Goal: Transaction & Acquisition: Purchase product/service

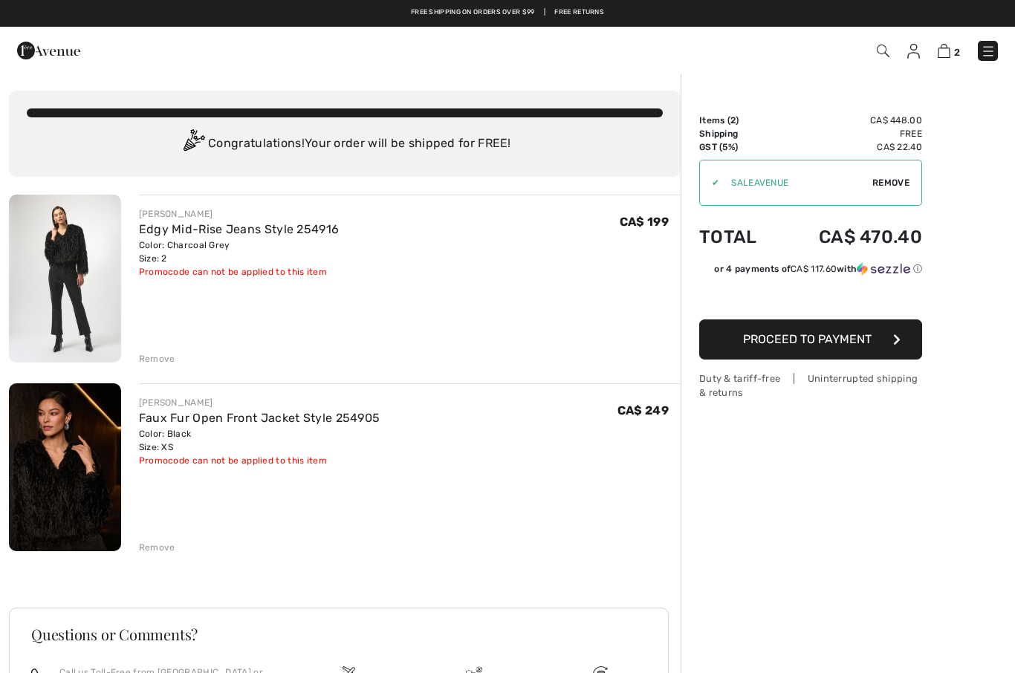
click at [912, 181] on div "✔ Apply Remove" at bounding box center [810, 183] width 223 height 46
click at [901, 185] on span "Remove" at bounding box center [890, 182] width 37 height 13
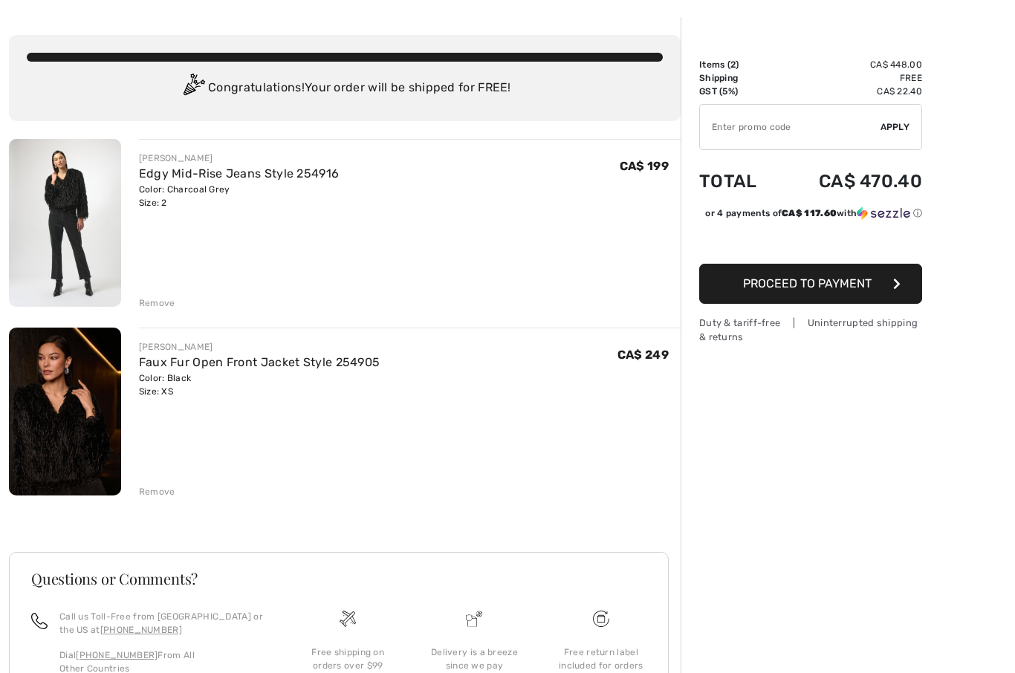
scroll to position [96, 0]
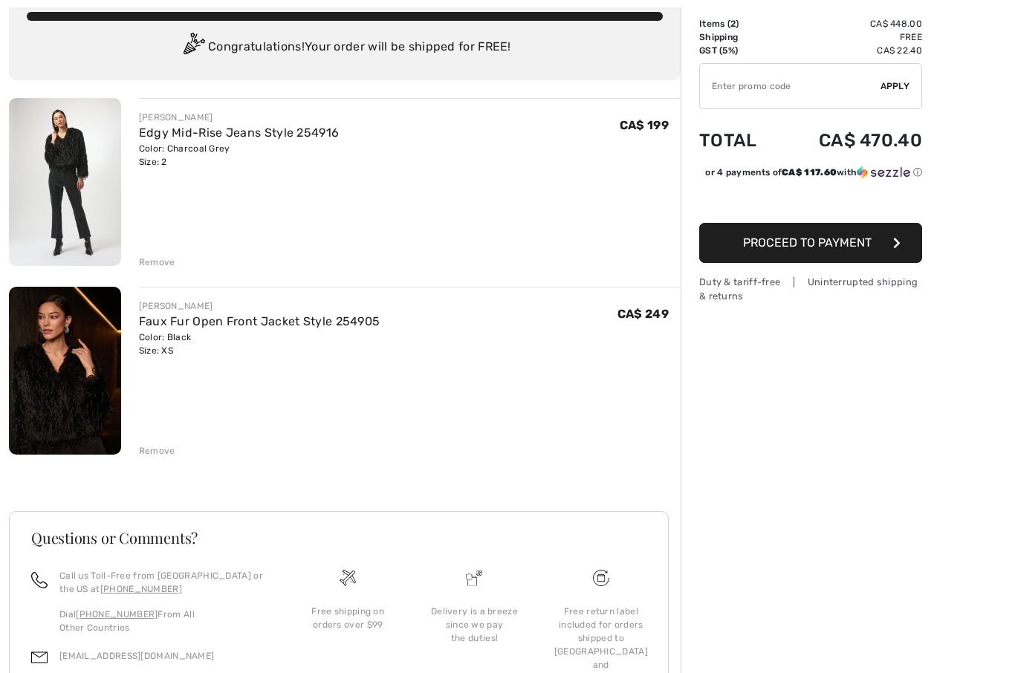
click at [323, 317] on link "Faux Fur Open Front Jacket Style 254905" at bounding box center [260, 322] width 242 height 14
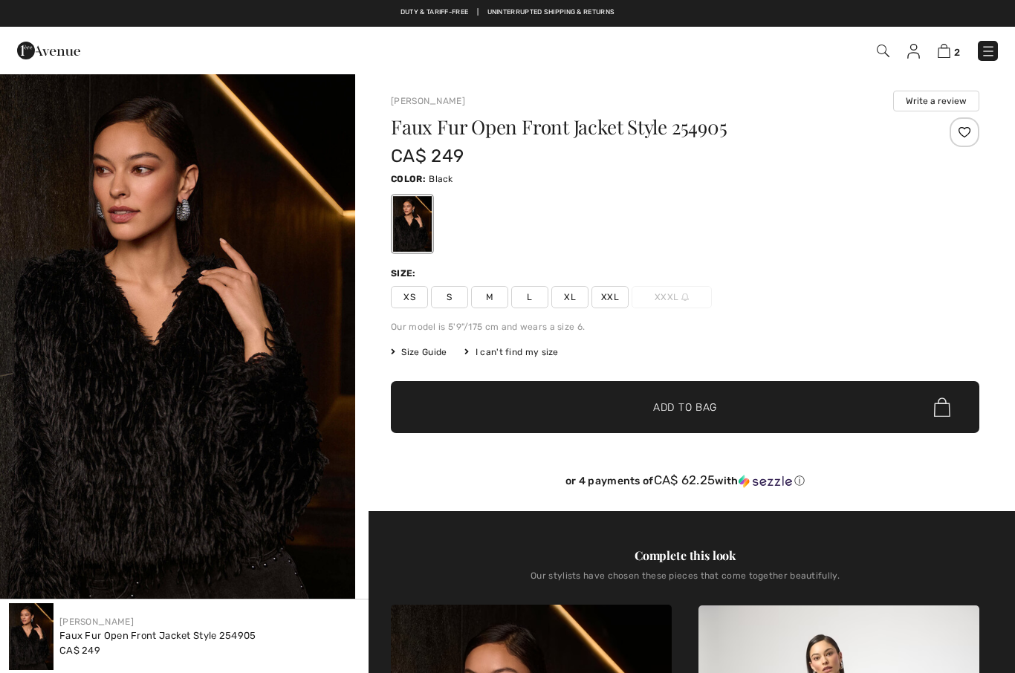
checkbox input "true"
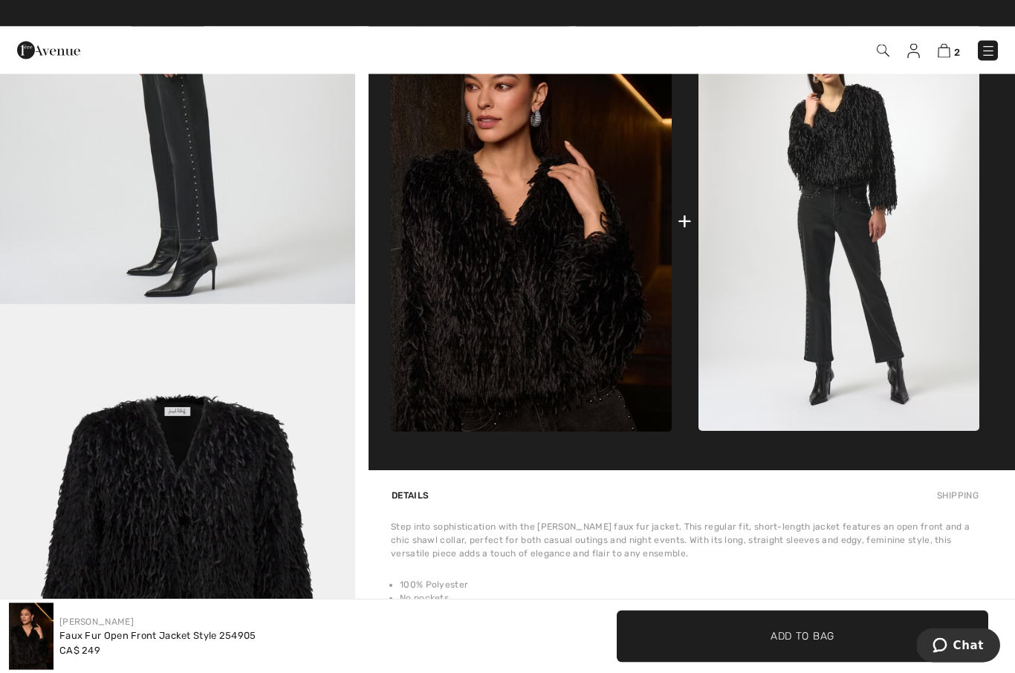
scroll to position [595, 0]
click at [949, 45] on img at bounding box center [944, 51] width 13 height 14
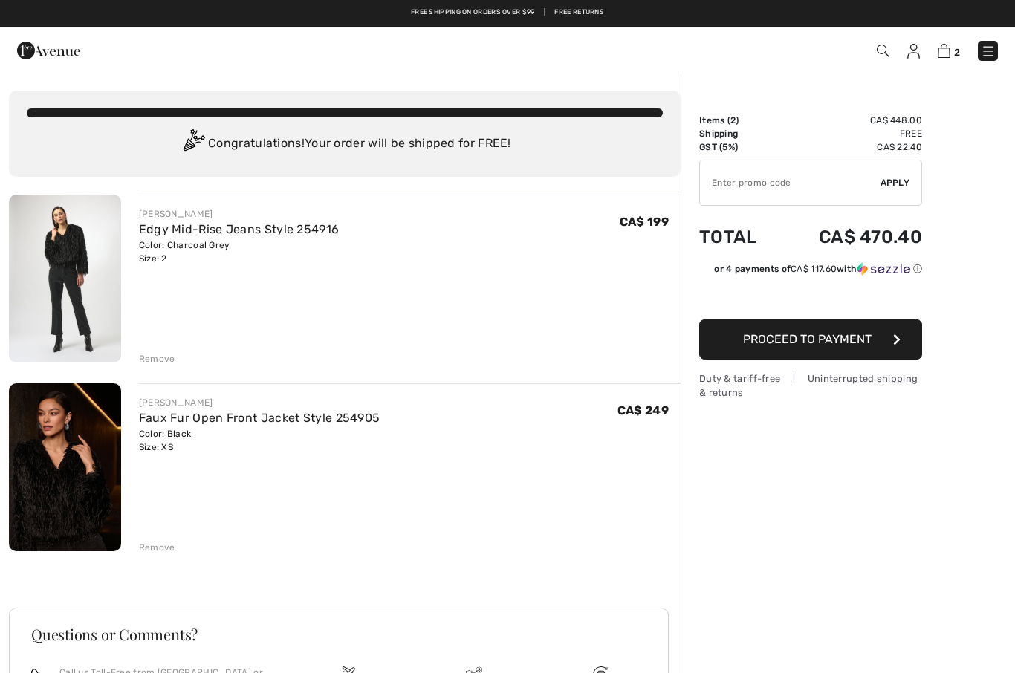
click at [309, 260] on div "Color: Charcoal Grey Size: 2" at bounding box center [239, 252] width 201 height 27
click at [331, 218] on div "[PERSON_NAME]" at bounding box center [239, 213] width 201 height 13
click at [151, 231] on link "Edgy Mid-Rise Jeans Style 254916" at bounding box center [239, 229] width 201 height 14
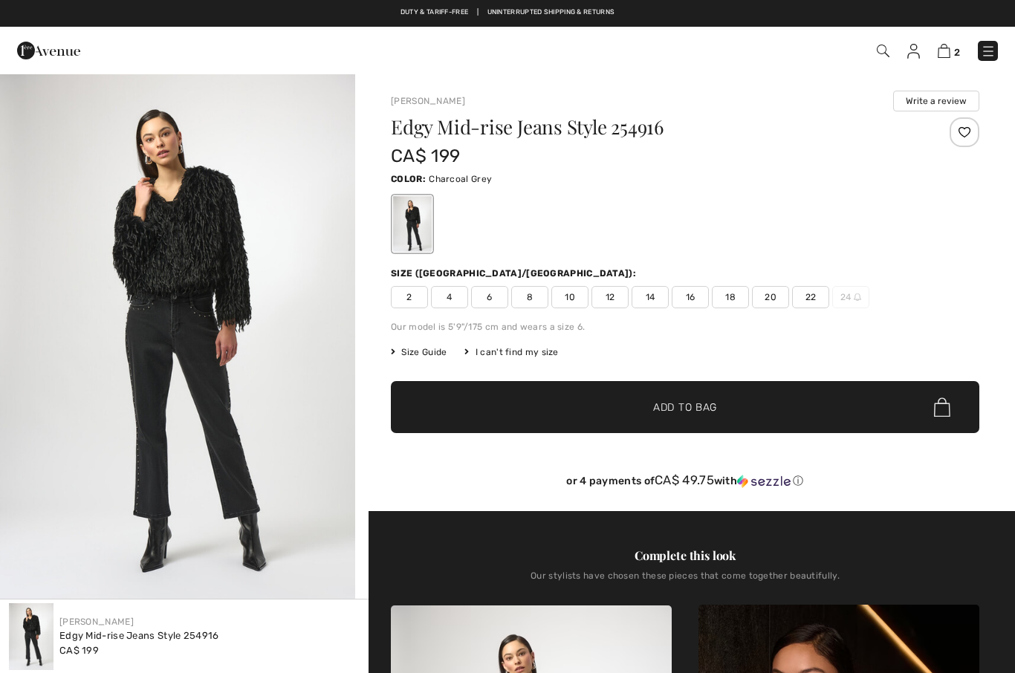
checkbox input "true"
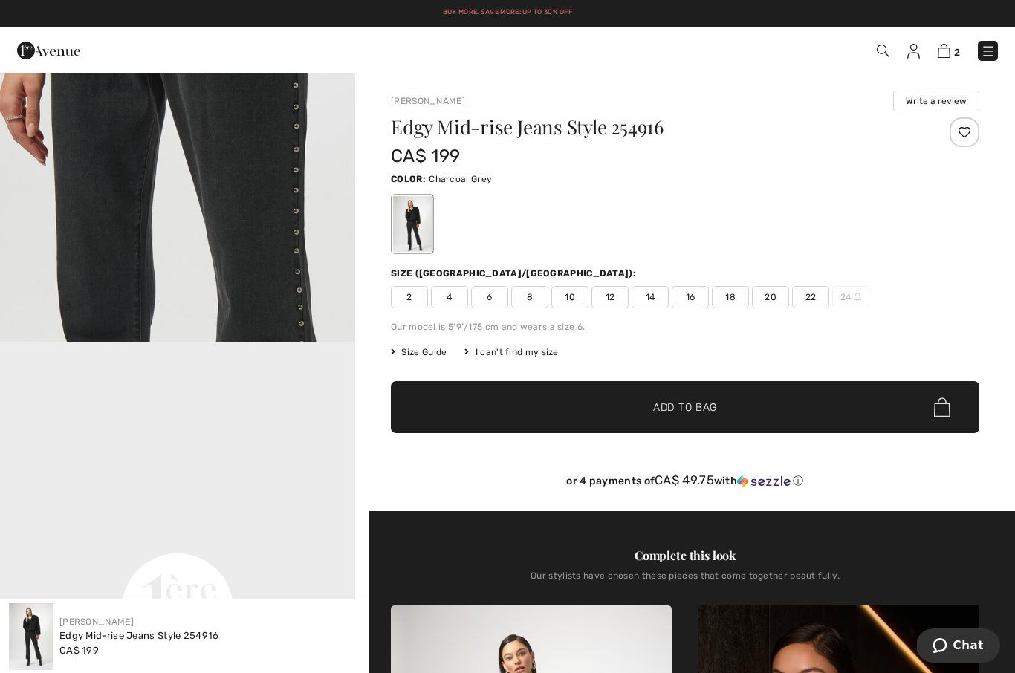
scroll to position [728, 0]
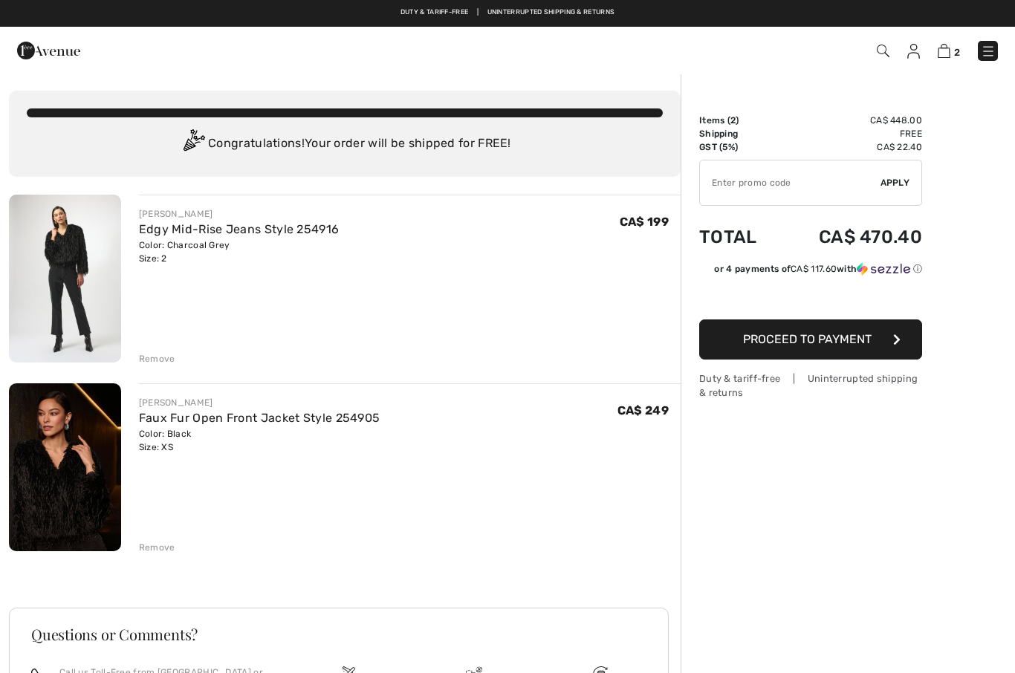
click at [171, 359] on div "Remove" at bounding box center [157, 358] width 36 height 13
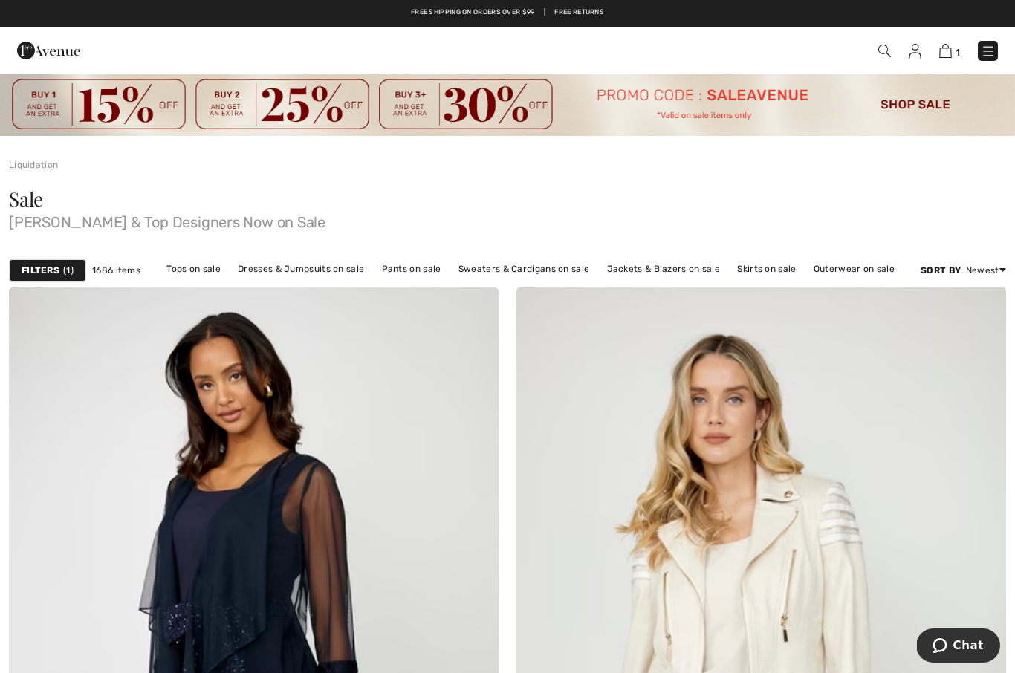
click at [52, 273] on strong "Filters" at bounding box center [41, 270] width 38 height 13
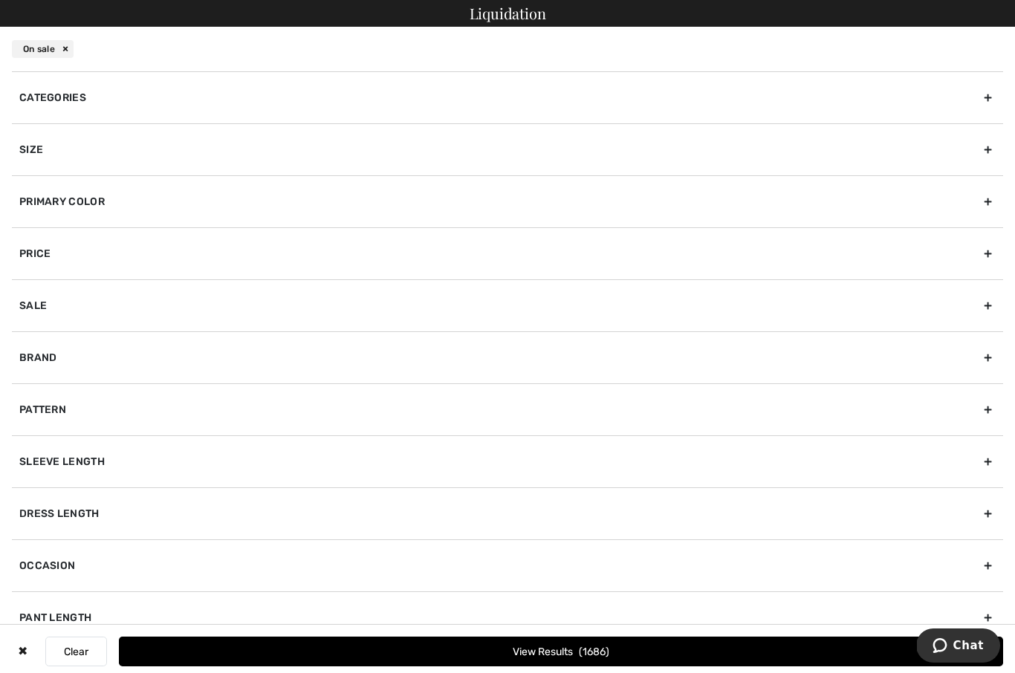
click at [19, 146] on div "Size" at bounding box center [507, 149] width 991 height 52
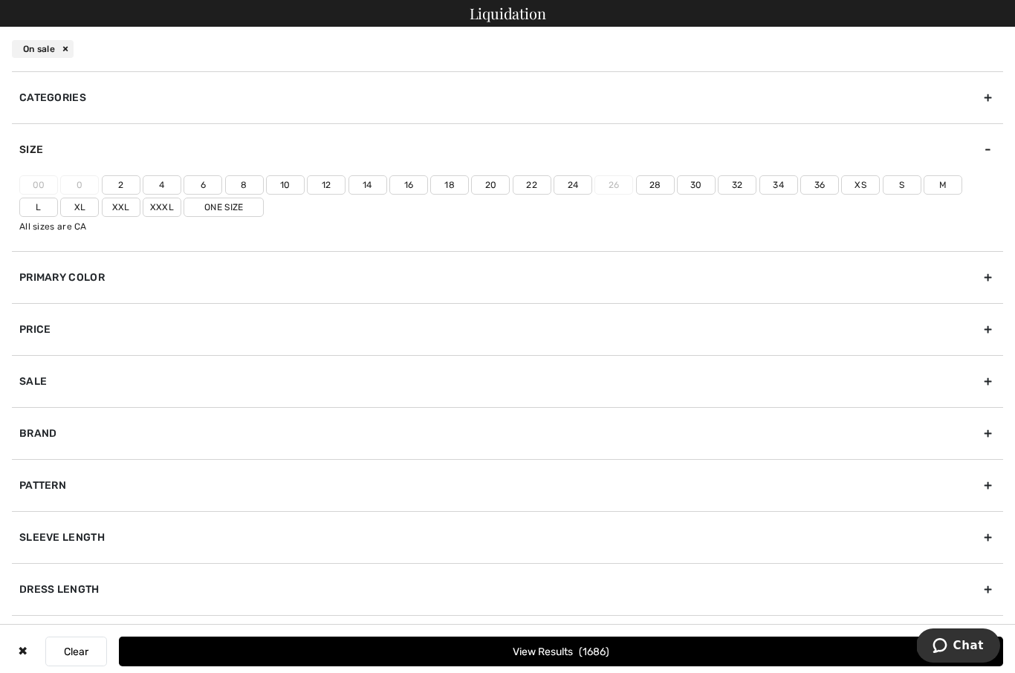
click at [123, 185] on label "2" at bounding box center [121, 184] width 39 height 19
click at [0, 0] on input"] "2" at bounding box center [0, 0] width 0 height 0
click at [862, 187] on label "Xs" at bounding box center [860, 184] width 39 height 19
click at [0, 0] on input"] "Xs" at bounding box center [0, 0] width 0 height 0
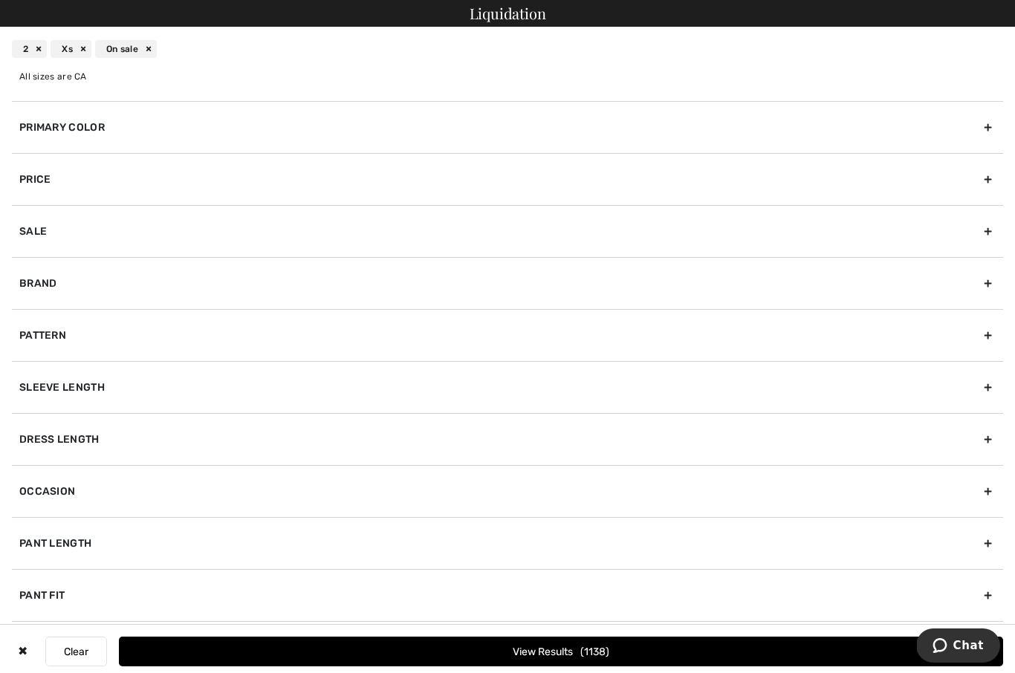
scroll to position [150, 0]
click at [580, 653] on button "View Results 1138" at bounding box center [561, 652] width 884 height 30
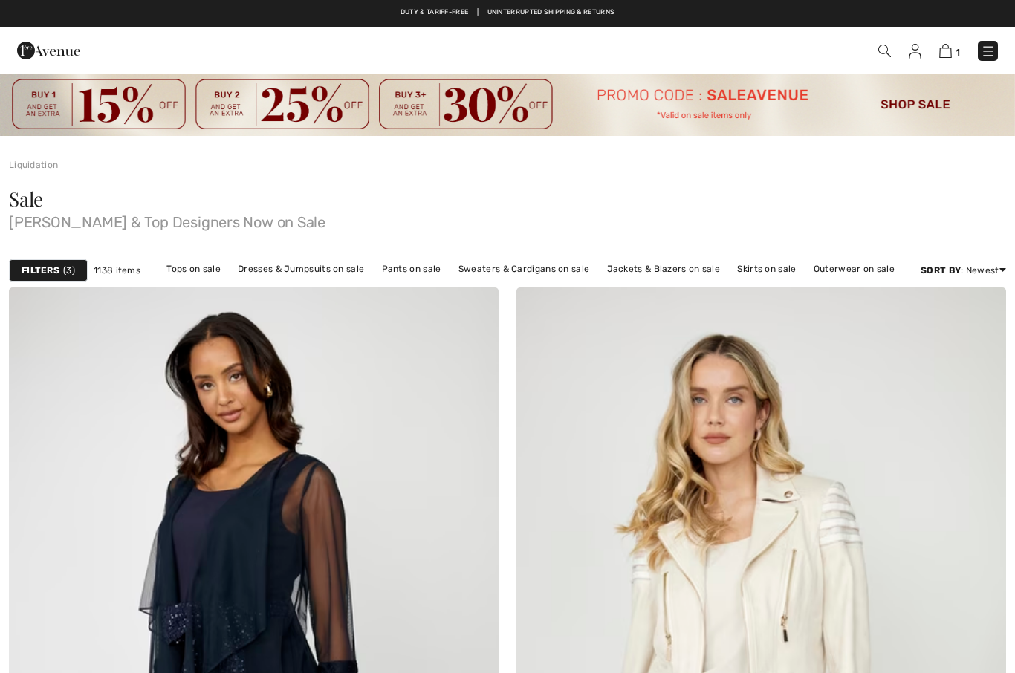
checkbox input "true"
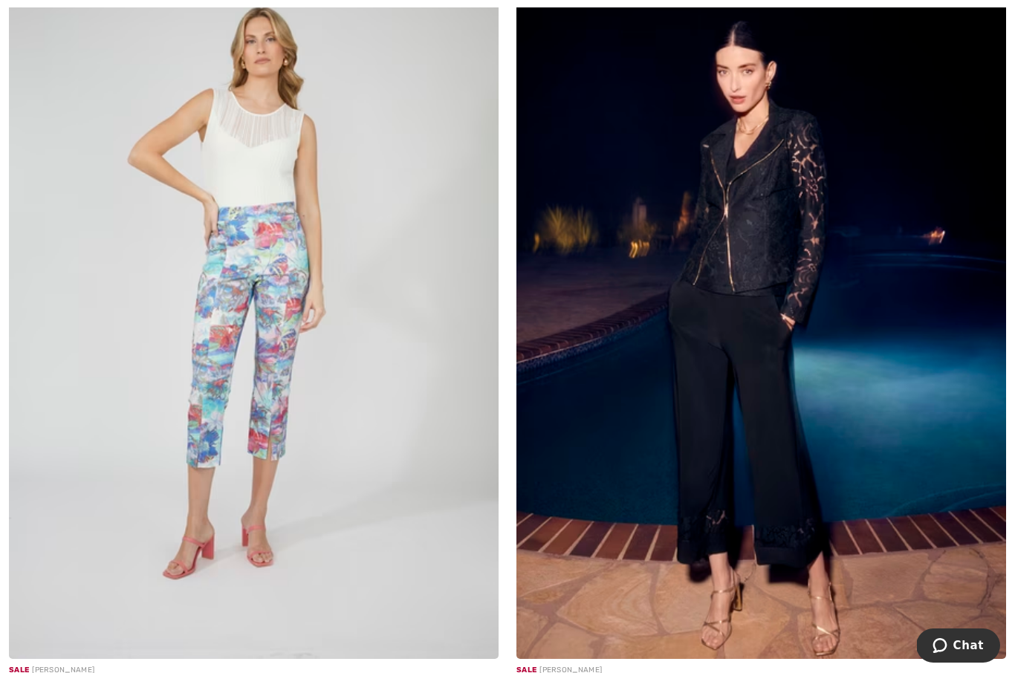
scroll to position [6172, 0]
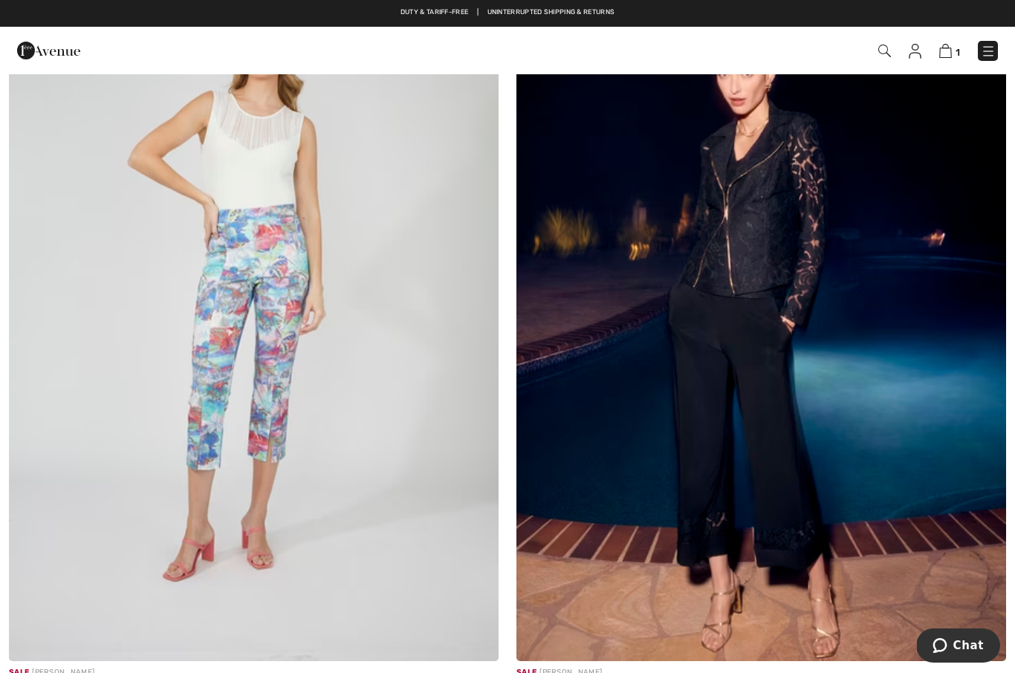
click at [132, 673] on div "Floral Cropped Trousers Style 251326" at bounding box center [91, 684] width 164 height 10
click at [247, 396] on img at bounding box center [254, 294] width 490 height 735
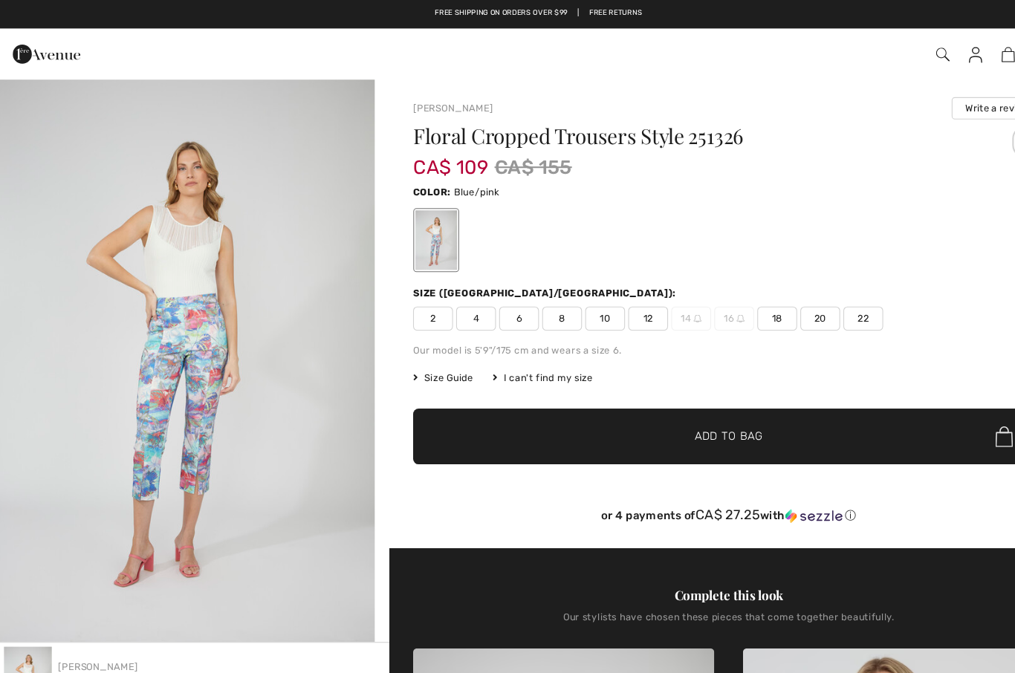
click at [407, 303] on span "2" at bounding box center [409, 297] width 37 height 22
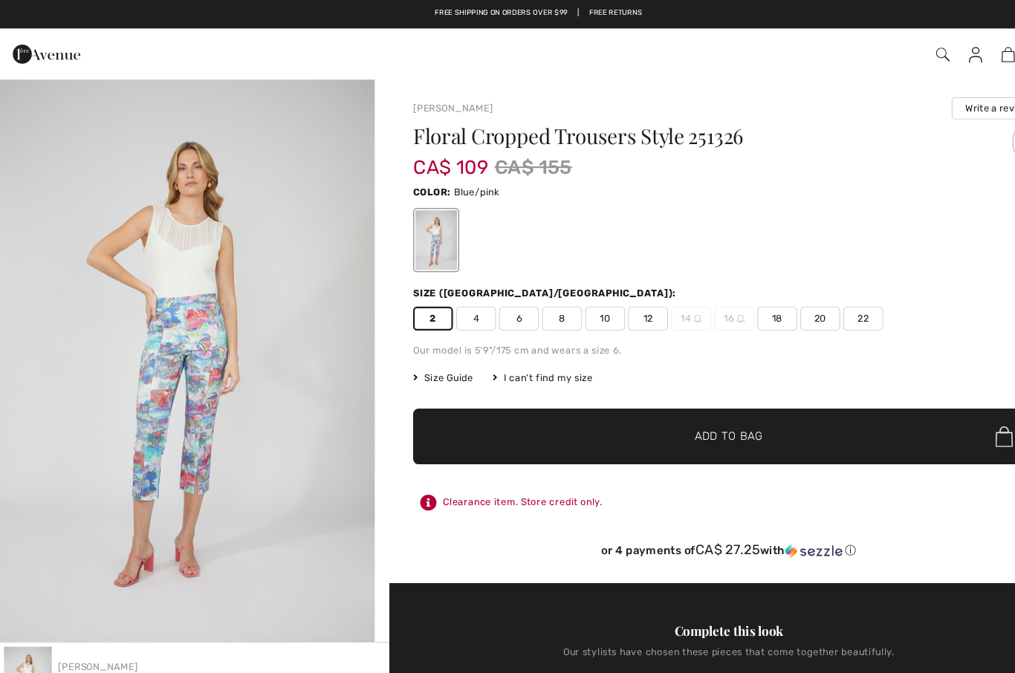
click at [765, 401] on span "✔ Added to Bag Add to Bag" at bounding box center [685, 407] width 589 height 52
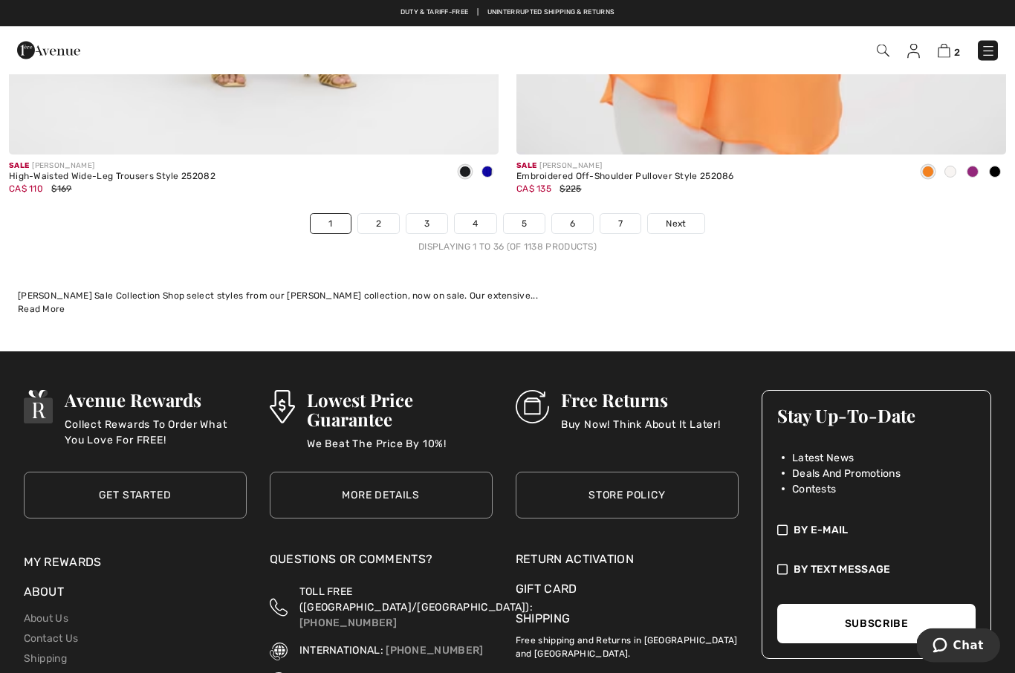
scroll to position [14764, 0]
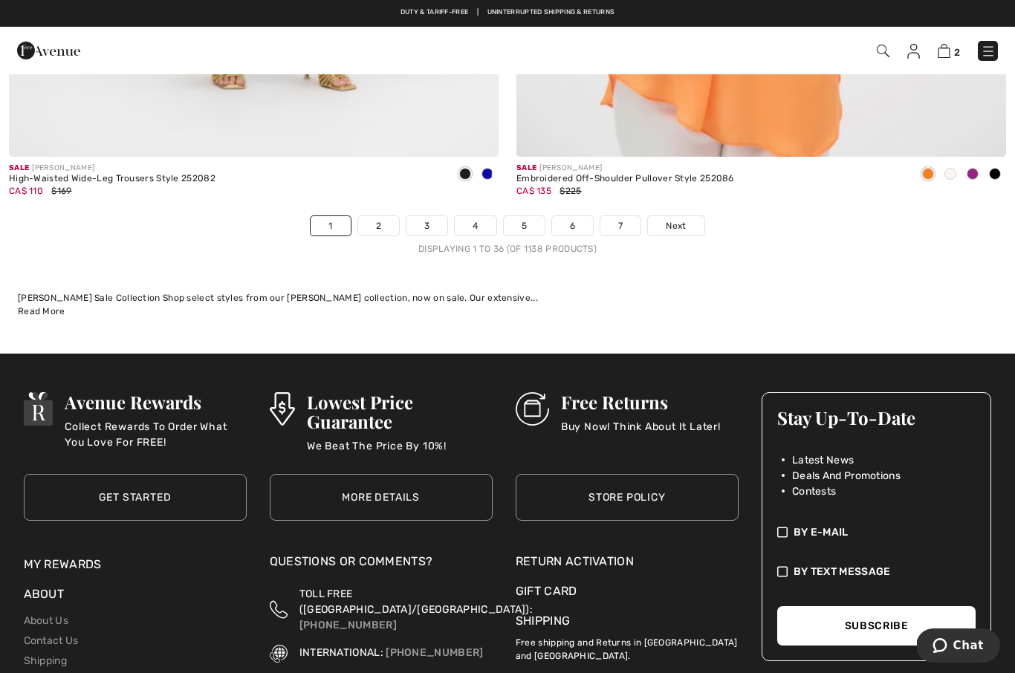
click at [382, 216] on link "2" at bounding box center [378, 225] width 41 height 19
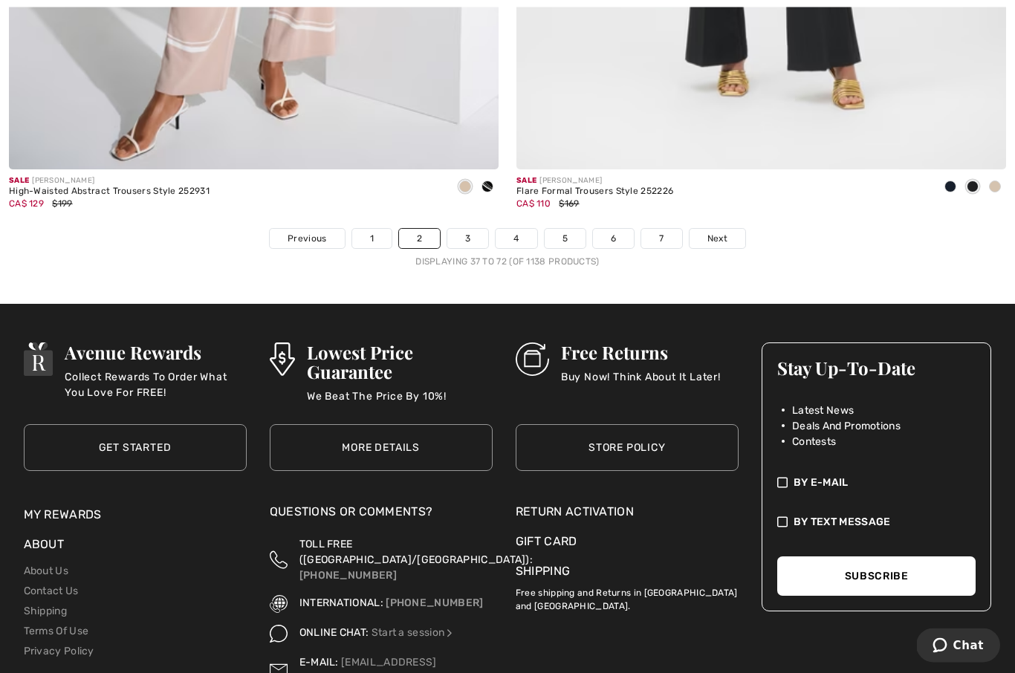
scroll to position [14731, 0]
click at [732, 234] on link "Next" at bounding box center [718, 238] width 56 height 19
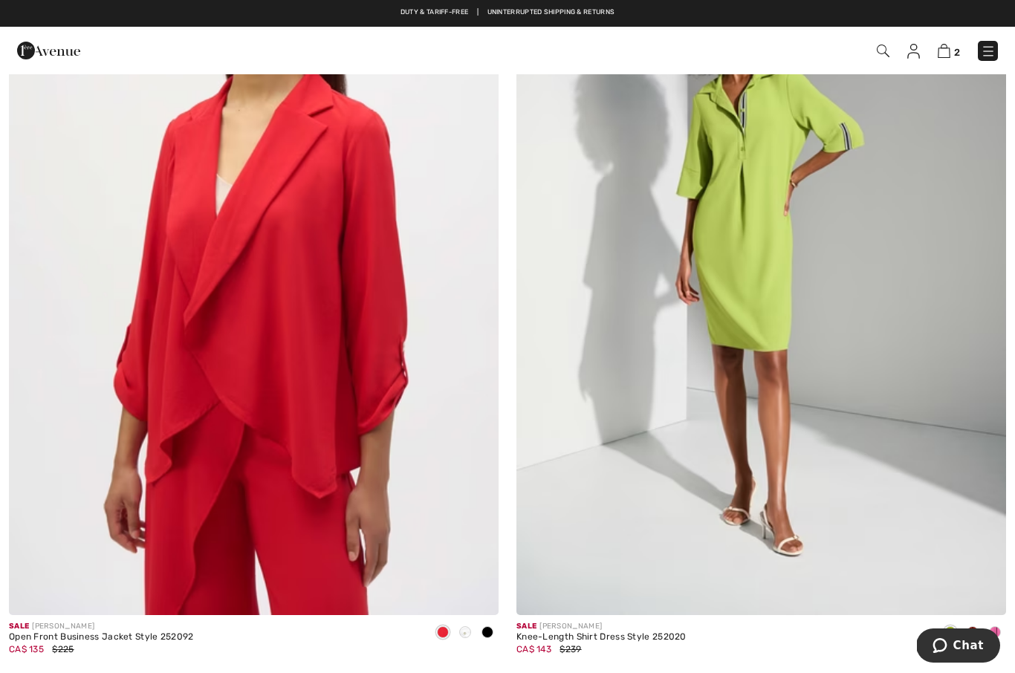
scroll to position [3558, 0]
click at [748, 331] on img at bounding box center [762, 249] width 490 height 735
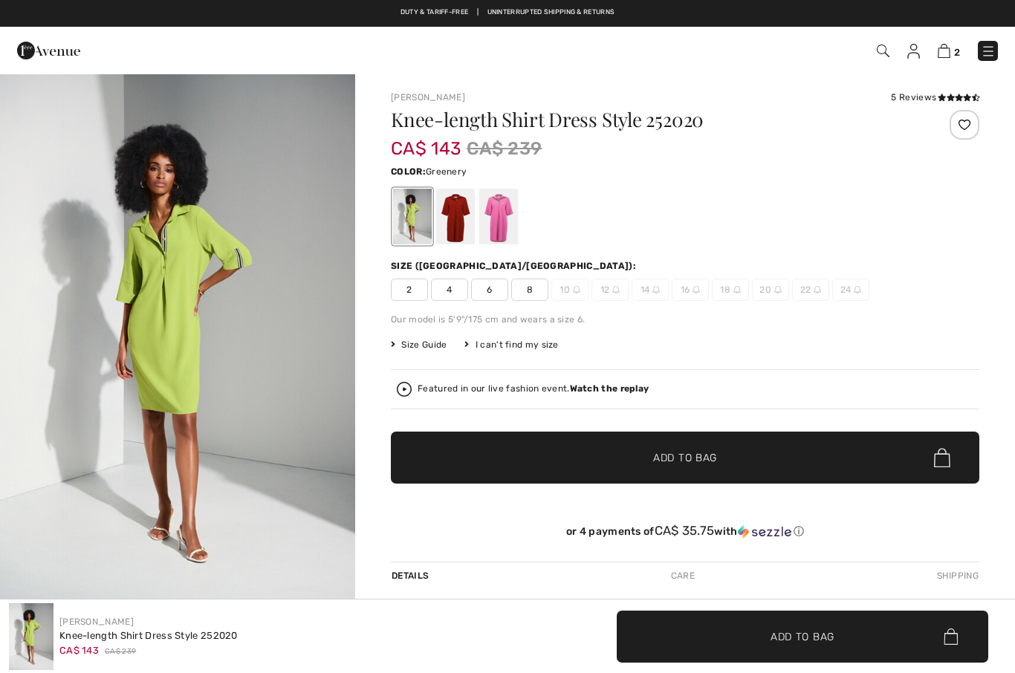
checkbox input "true"
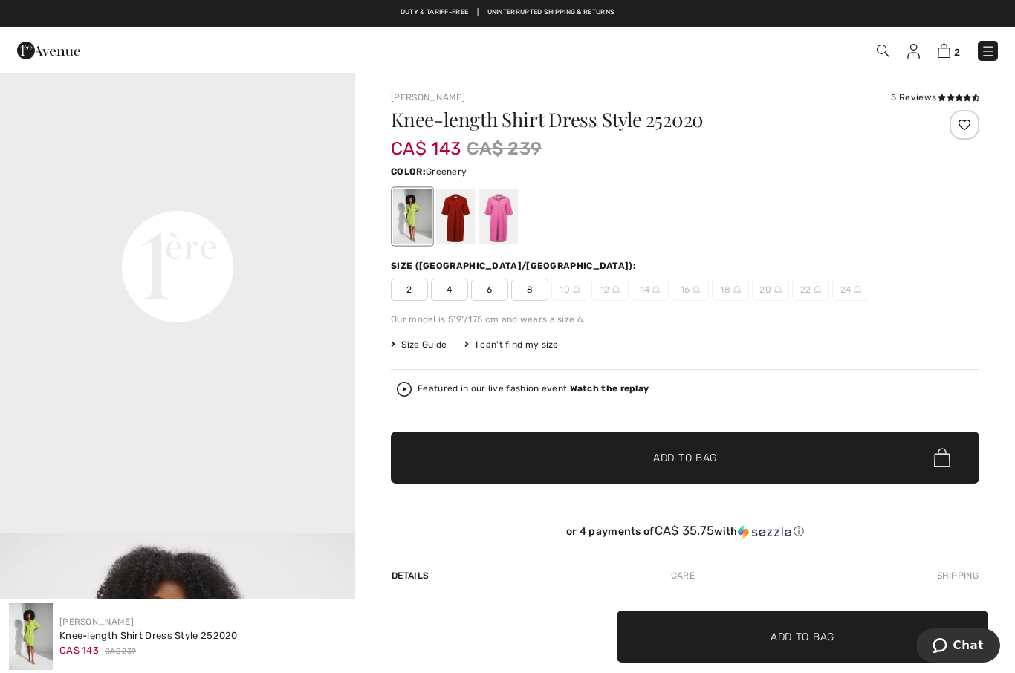
scroll to position [1163, 0]
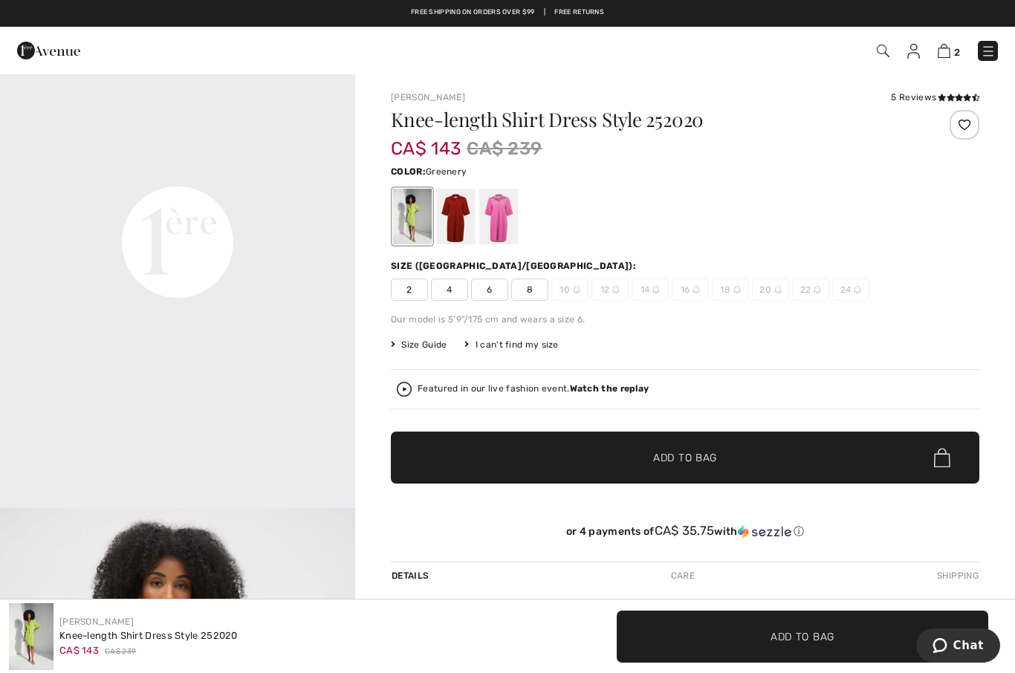
click at [481, 232] on div at bounding box center [498, 217] width 39 height 56
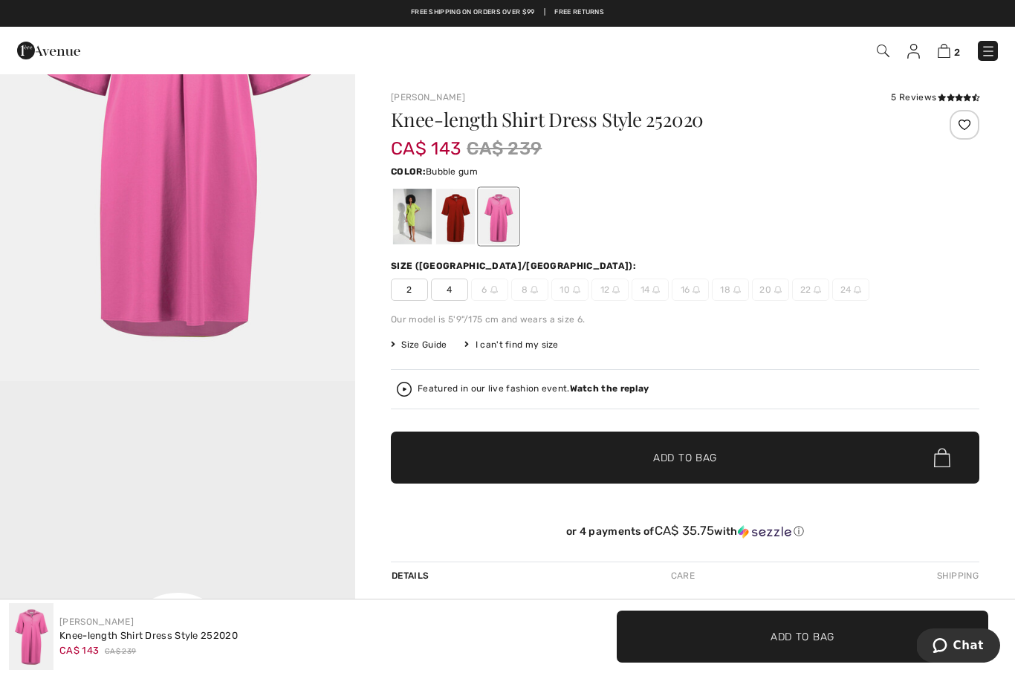
scroll to position [224, 0]
click at [465, 220] on div at bounding box center [455, 217] width 39 height 56
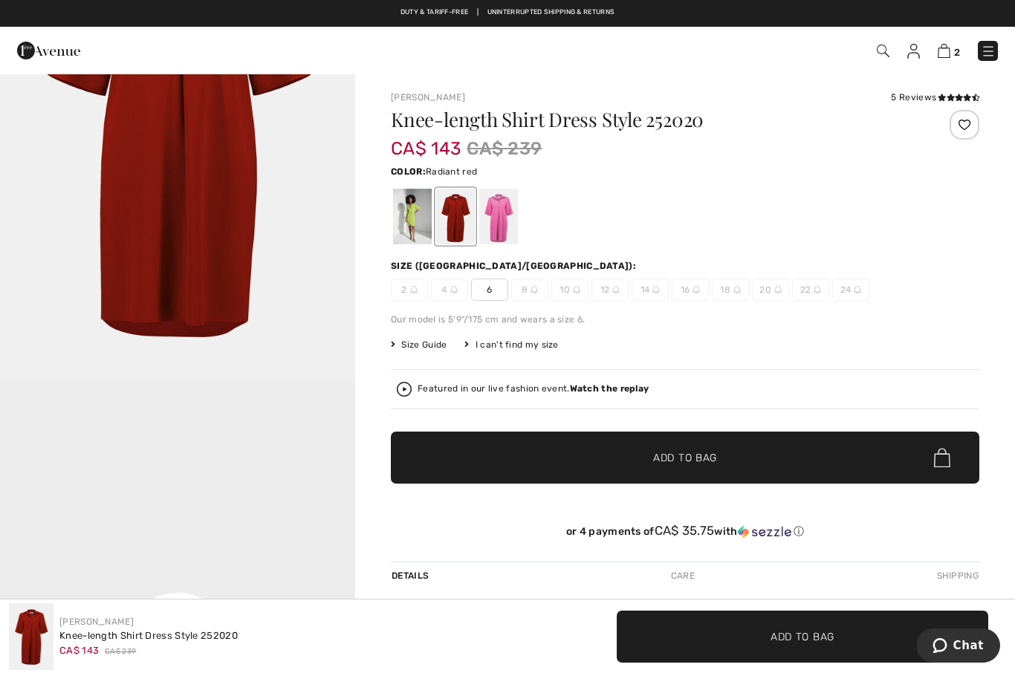
scroll to position [0, 0]
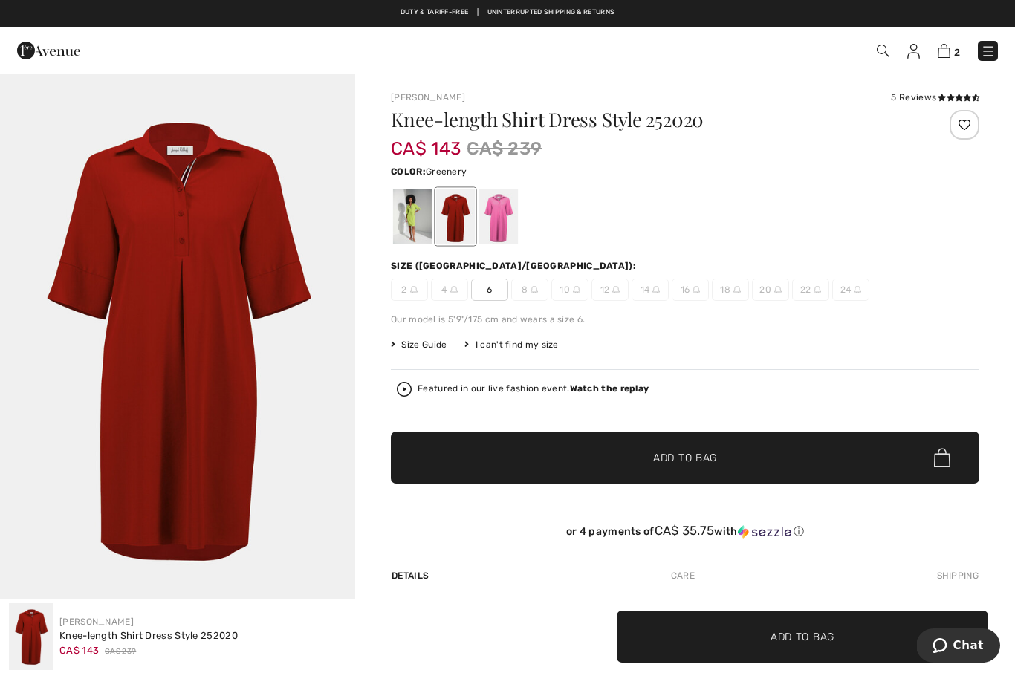
click at [403, 219] on div at bounding box center [412, 217] width 39 height 56
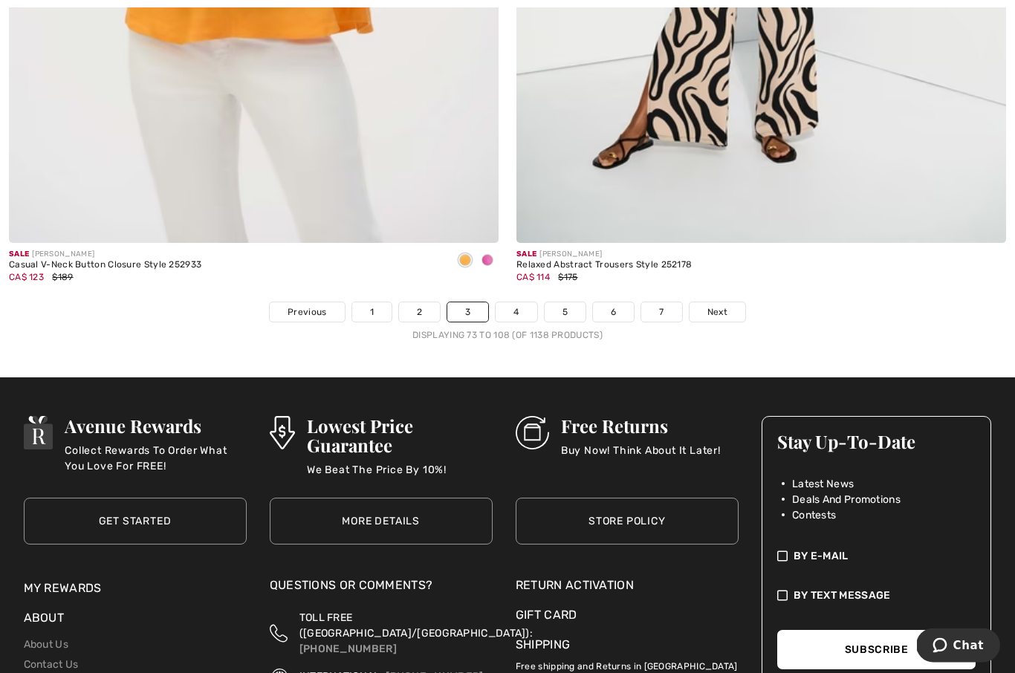
scroll to position [14657, 0]
click at [729, 308] on link "Next" at bounding box center [718, 311] width 56 height 19
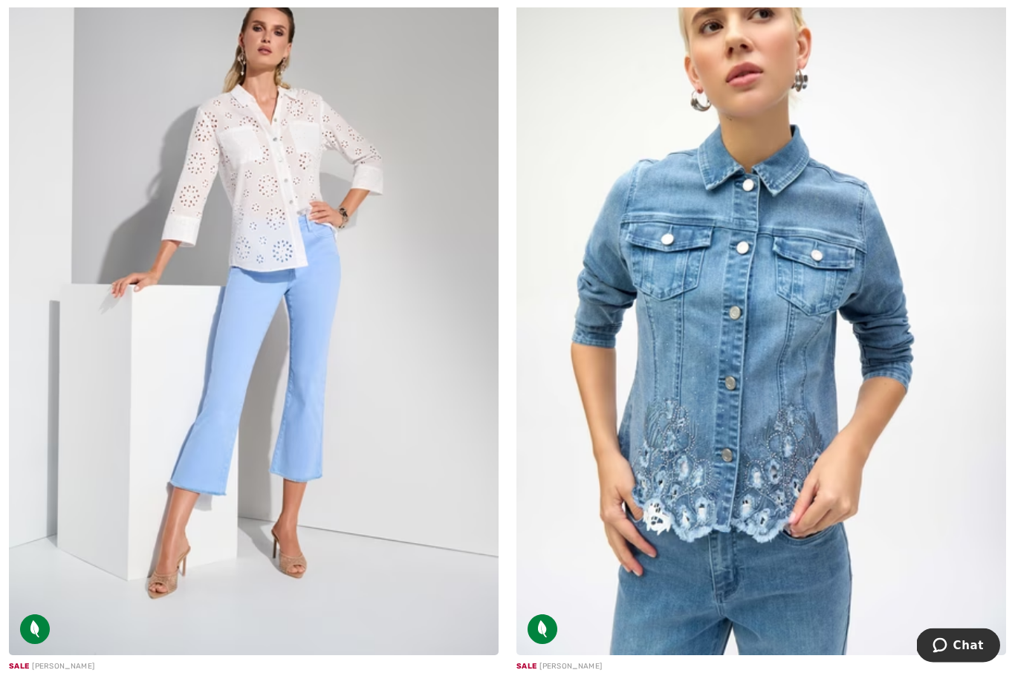
scroll to position [11070, 0]
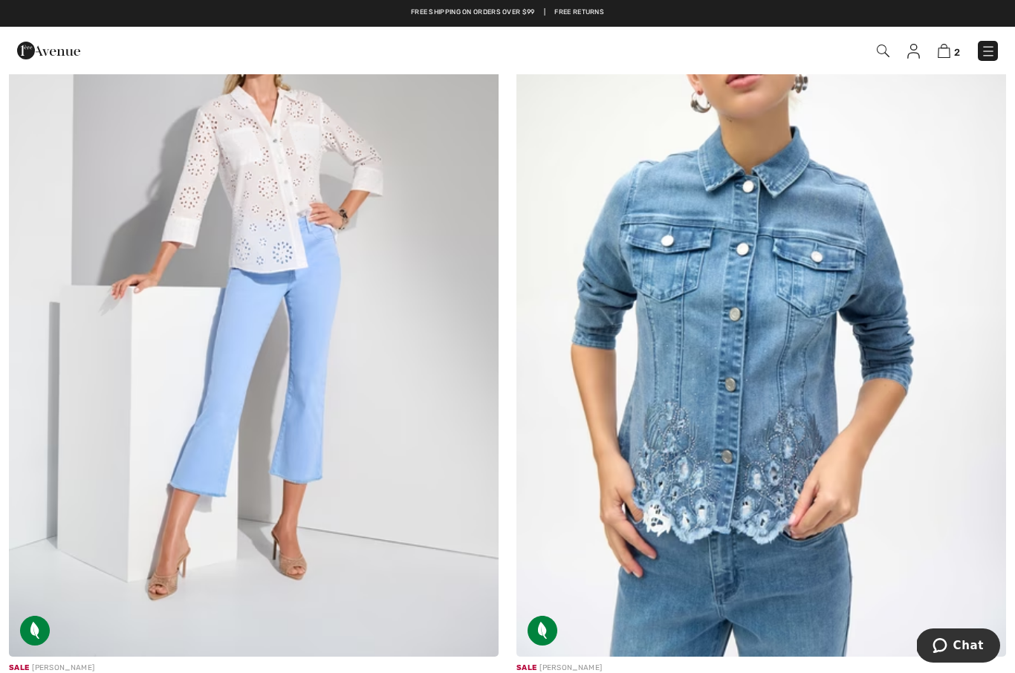
click at [277, 303] on img at bounding box center [254, 289] width 490 height 735
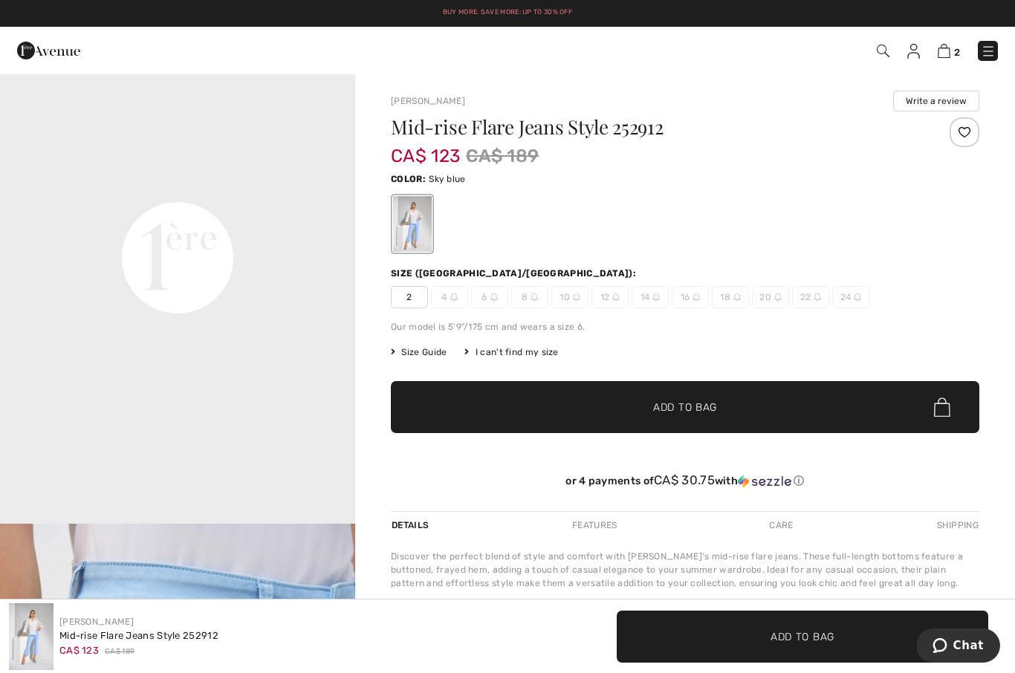
scroll to position [1147, 0]
click at [369, 322] on div "Joseph Ribkoff Write a review Mid-rise Flare Jeans Style 252912 CA$ 123 CA$ 189…" at bounding box center [685, 493] width 660 height 840
click at [748, 411] on span "✔ Added to Bag Add to Bag" at bounding box center [685, 407] width 589 height 52
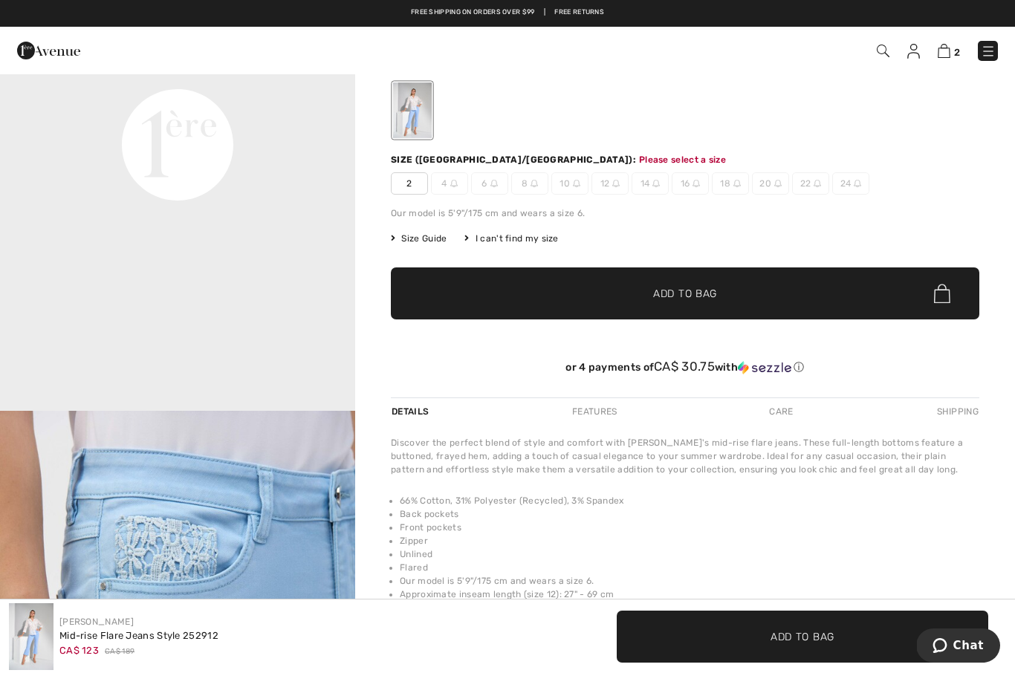
scroll to position [0, 0]
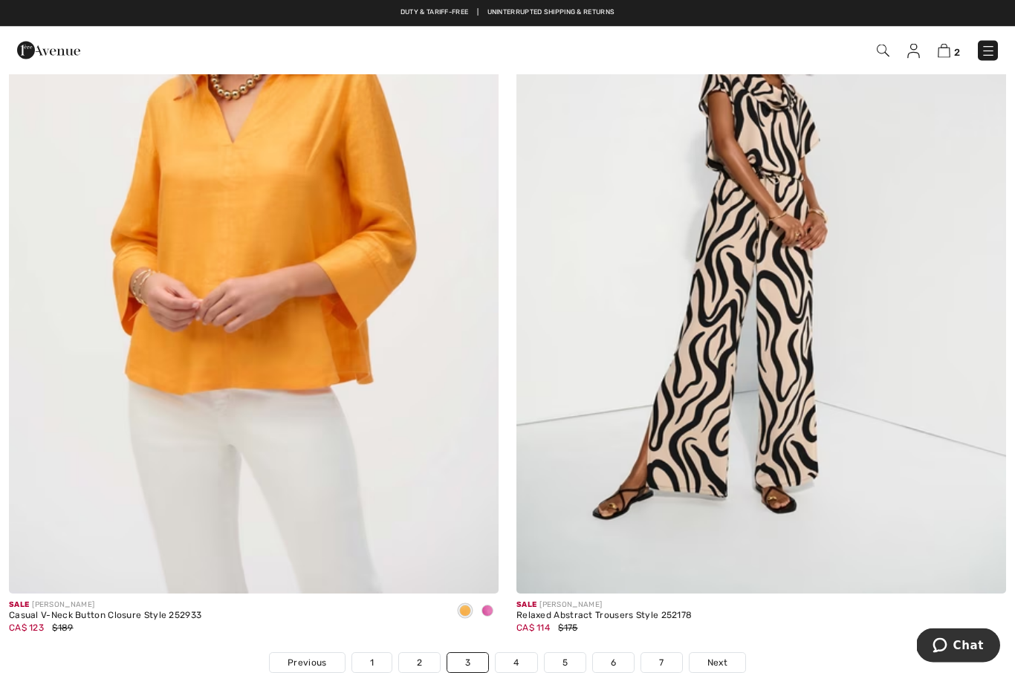
scroll to position [14306, 0]
click at [522, 658] on link "4" at bounding box center [516, 662] width 41 height 19
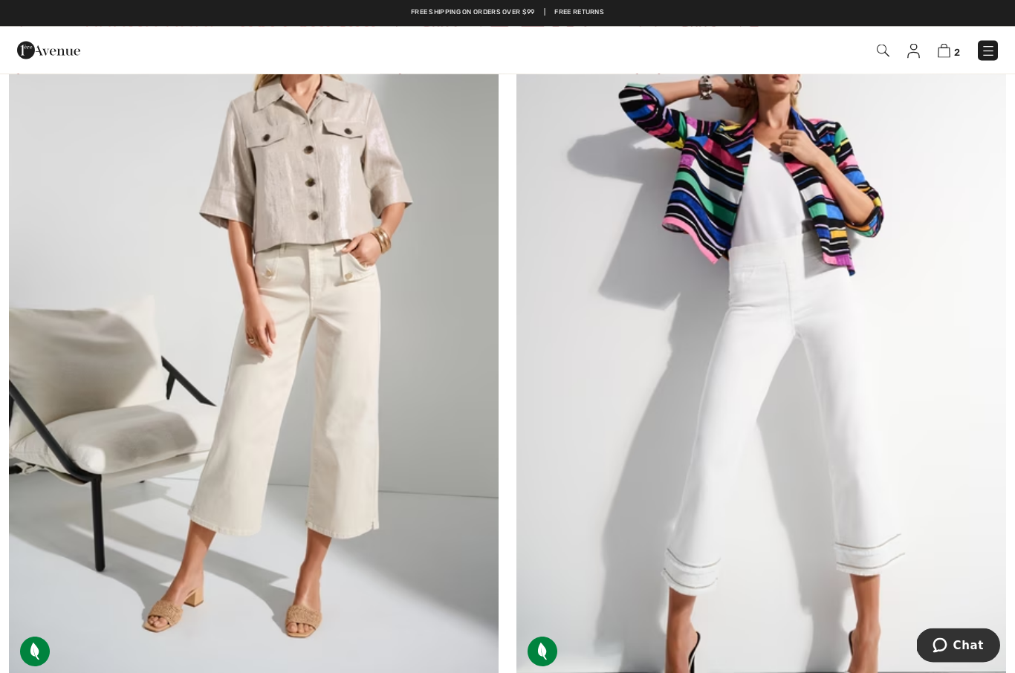
scroll to position [10256, 0]
click at [353, 493] on img at bounding box center [254, 311] width 490 height 735
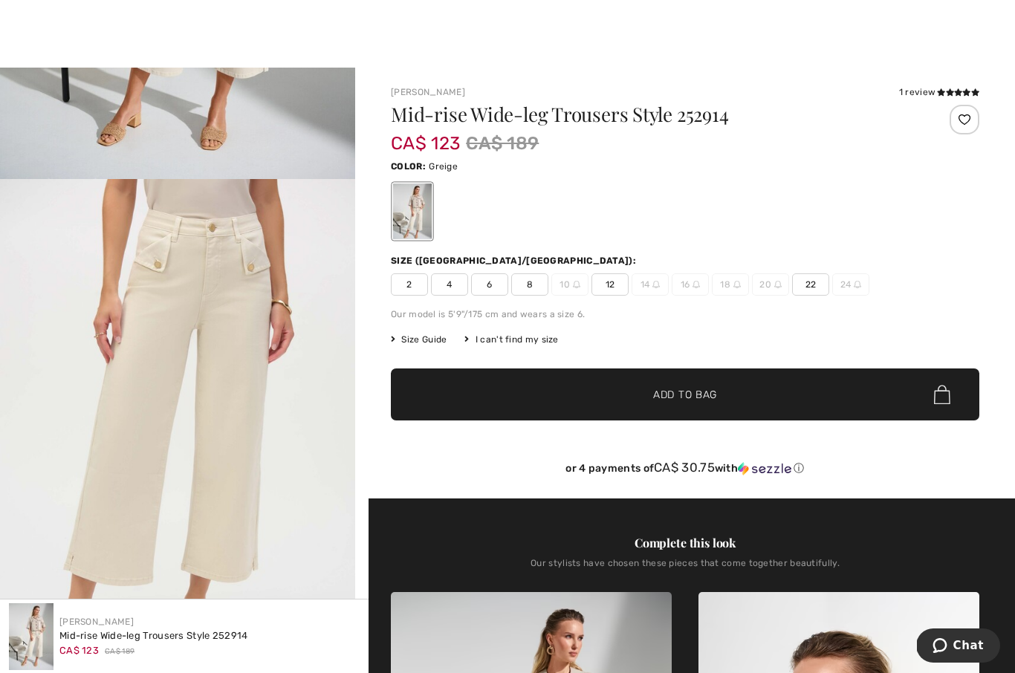
scroll to position [428, 0]
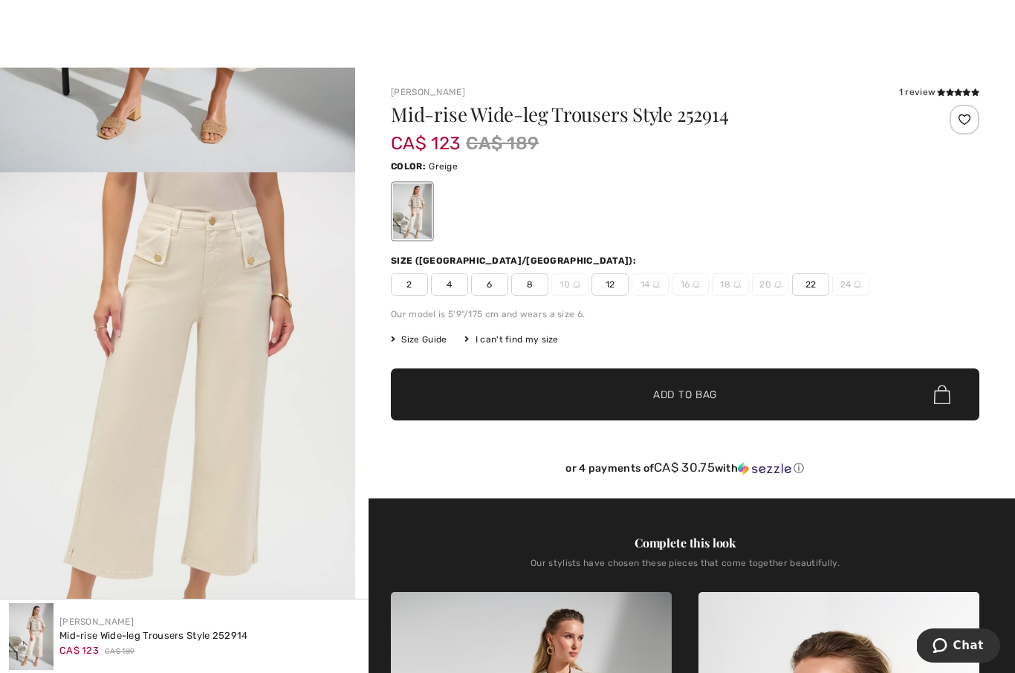
click at [409, 286] on span "2" at bounding box center [409, 284] width 37 height 22
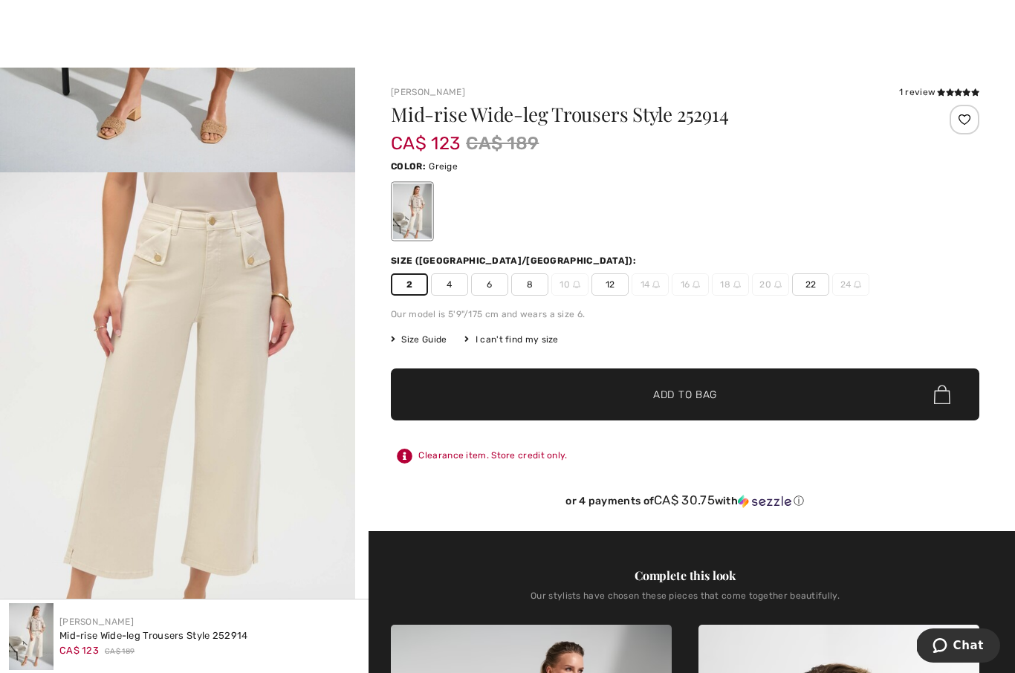
click at [716, 406] on span "✔ Added to Bag Add to Bag" at bounding box center [685, 395] width 589 height 52
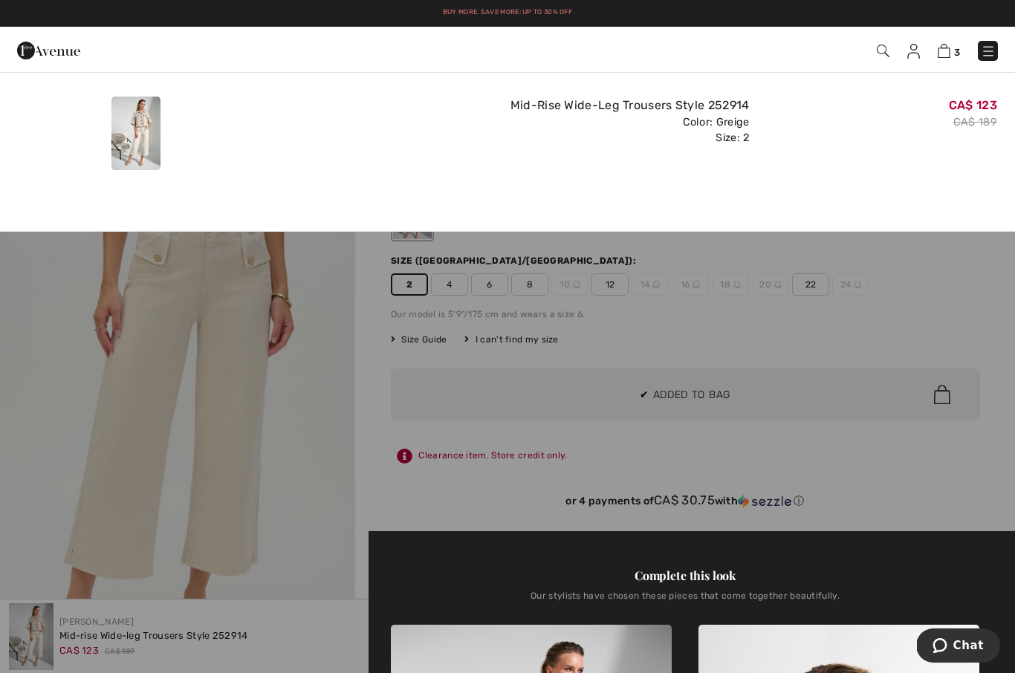
scroll to position [0, 0]
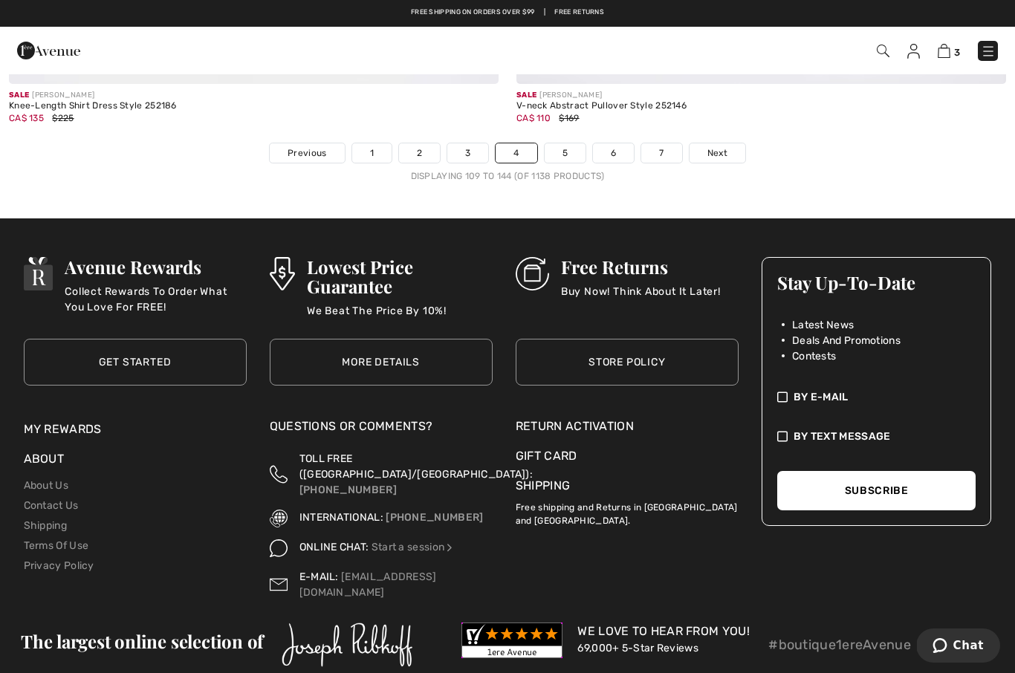
scroll to position [14815, 0]
click at [723, 148] on span "Next" at bounding box center [718, 153] width 20 height 13
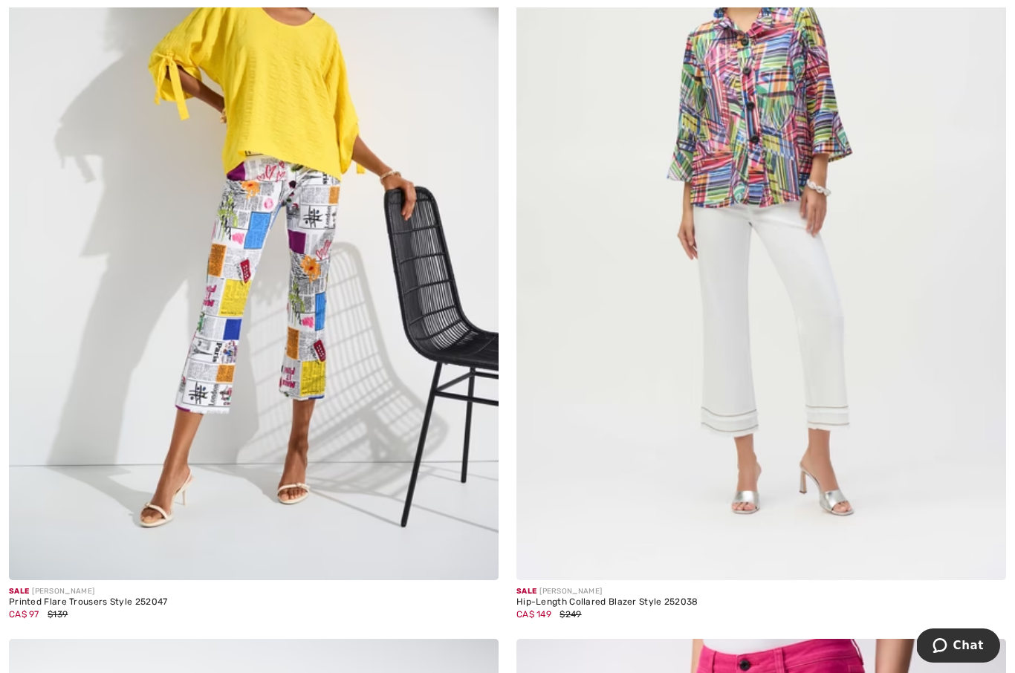
scroll to position [2007, 0]
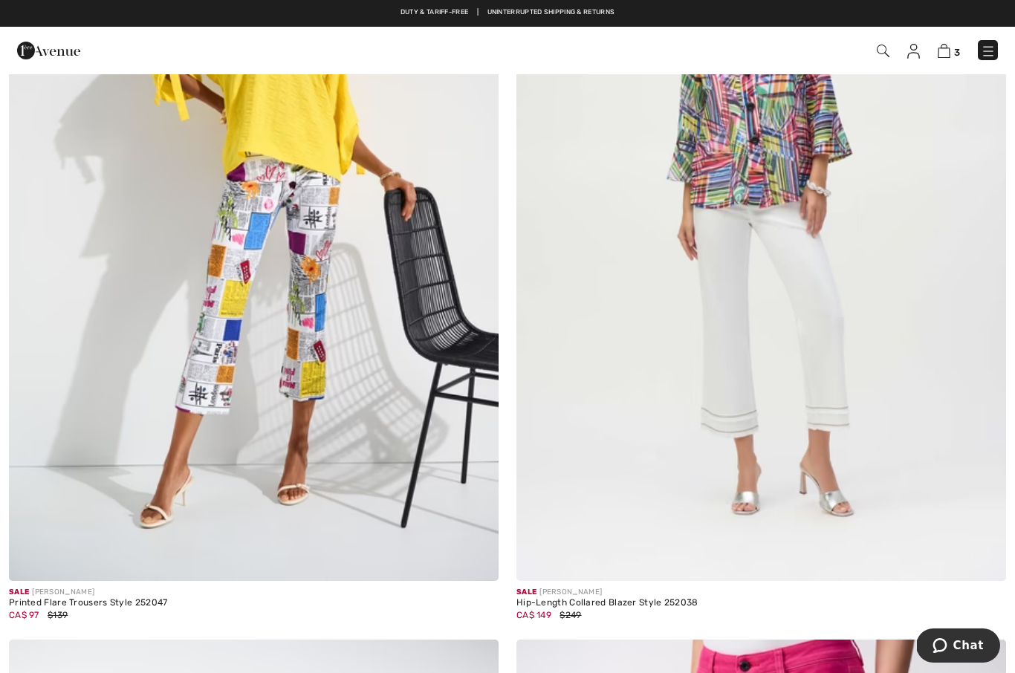
click at [125, 594] on div "Sale [PERSON_NAME]" at bounding box center [88, 592] width 159 height 11
click at [132, 601] on div "Printed Flare Trousers Style 252047" at bounding box center [88, 603] width 159 height 10
click at [138, 606] on div "Printed Flare Trousers Style 252047" at bounding box center [88, 603] width 159 height 10
click at [90, 598] on div "Printed Flare Trousers Style 252047" at bounding box center [88, 603] width 159 height 10
click at [142, 598] on div "Printed Flare Trousers Style 252047" at bounding box center [88, 603] width 159 height 10
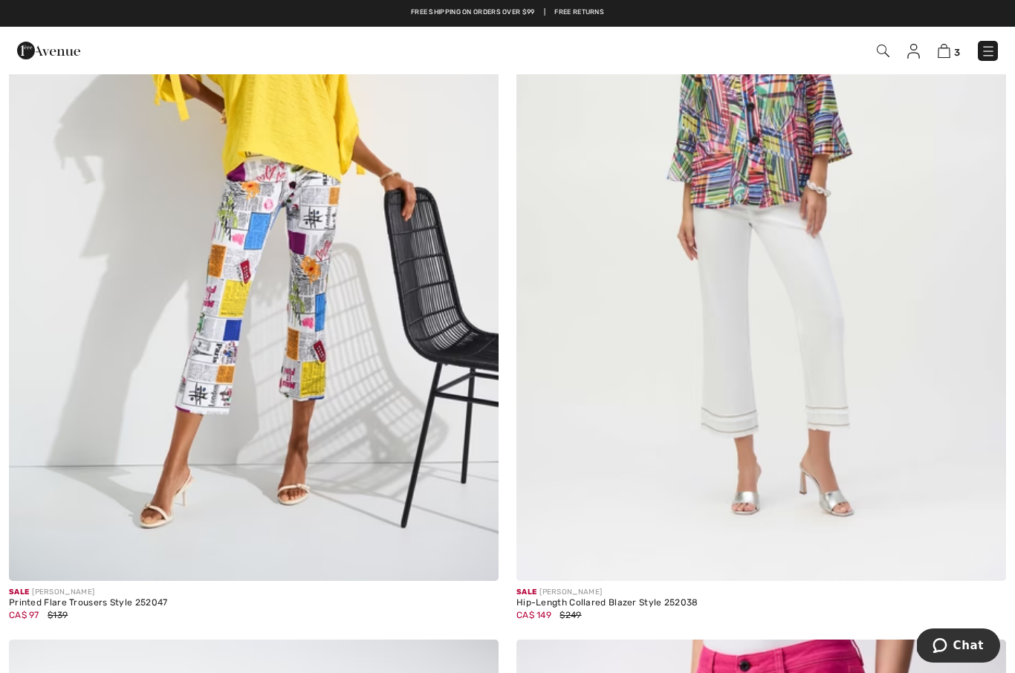
click at [140, 610] on div "CA$ 97 $139" at bounding box center [88, 615] width 159 height 13
click at [237, 372] on img at bounding box center [254, 214] width 490 height 735
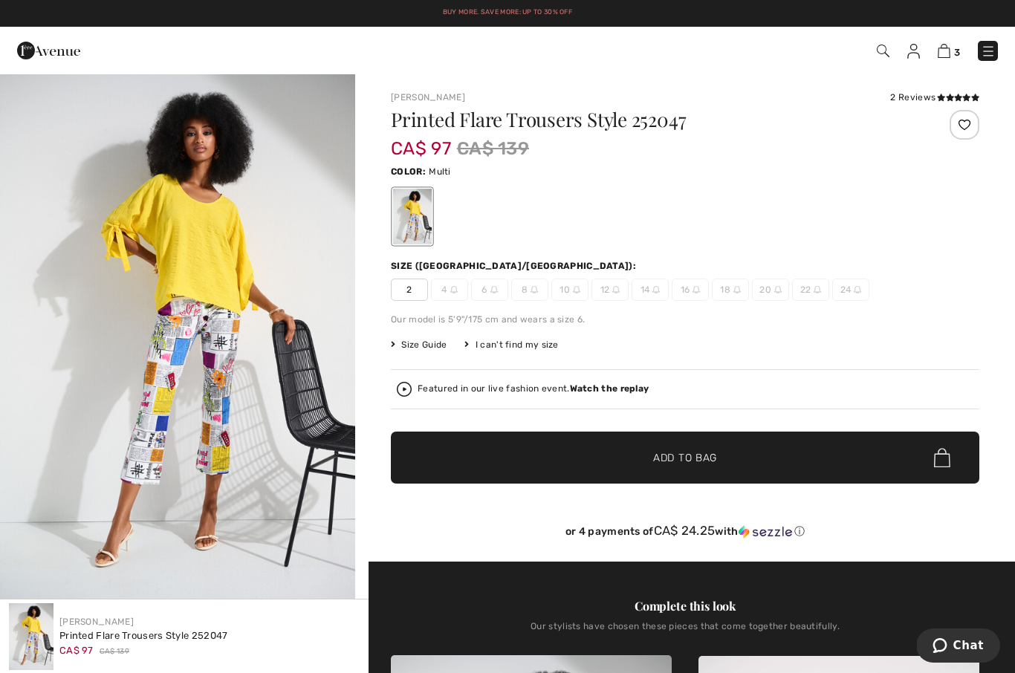
click at [401, 298] on span "2" at bounding box center [409, 290] width 37 height 22
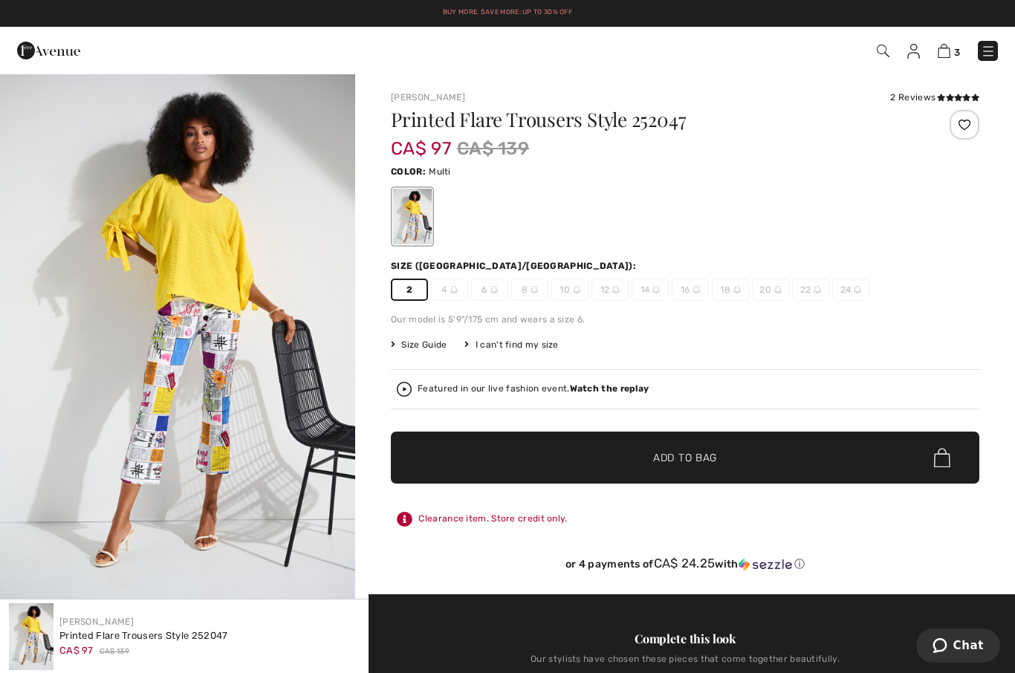
click at [716, 458] on span "Add to Bag" at bounding box center [685, 458] width 64 height 16
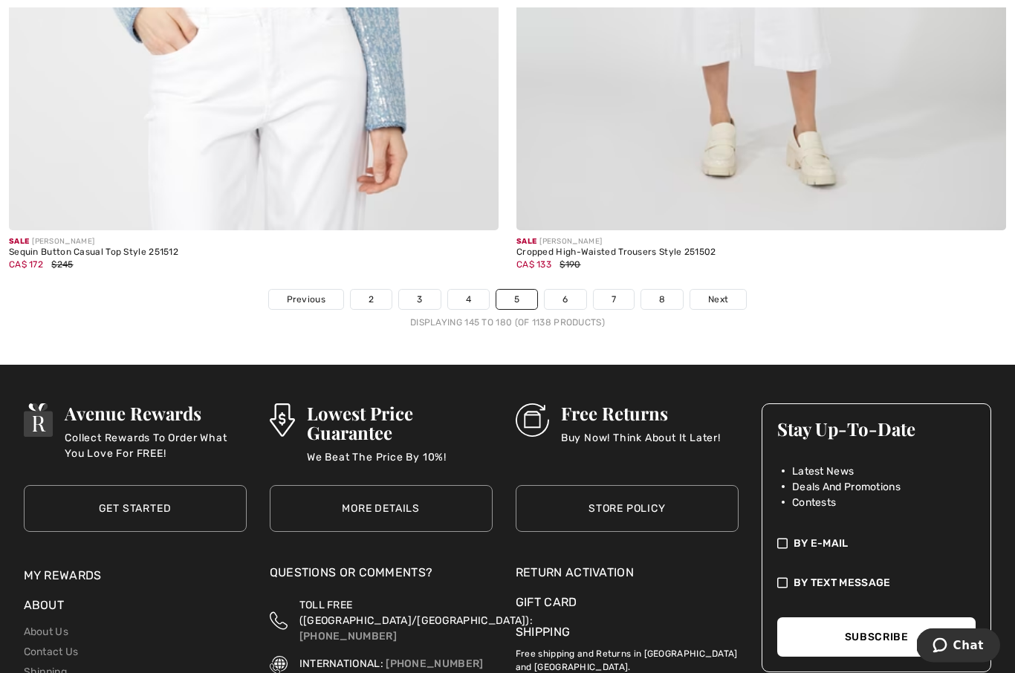
scroll to position [14670, 0]
click at [722, 297] on link "Next" at bounding box center [718, 299] width 56 height 19
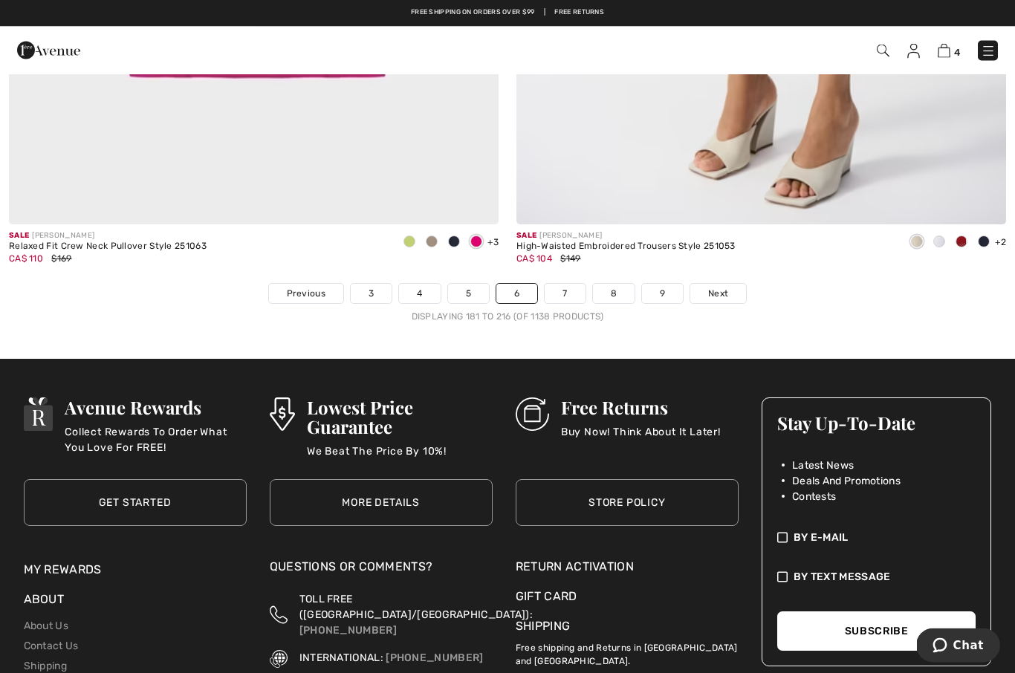
scroll to position [14677, 0]
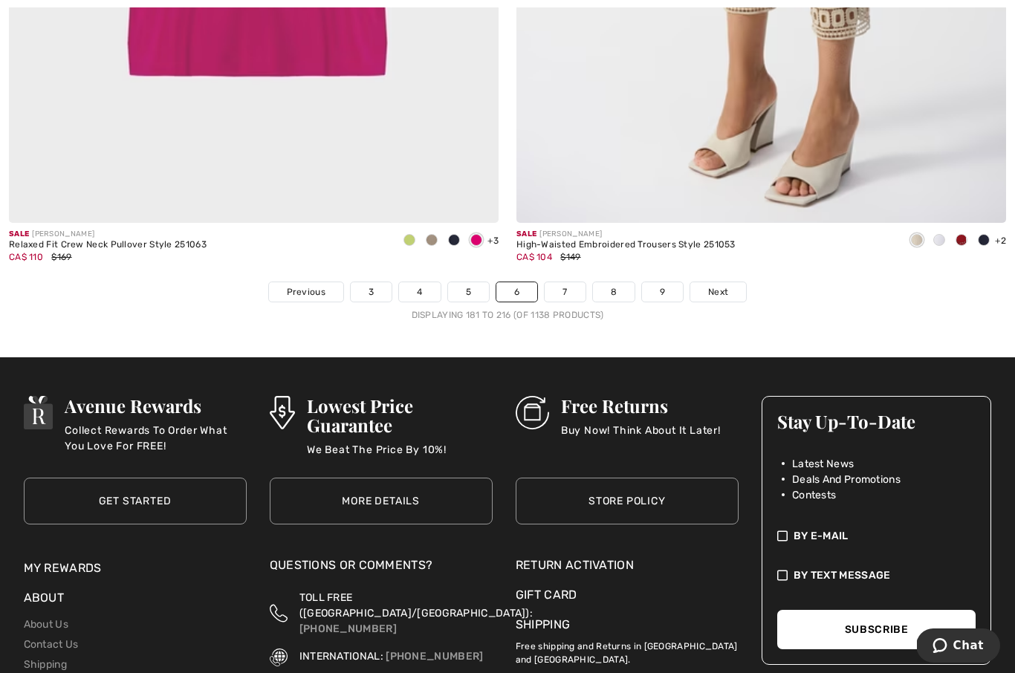
click at [714, 288] on span "Next" at bounding box center [718, 291] width 20 height 13
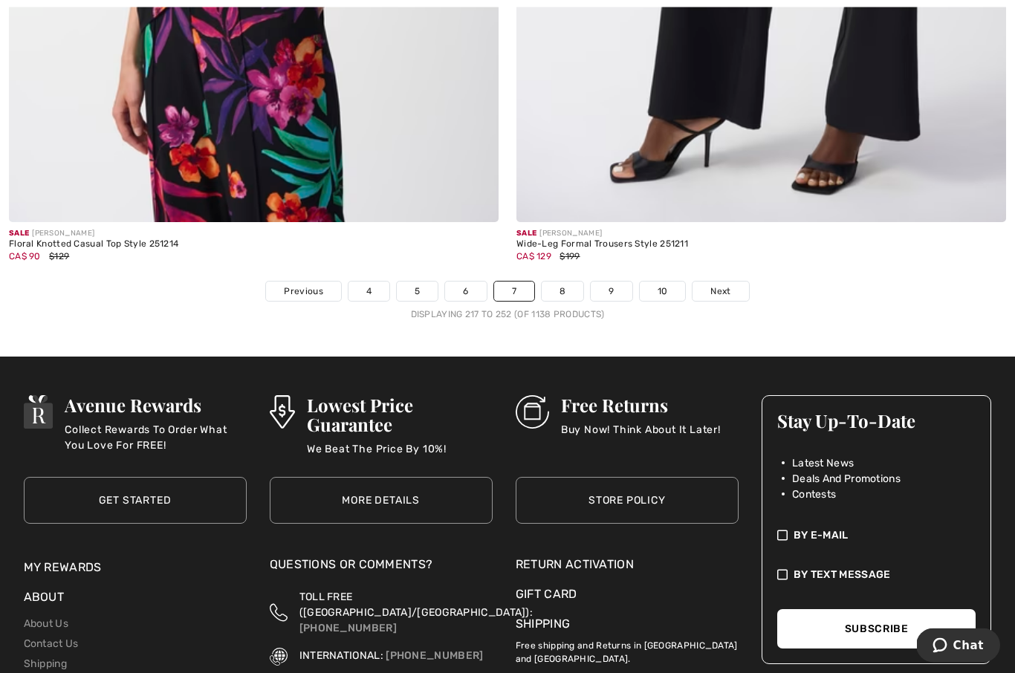
scroll to position [14678, 0]
click at [714, 285] on span "Next" at bounding box center [720, 291] width 20 height 13
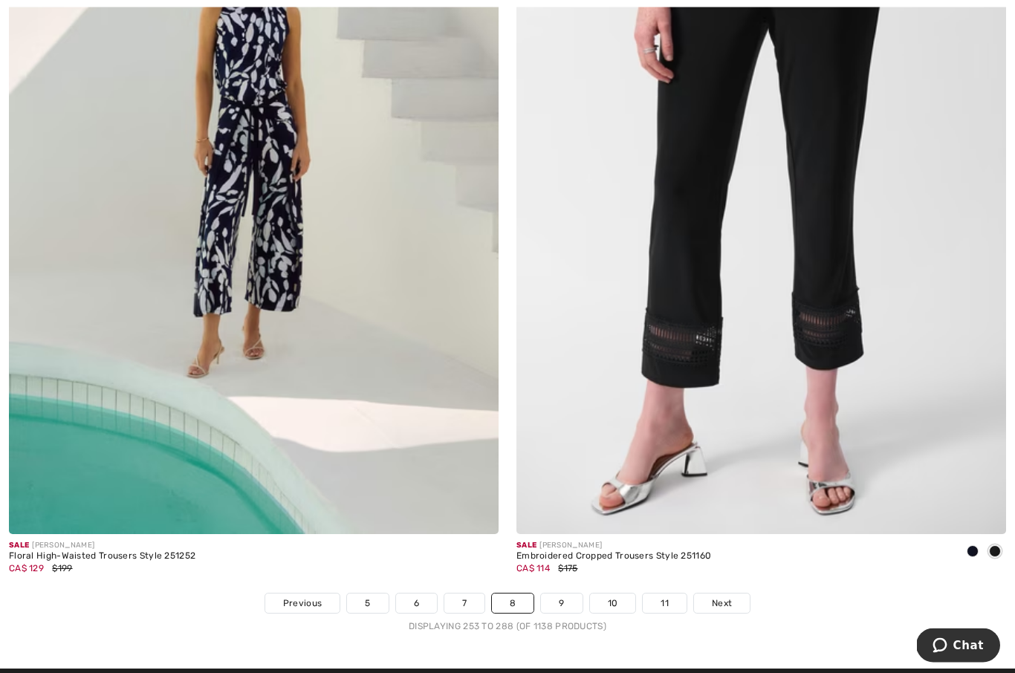
scroll to position [14366, 0]
click at [710, 620] on div "Displaying 253 to 288 (of 1138 products)" at bounding box center [507, 626] width 1015 height 13
click at [728, 601] on link "Next" at bounding box center [722, 603] width 56 height 19
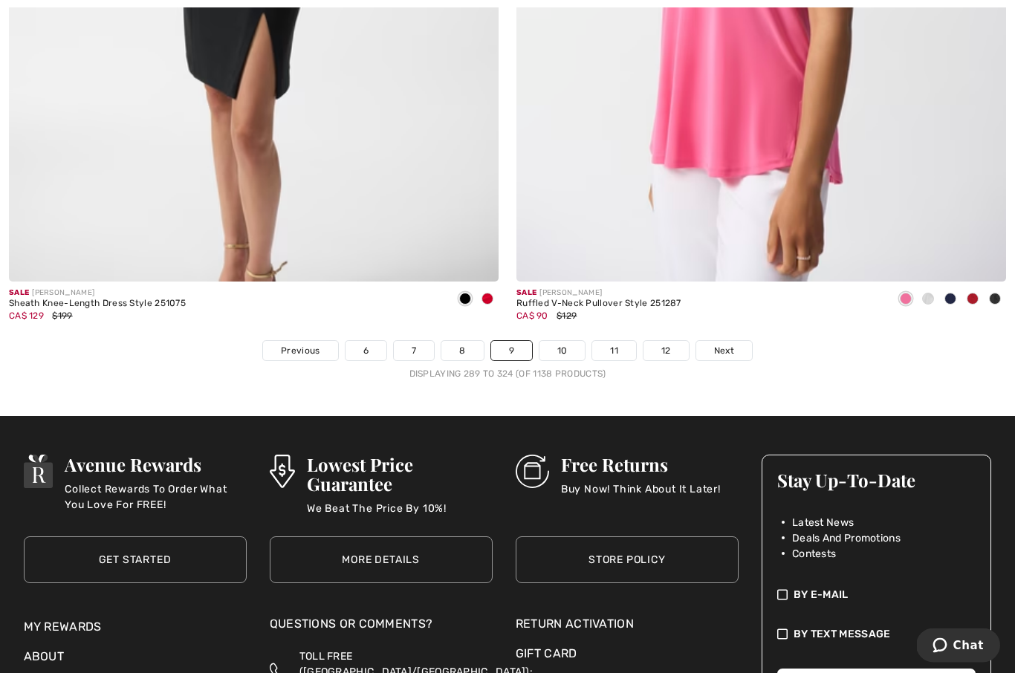
scroll to position [14618, 0]
click at [731, 349] on link "Next" at bounding box center [724, 350] width 56 height 19
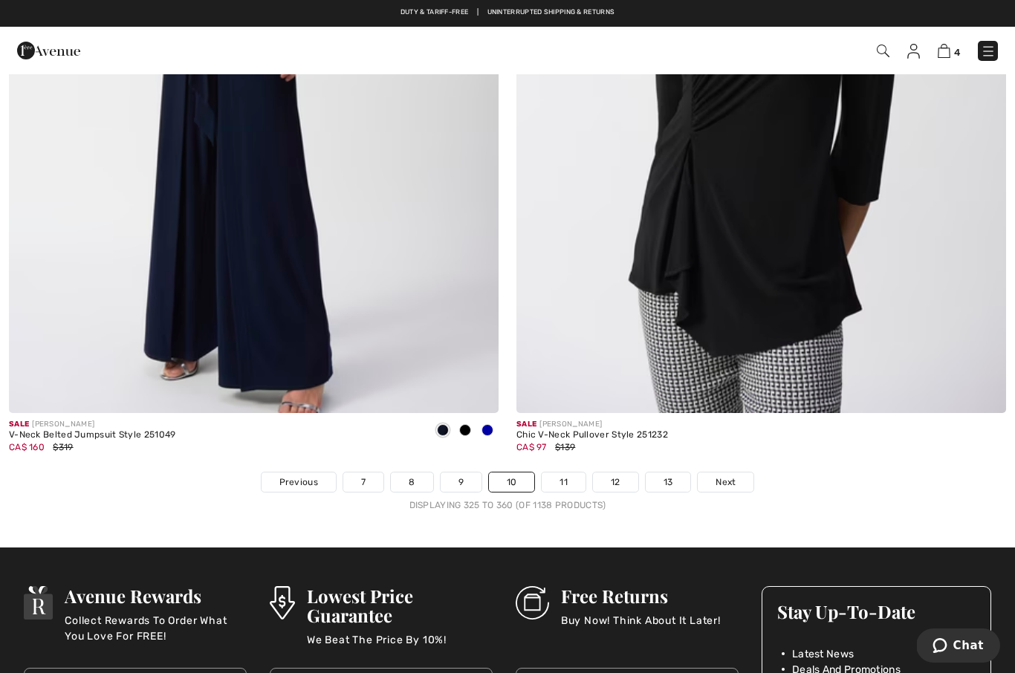
scroll to position [14452, 0]
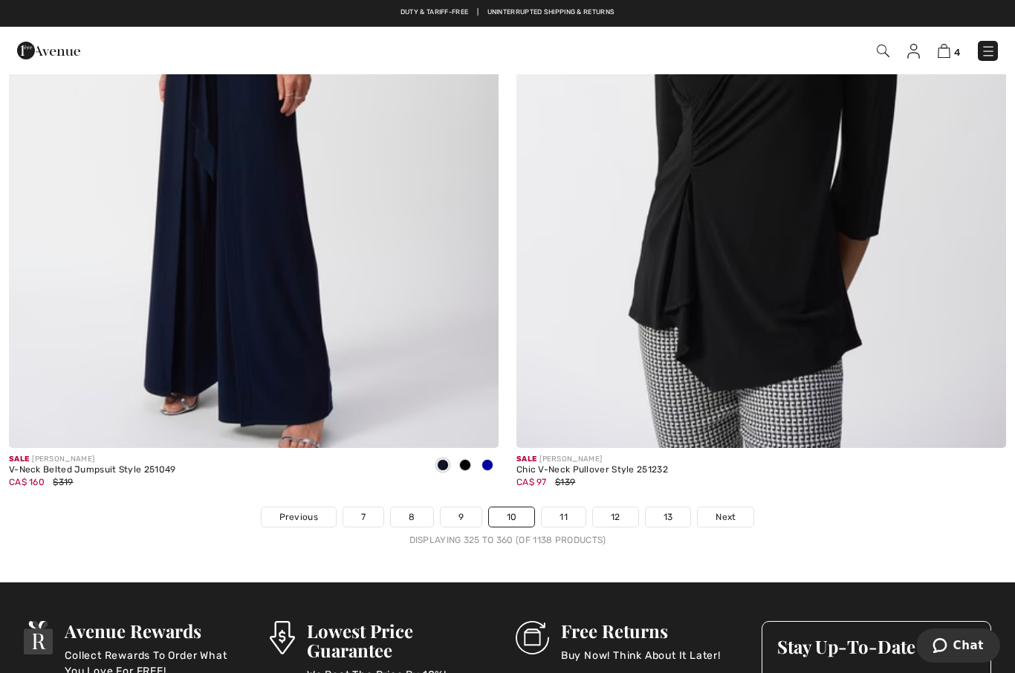
click at [723, 511] on span "Next" at bounding box center [726, 517] width 20 height 13
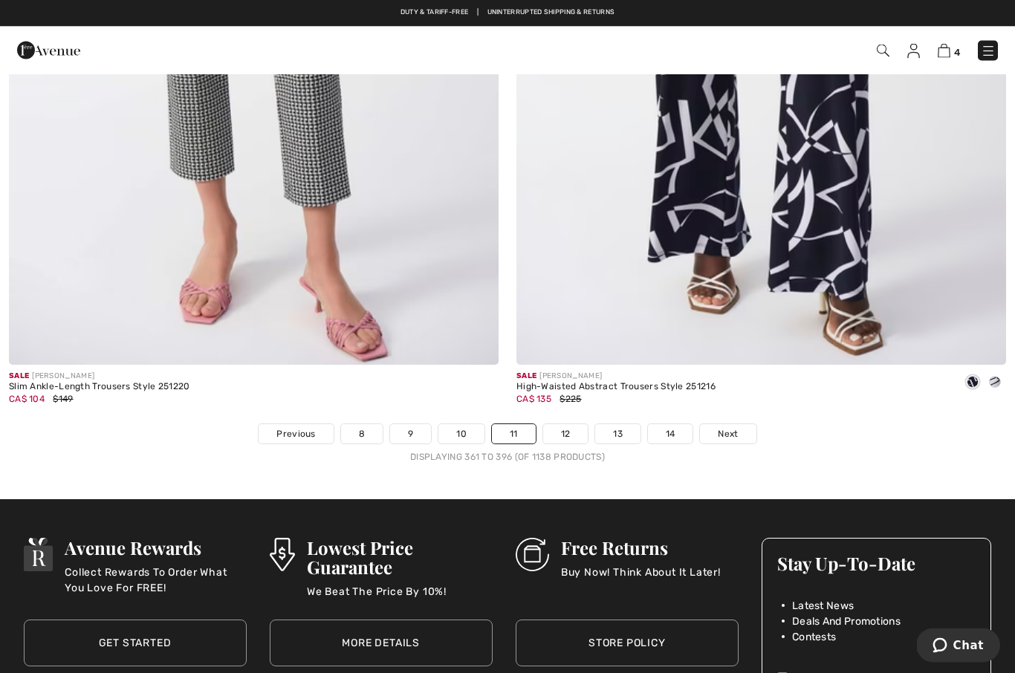
scroll to position [14534, 0]
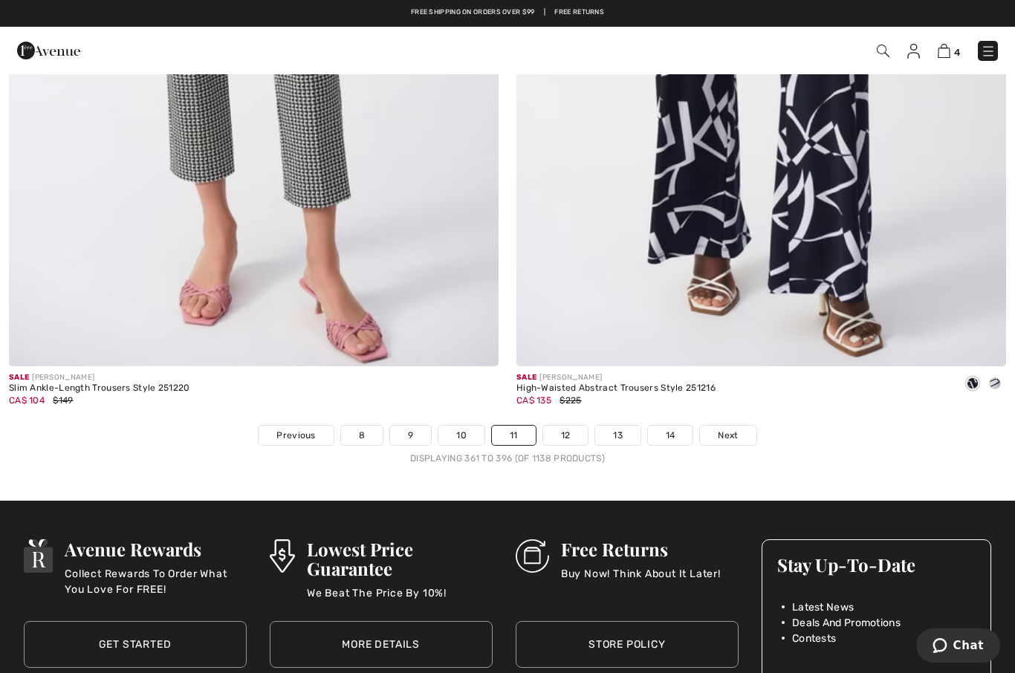
click at [739, 428] on link "Next" at bounding box center [728, 435] width 56 height 19
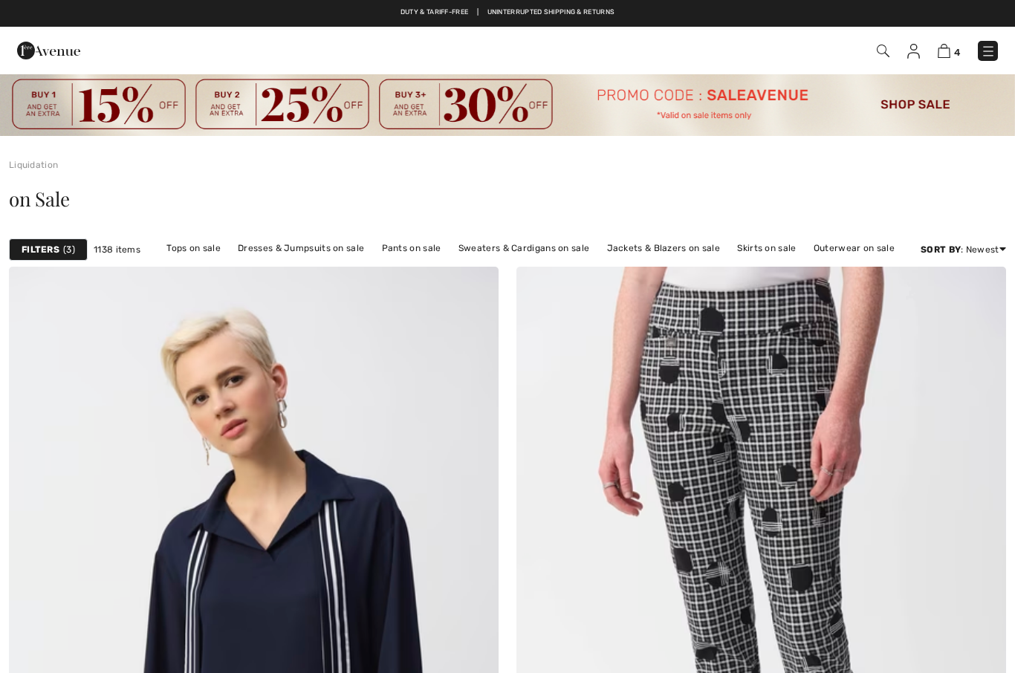
checkbox input "true"
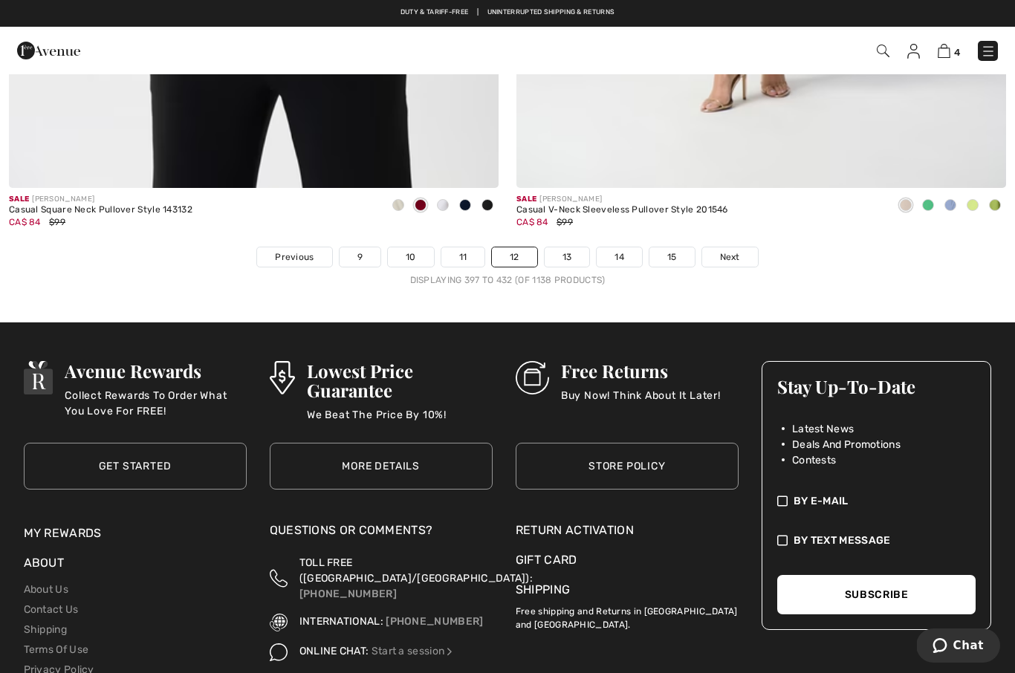
scroll to position [14701, 0]
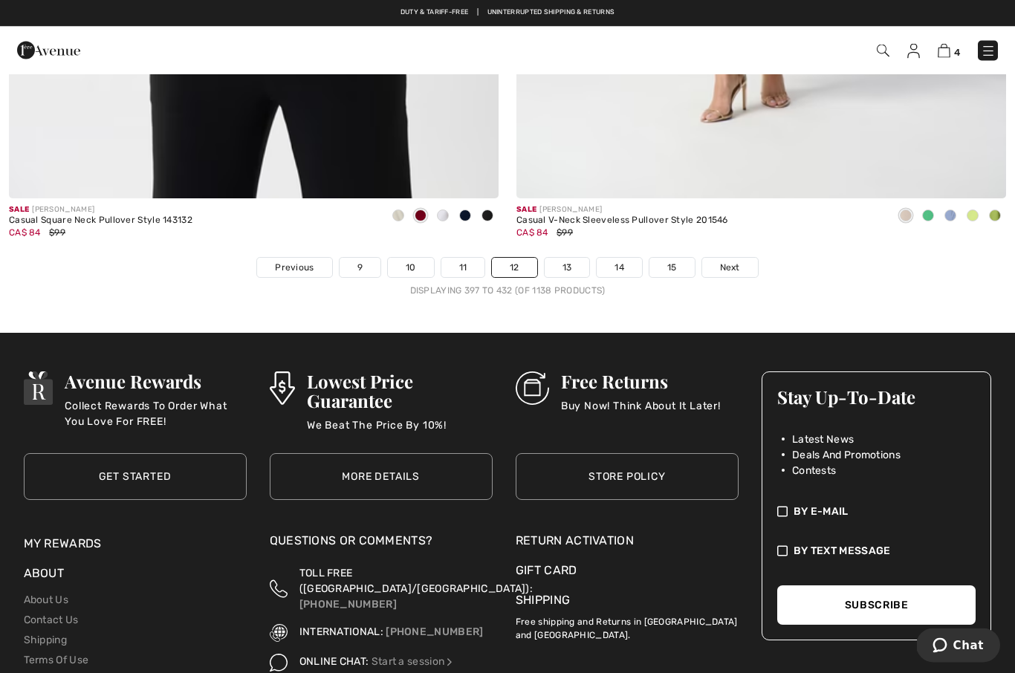
click at [734, 262] on span "Next" at bounding box center [730, 268] width 20 height 13
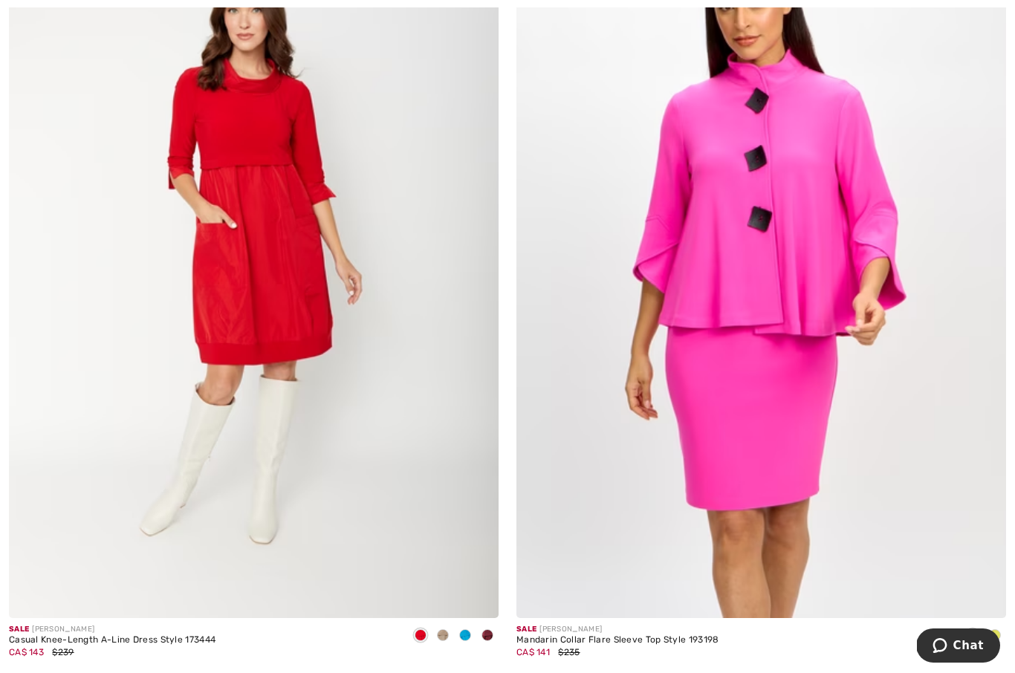
scroll to position [1174, 0]
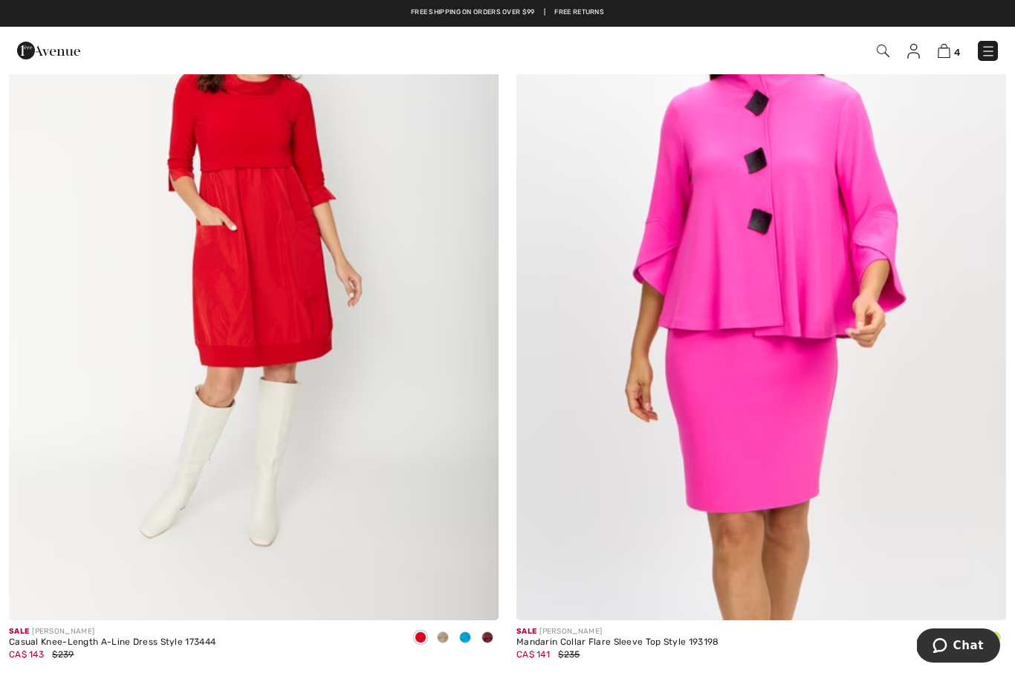
click at [285, 294] on img at bounding box center [254, 253] width 490 height 735
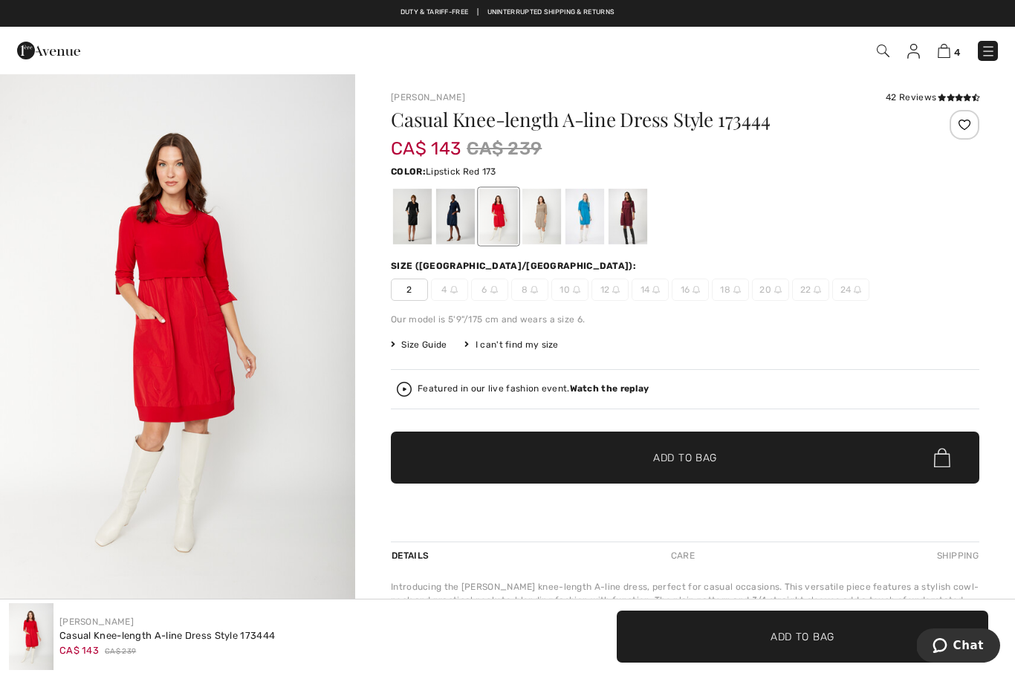
click at [546, 213] on div at bounding box center [541, 217] width 39 height 56
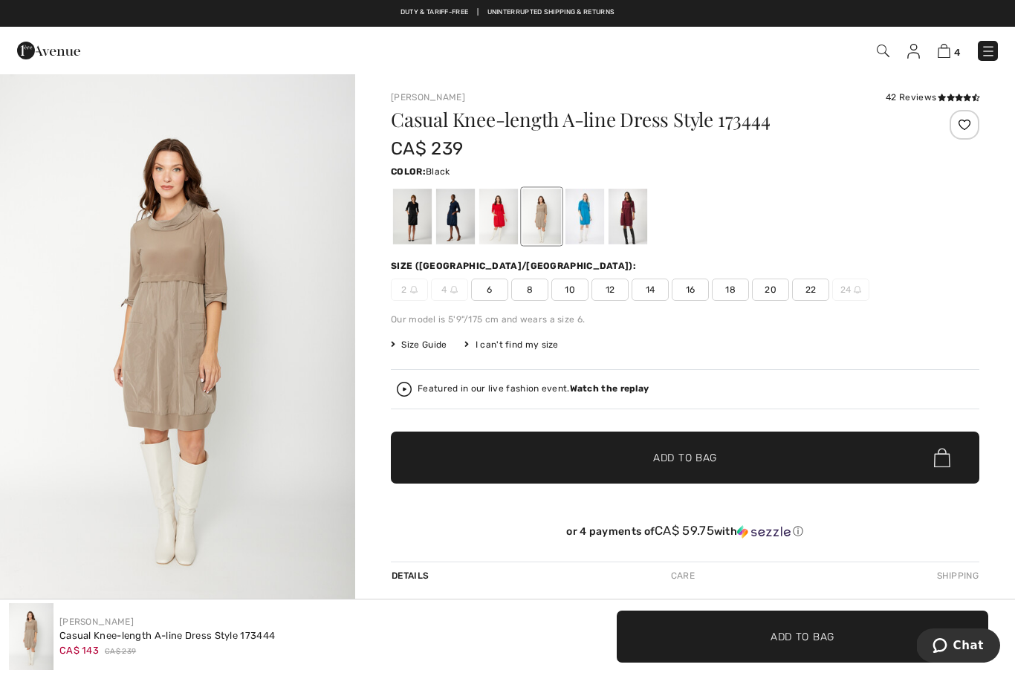
click at [414, 221] on div at bounding box center [412, 217] width 39 height 56
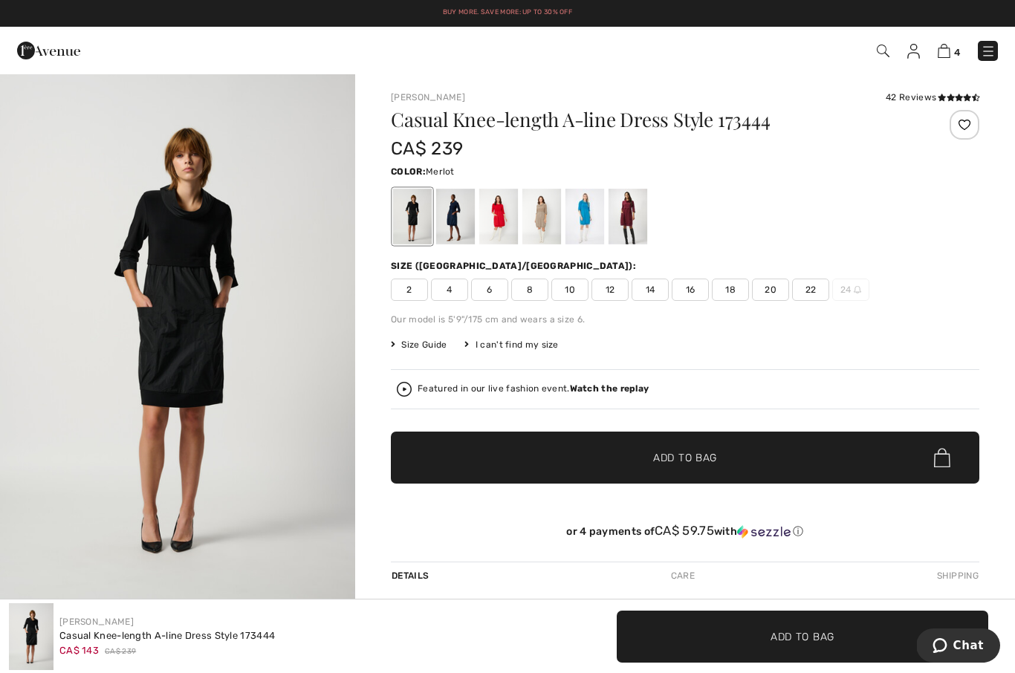
click at [636, 220] on div at bounding box center [628, 217] width 39 height 56
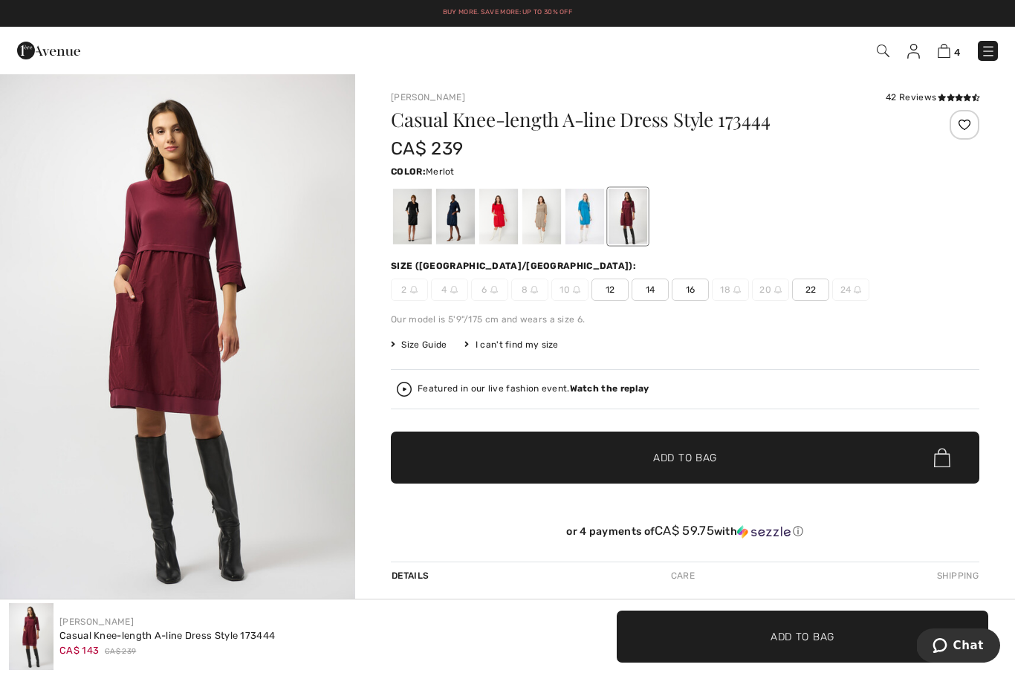
click at [624, 231] on div at bounding box center [628, 217] width 39 height 56
click at [630, 221] on div at bounding box center [628, 217] width 39 height 56
click at [587, 224] on div at bounding box center [585, 217] width 39 height 56
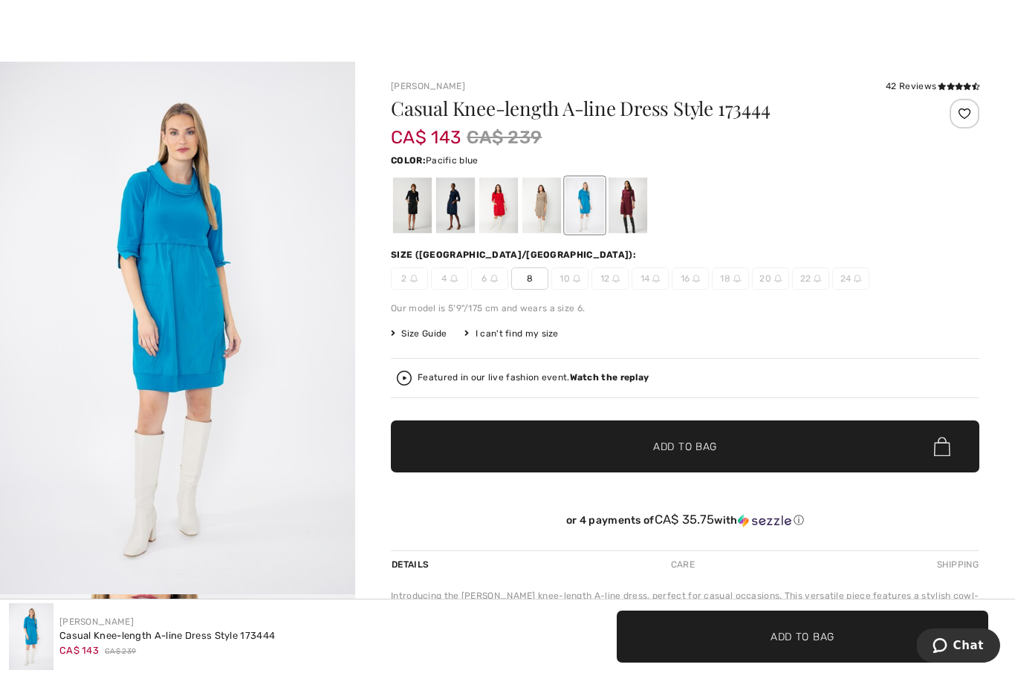
scroll to position [16, 0]
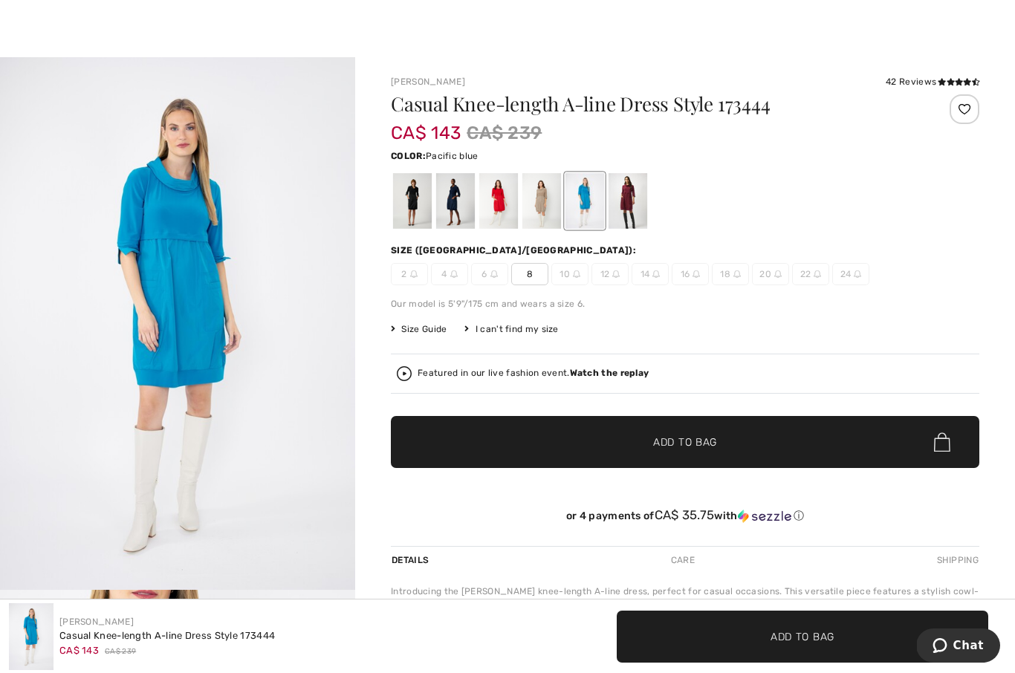
click at [548, 196] on div at bounding box center [541, 201] width 39 height 56
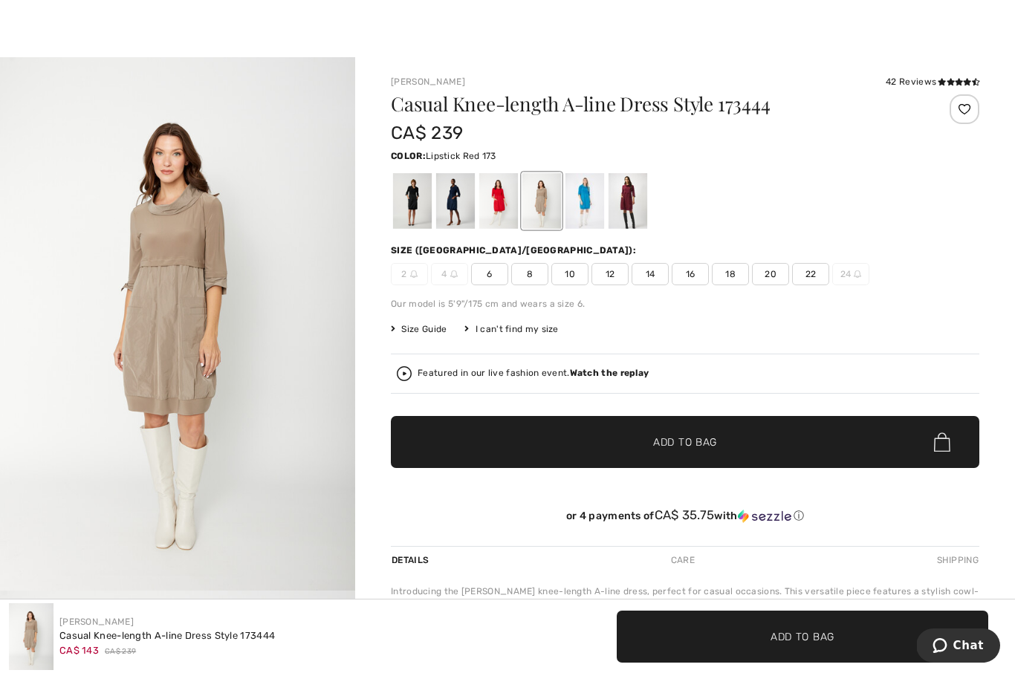
click at [499, 206] on div at bounding box center [498, 201] width 39 height 56
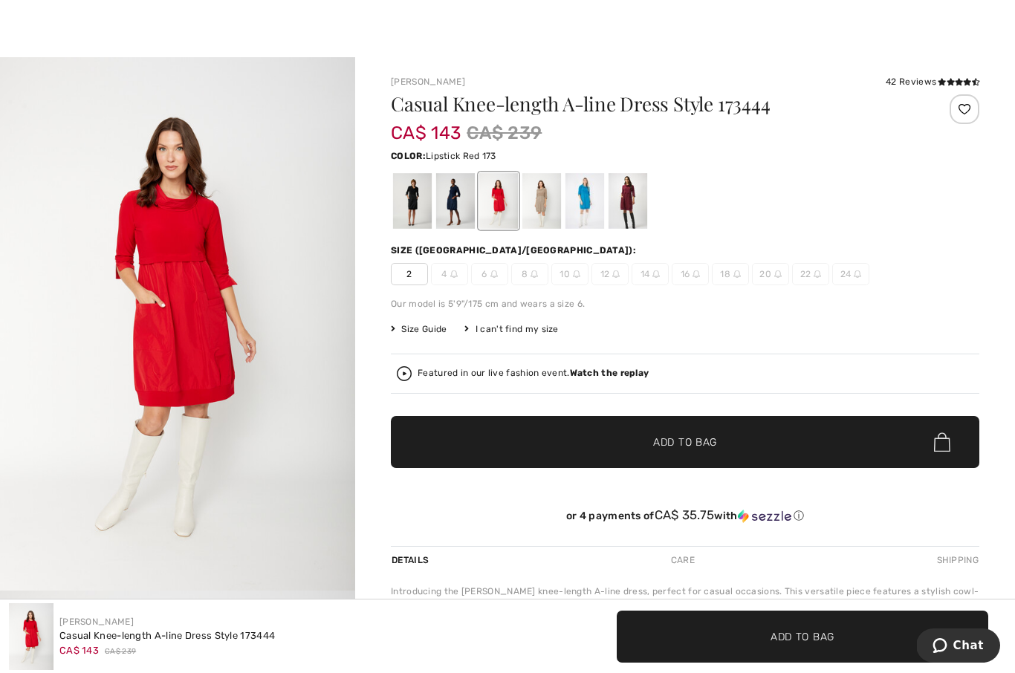
click at [472, 198] on div at bounding box center [455, 201] width 39 height 56
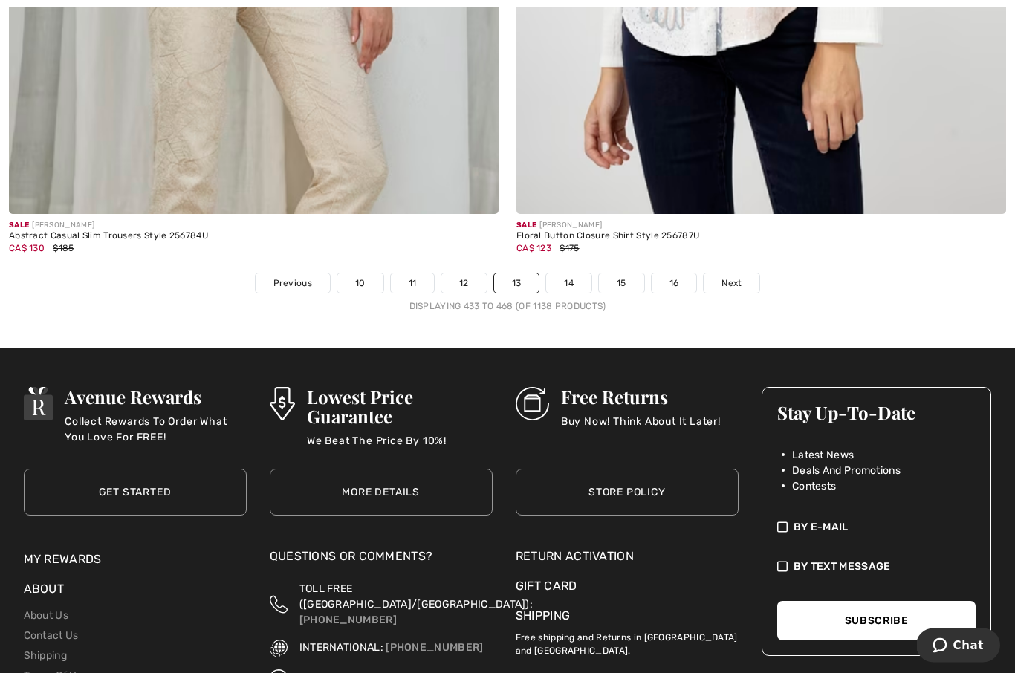
scroll to position [14686, 0]
click at [729, 276] on span "Next" at bounding box center [732, 282] width 20 height 13
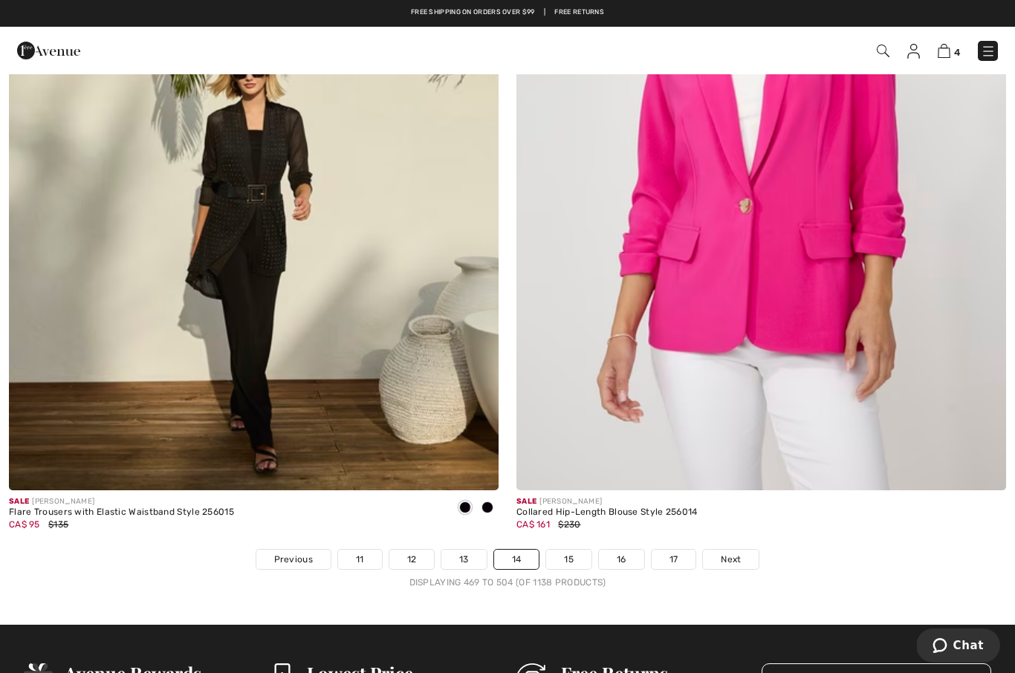
scroll to position [14401, 0]
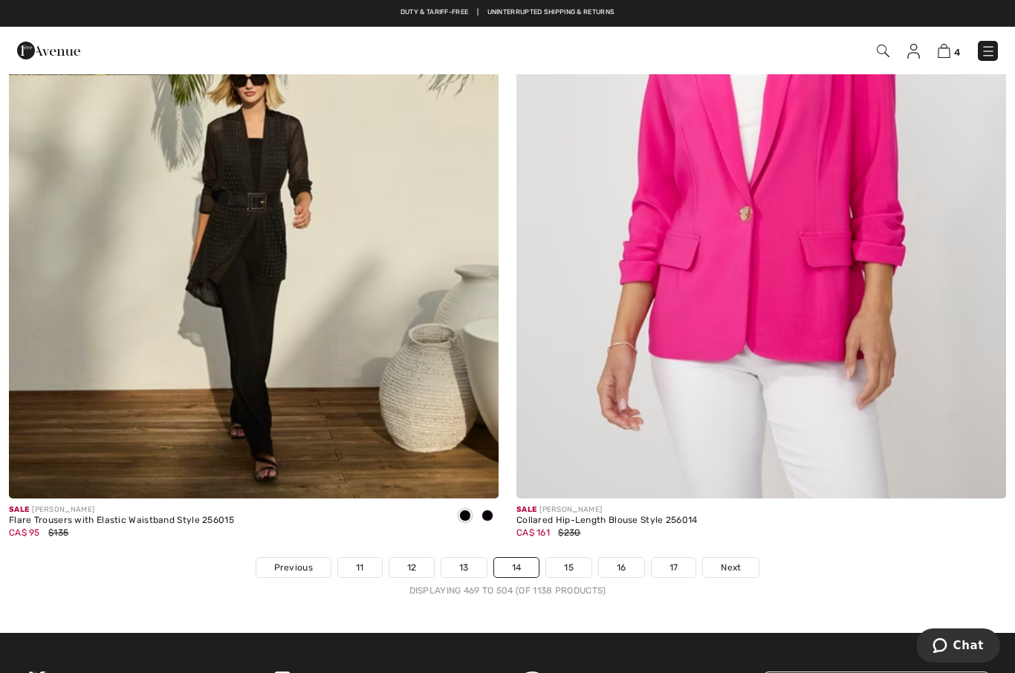
click at [573, 560] on link "15" at bounding box center [568, 567] width 45 height 19
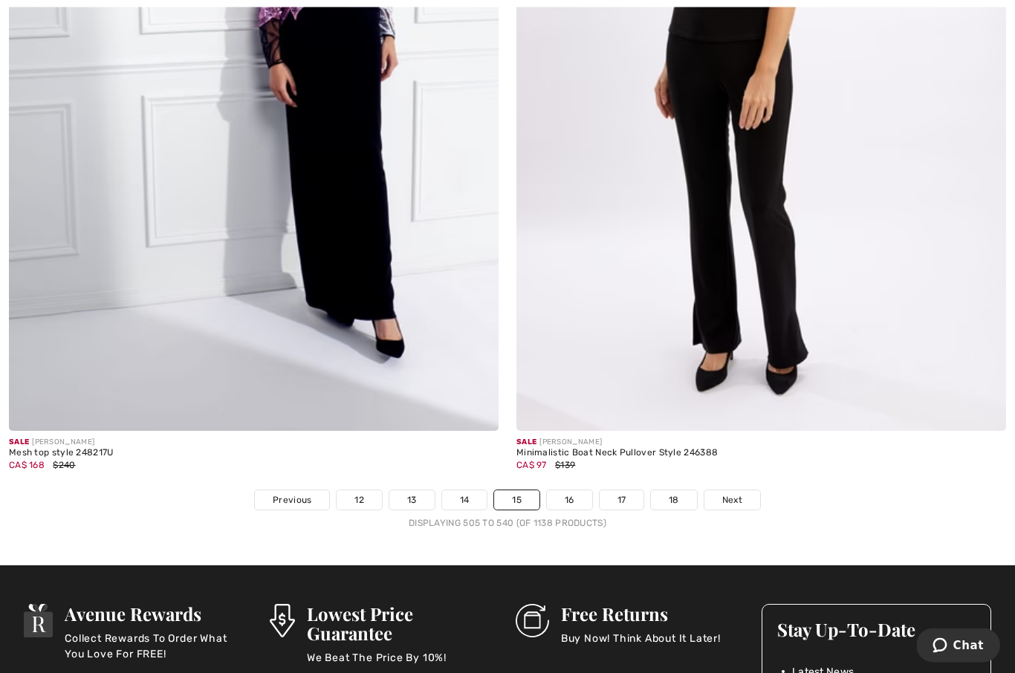
scroll to position [14466, 0]
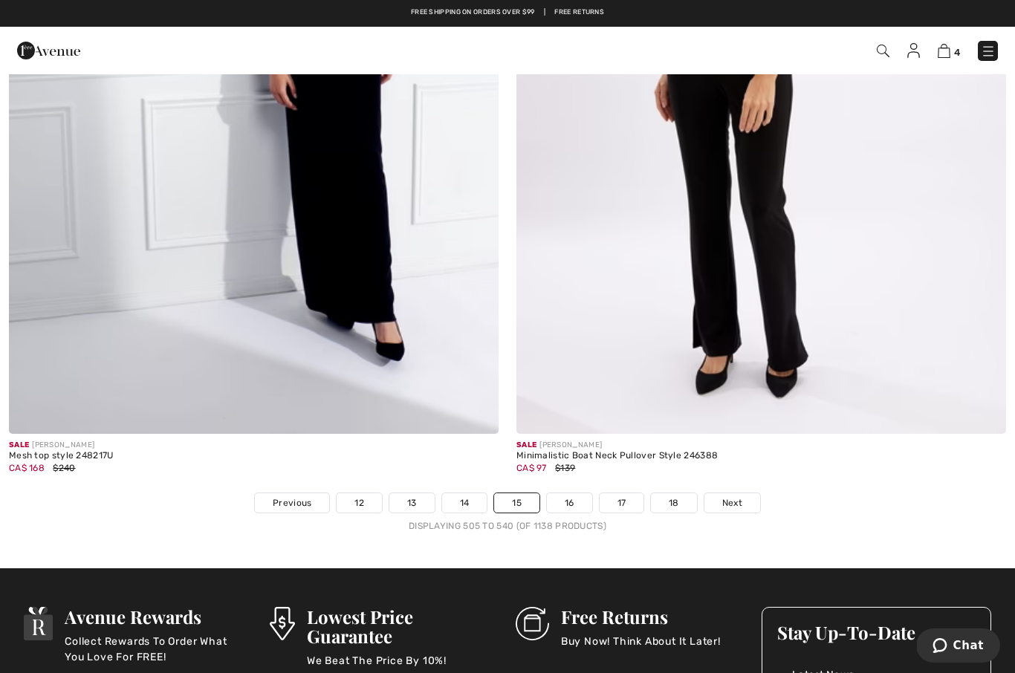
click at [736, 496] on span "Next" at bounding box center [732, 502] width 20 height 13
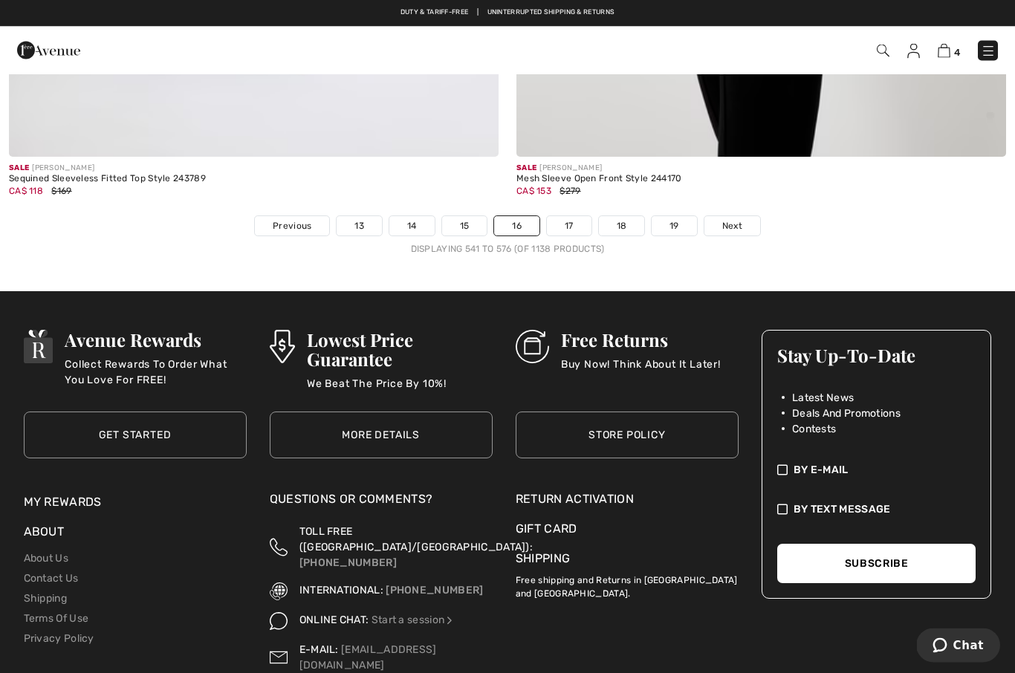
scroll to position [14737, 0]
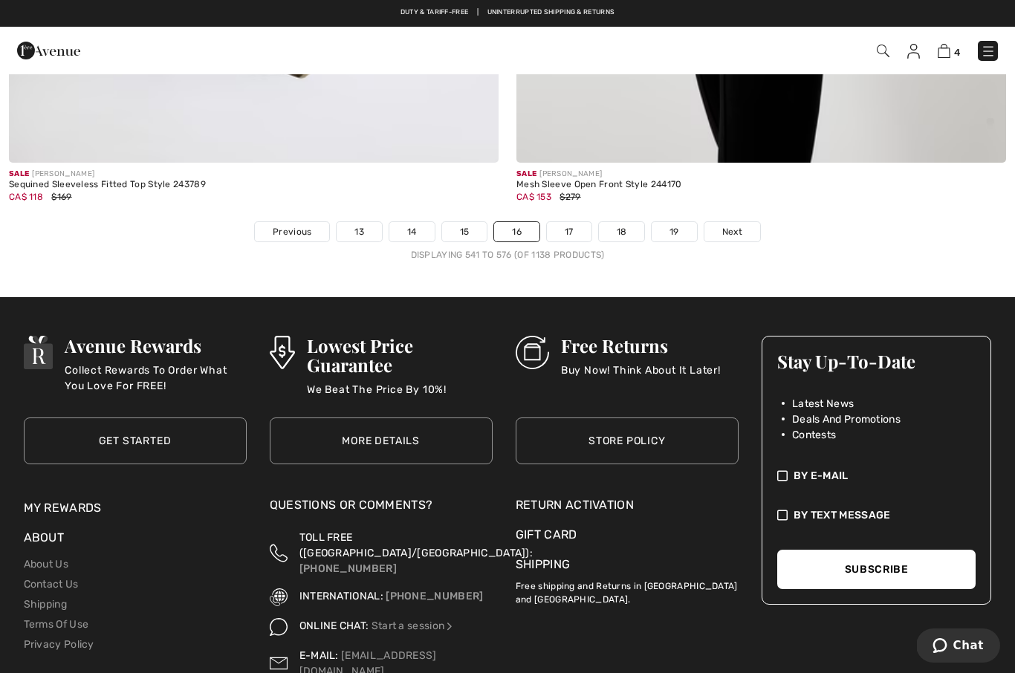
click at [742, 227] on span "Next" at bounding box center [732, 231] width 20 height 13
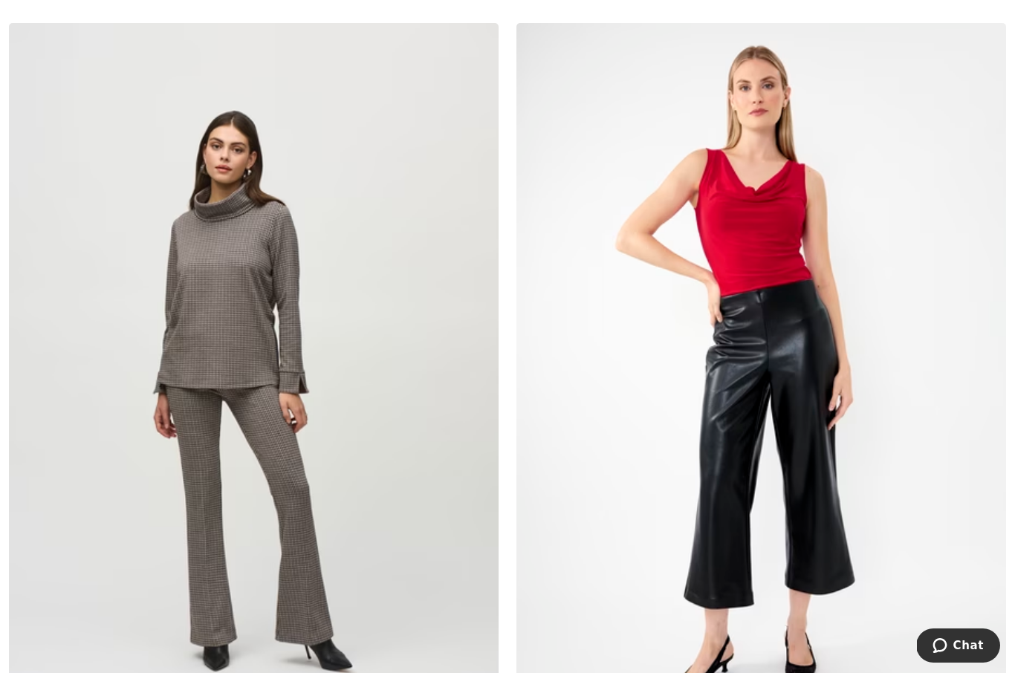
scroll to position [14137, 0]
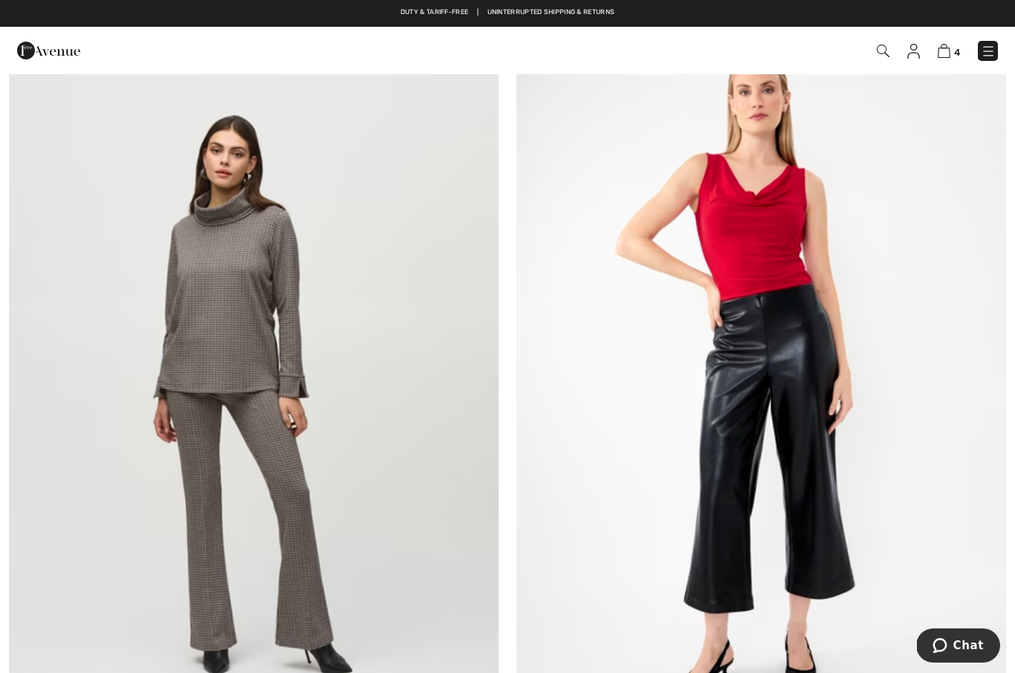
click at [208, 469] on img at bounding box center [254, 394] width 490 height 735
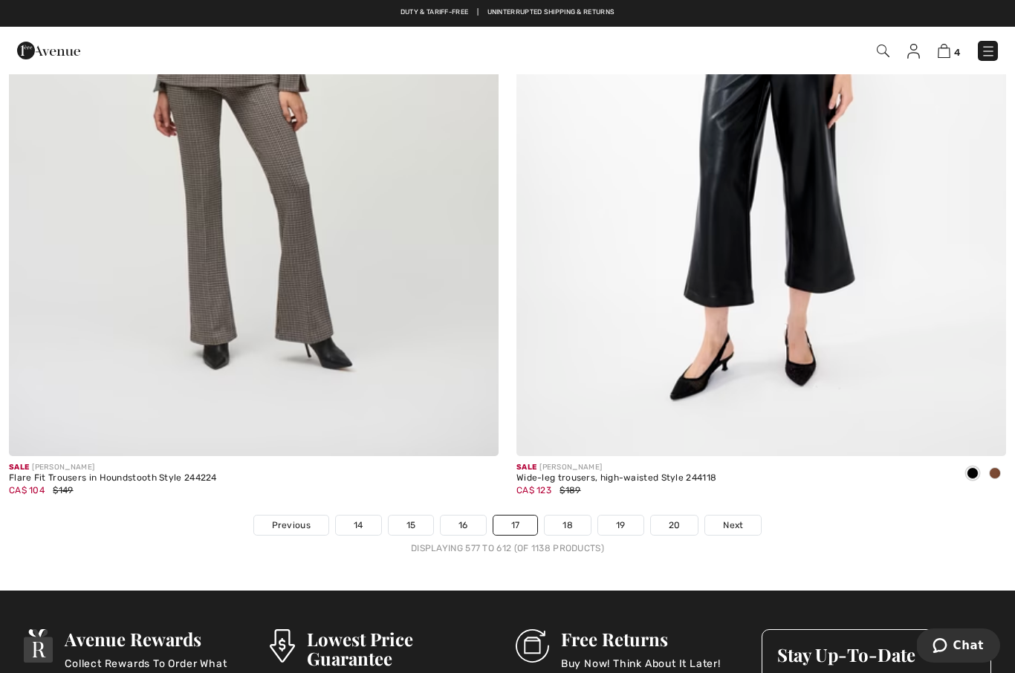
scroll to position [14438, 0]
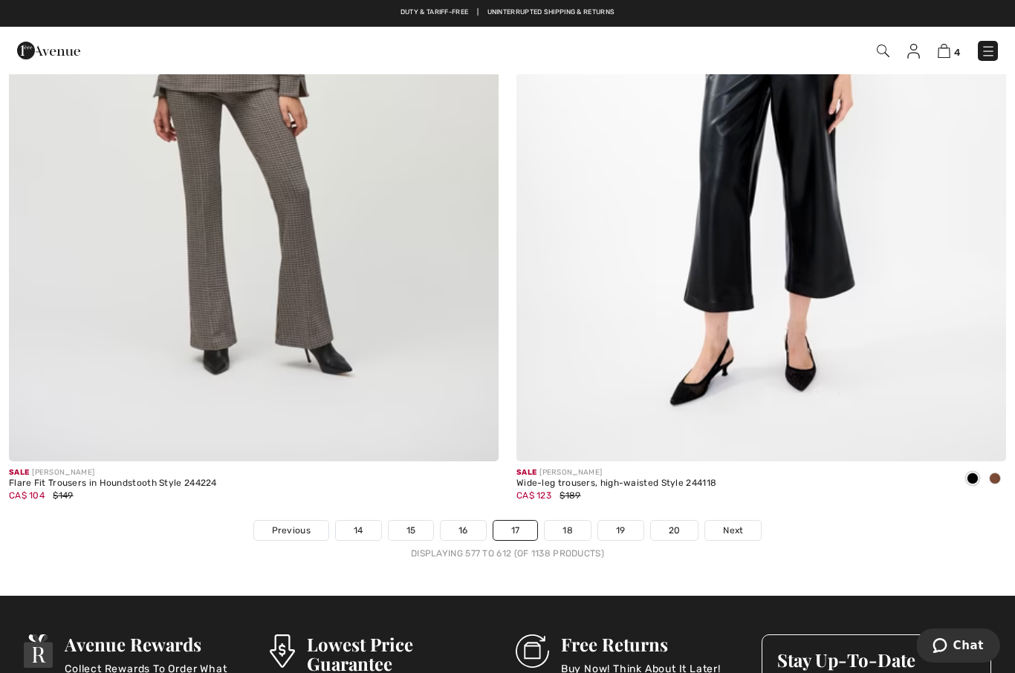
click at [738, 524] on span "Next" at bounding box center [733, 530] width 20 height 13
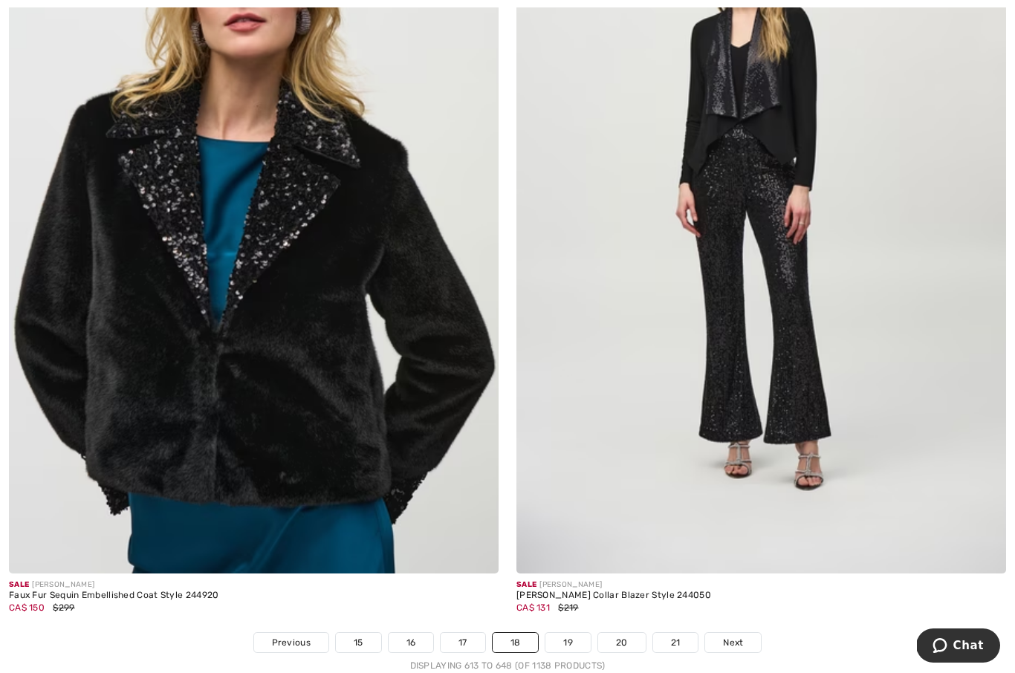
scroll to position [14343, 0]
click at [738, 635] on span "Next" at bounding box center [733, 641] width 20 height 13
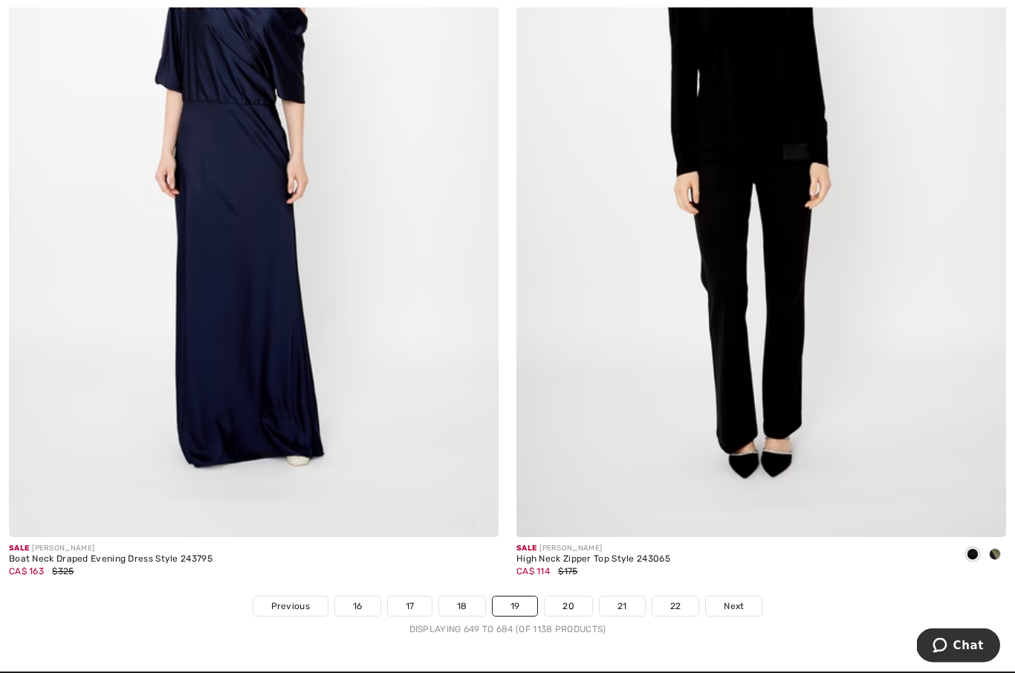
scroll to position [14363, 0]
click at [561, 597] on link "20" at bounding box center [569, 606] width 48 height 19
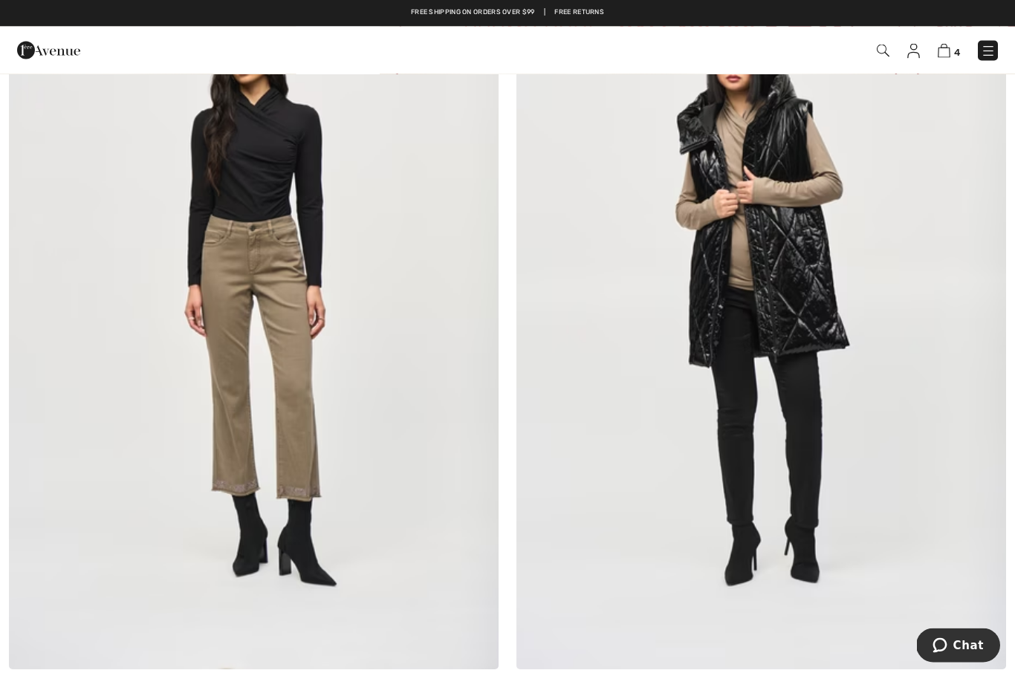
scroll to position [2712, 0]
click at [263, 371] on img at bounding box center [254, 302] width 490 height 735
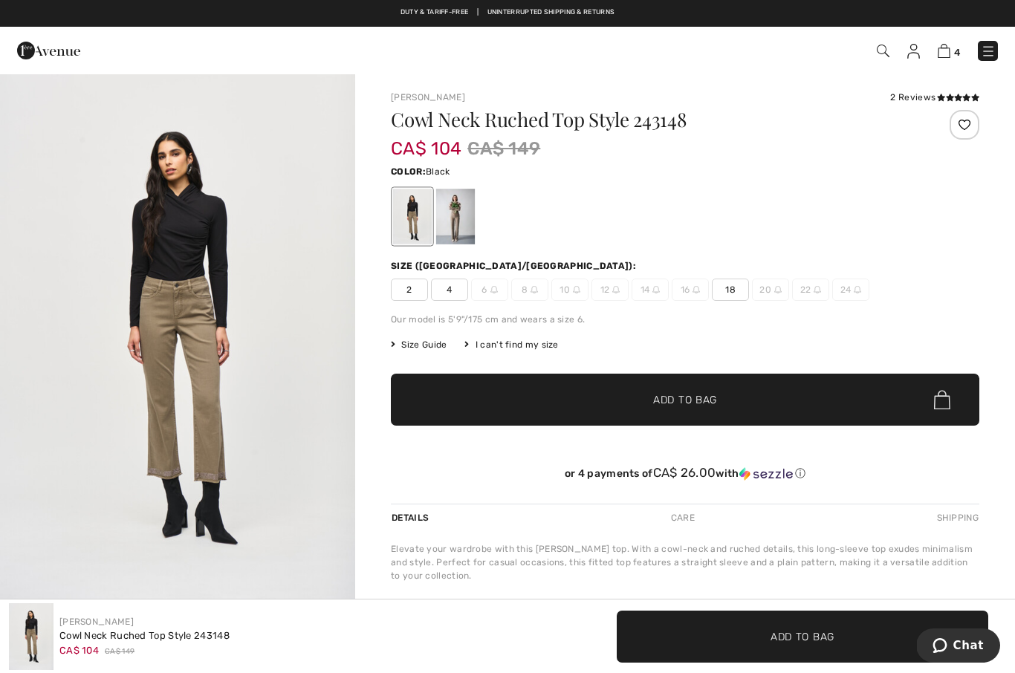
click at [464, 227] on div at bounding box center [455, 217] width 39 height 56
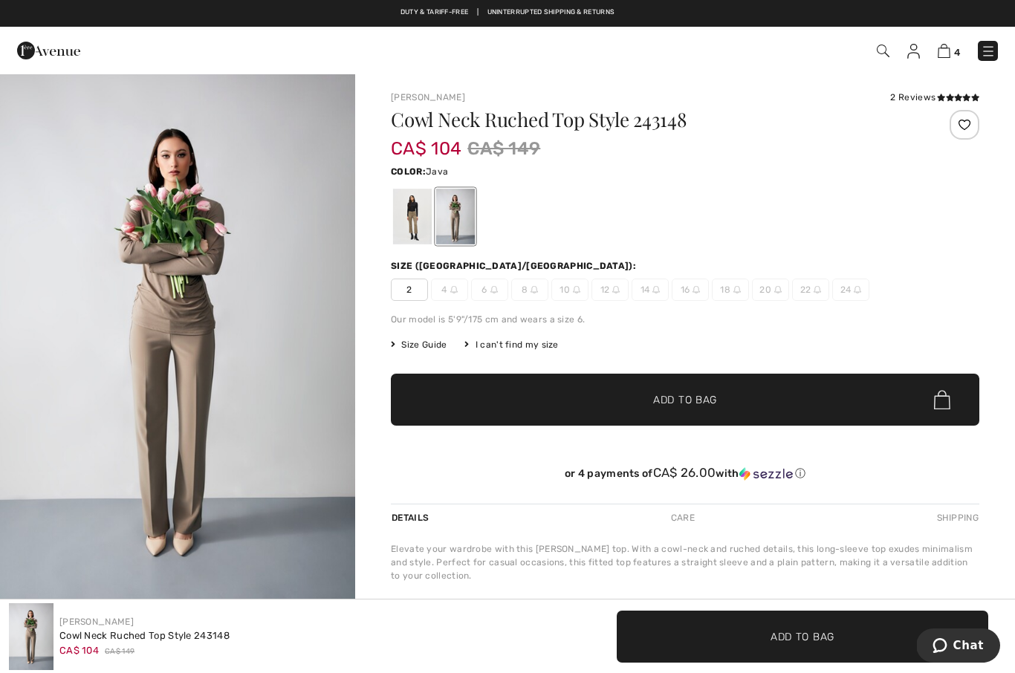
click at [464, 210] on div at bounding box center [455, 217] width 39 height 56
click at [408, 213] on div at bounding box center [412, 217] width 39 height 56
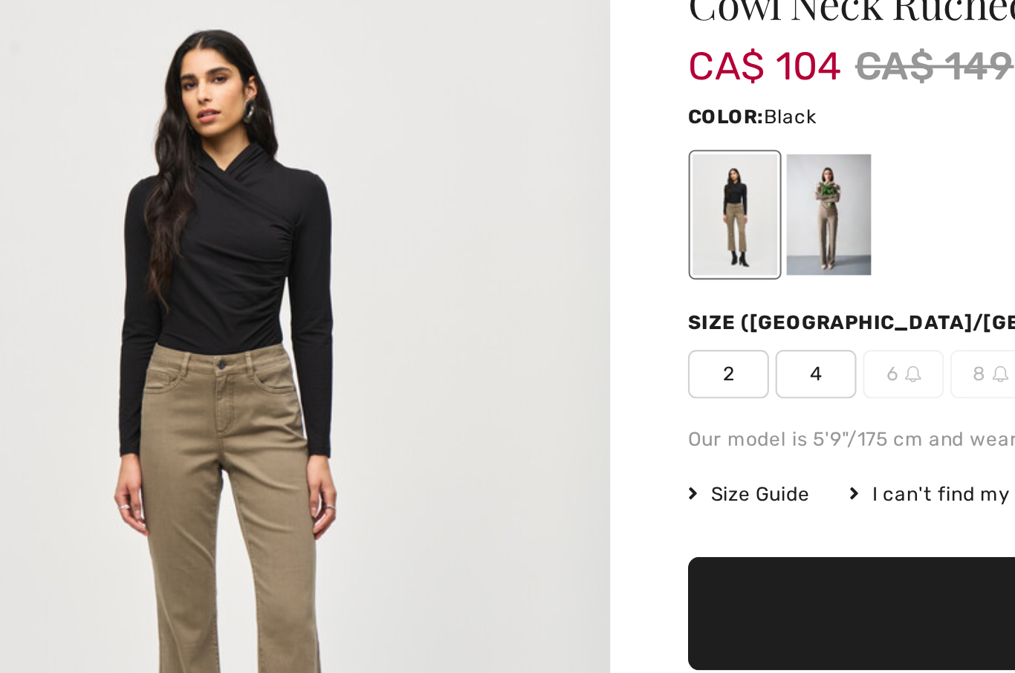
scroll to position [5, 0]
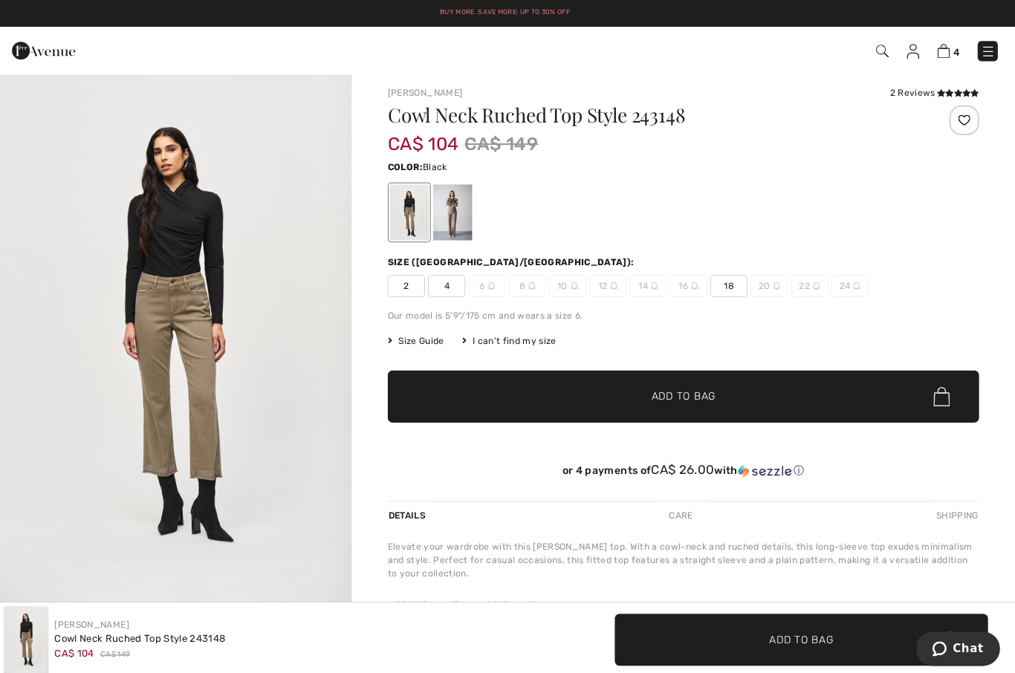
click at [444, 208] on div at bounding box center [455, 212] width 39 height 56
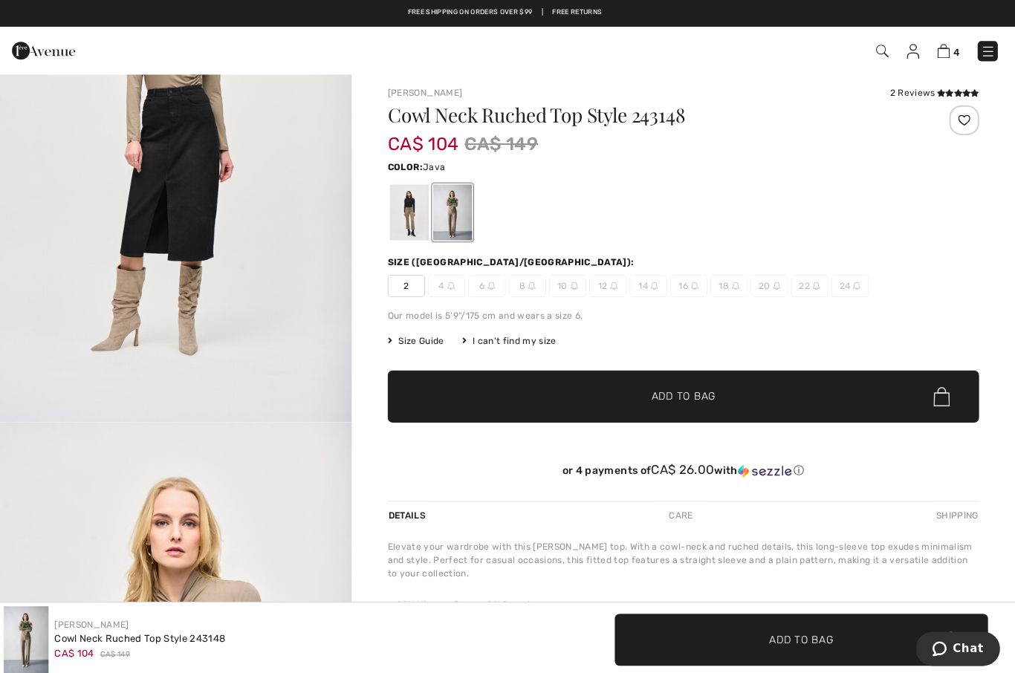
scroll to position [1821, 0]
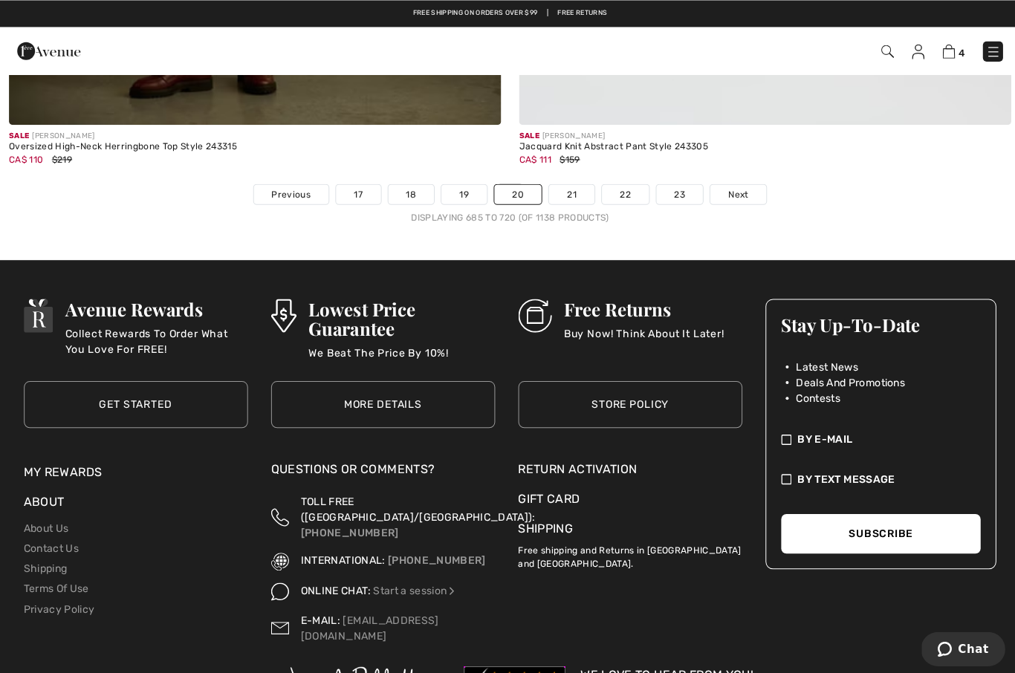
scroll to position [14775, 0]
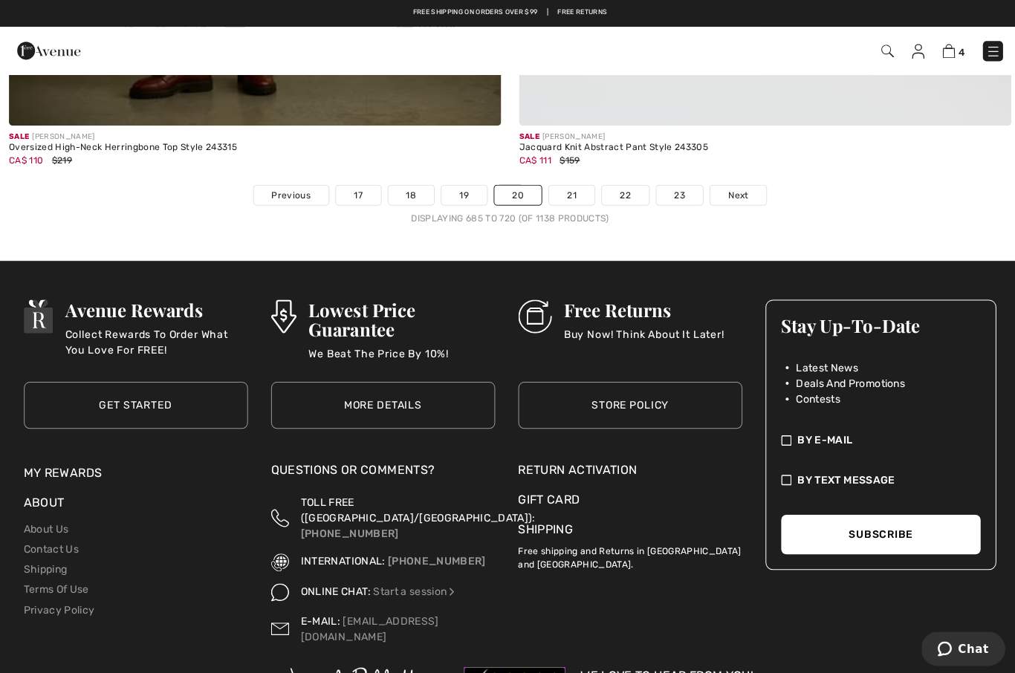
click at [566, 184] on link "21" at bounding box center [568, 193] width 45 height 19
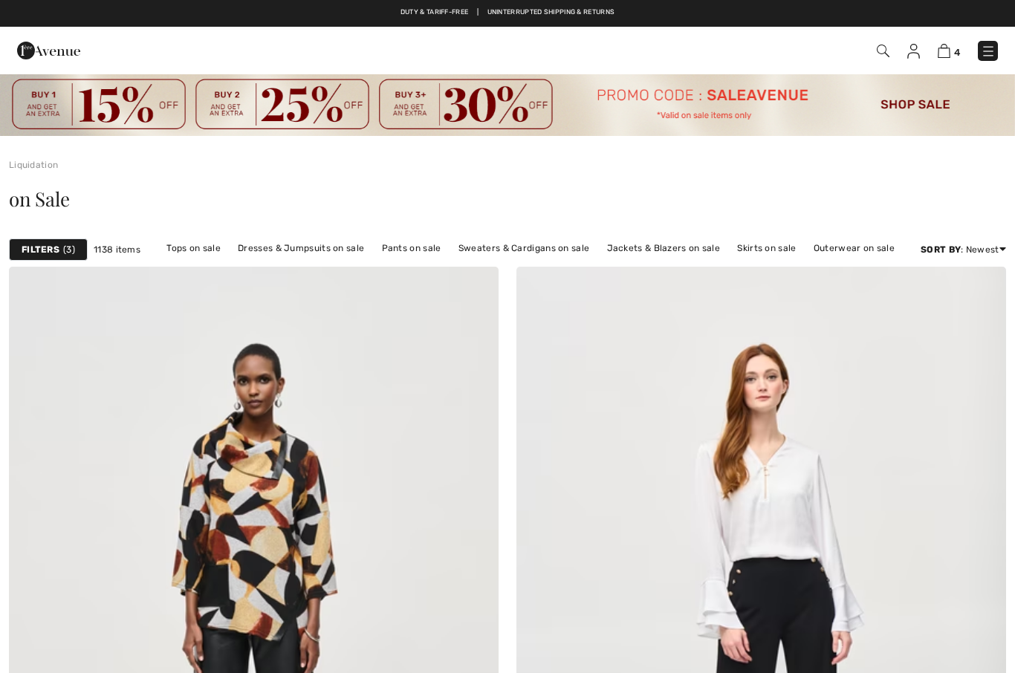
checkbox input "true"
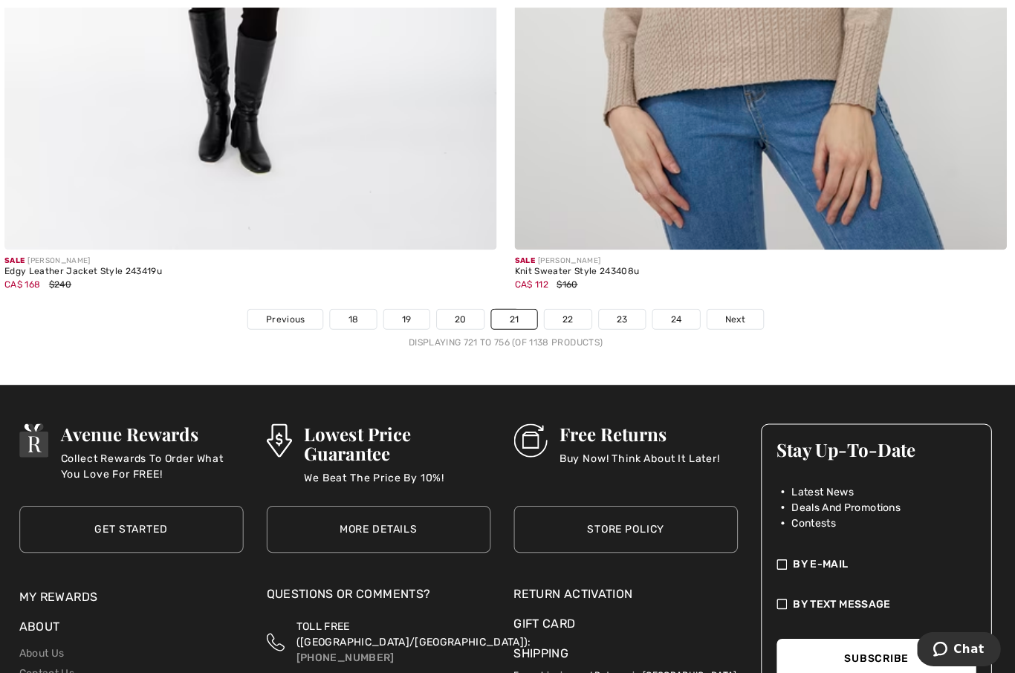
scroll to position [14650, 0]
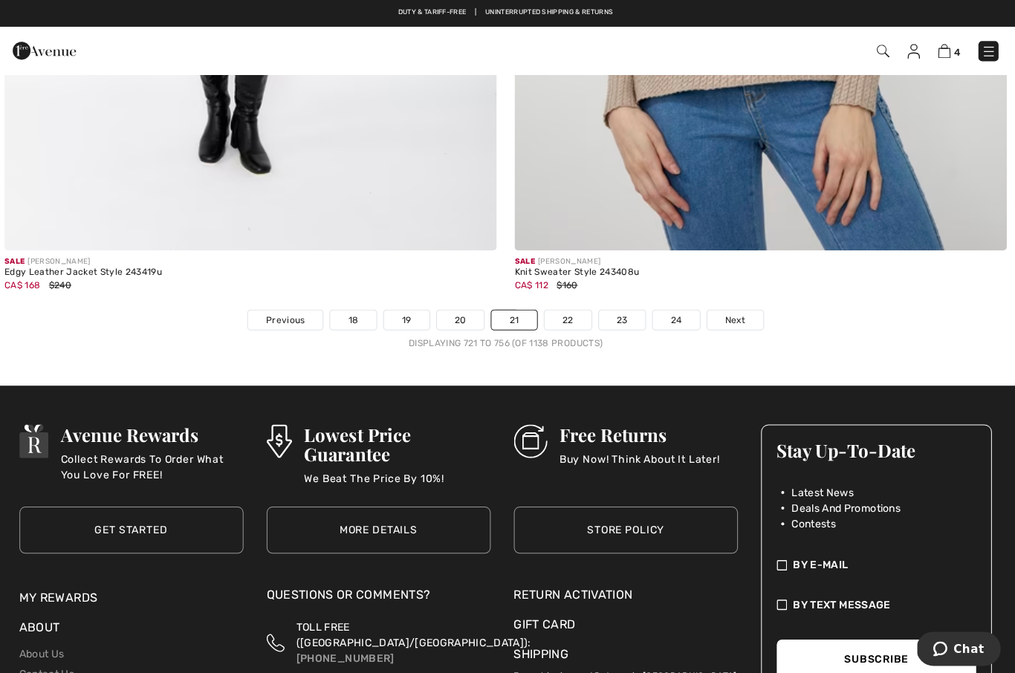
click at [560, 317] on link "22" at bounding box center [569, 318] width 47 height 19
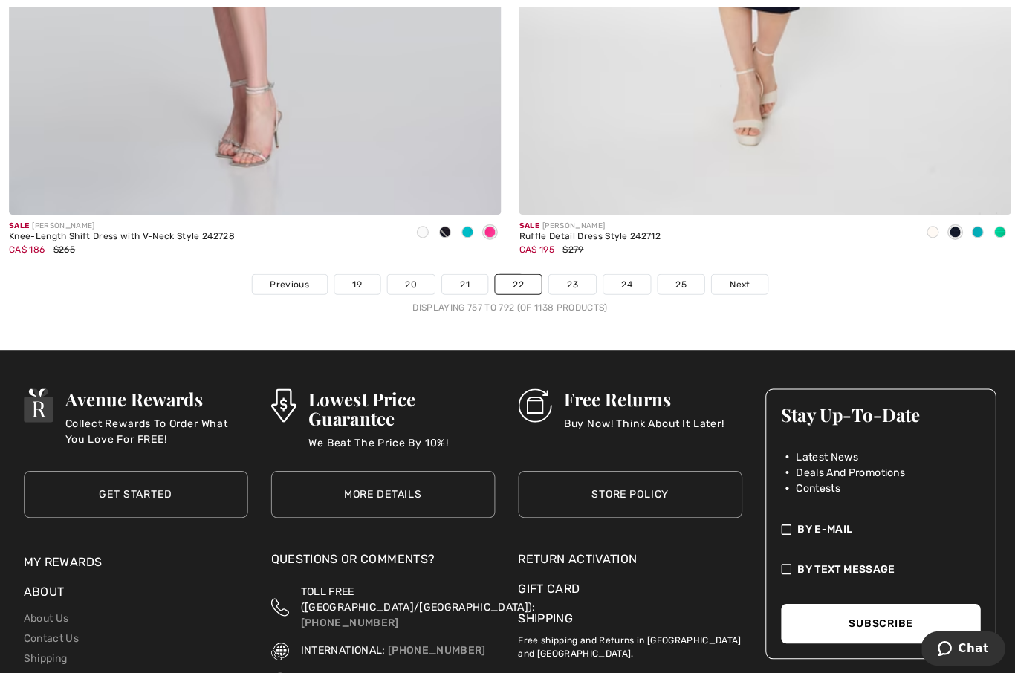
scroll to position [14687, 0]
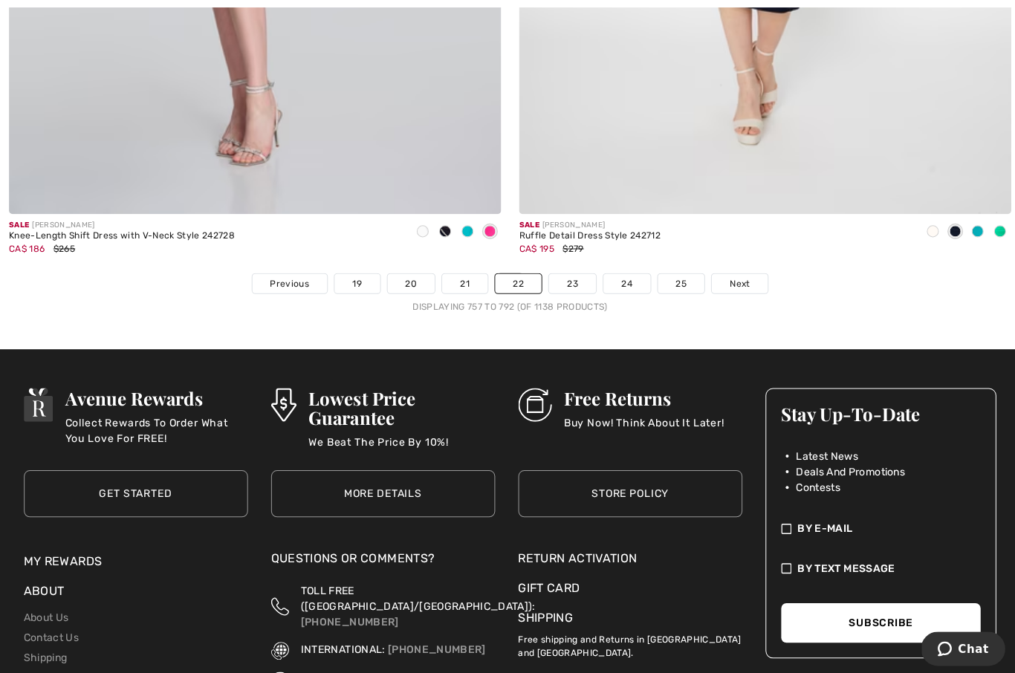
click at [568, 273] on link "23" at bounding box center [569, 282] width 47 height 19
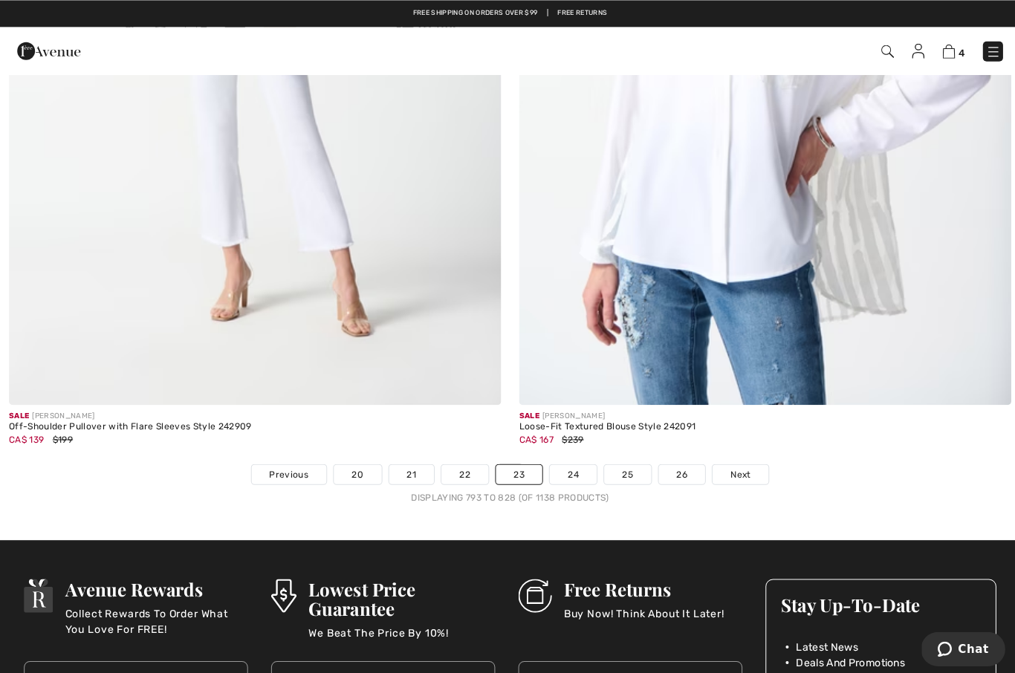
scroll to position [14497, 0]
click at [569, 462] on link "24" at bounding box center [570, 471] width 47 height 19
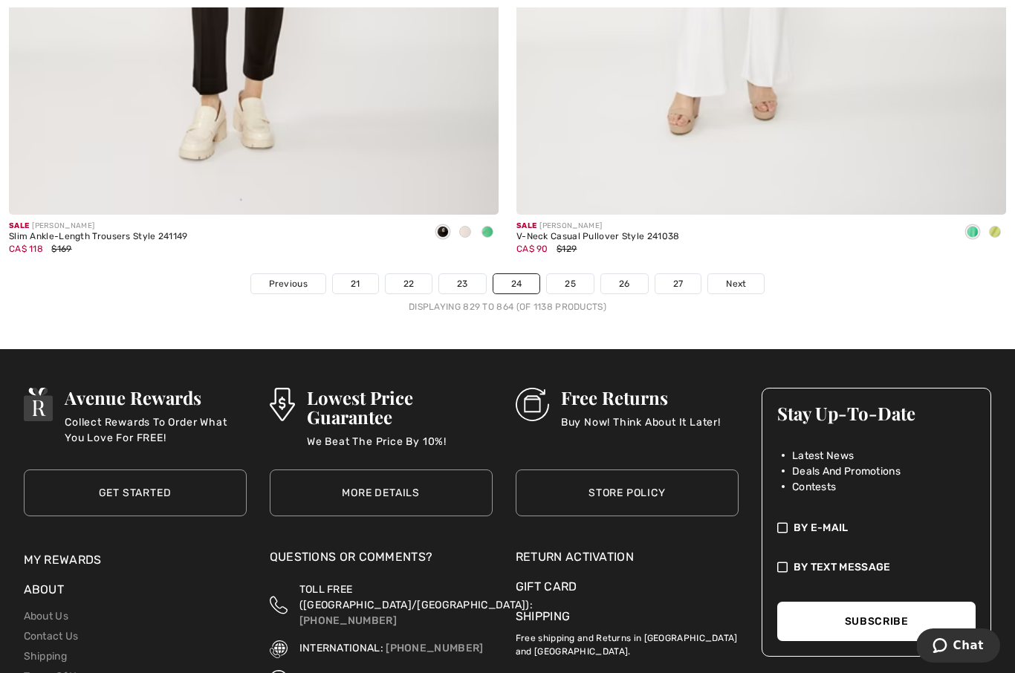
scroll to position [14699, 0]
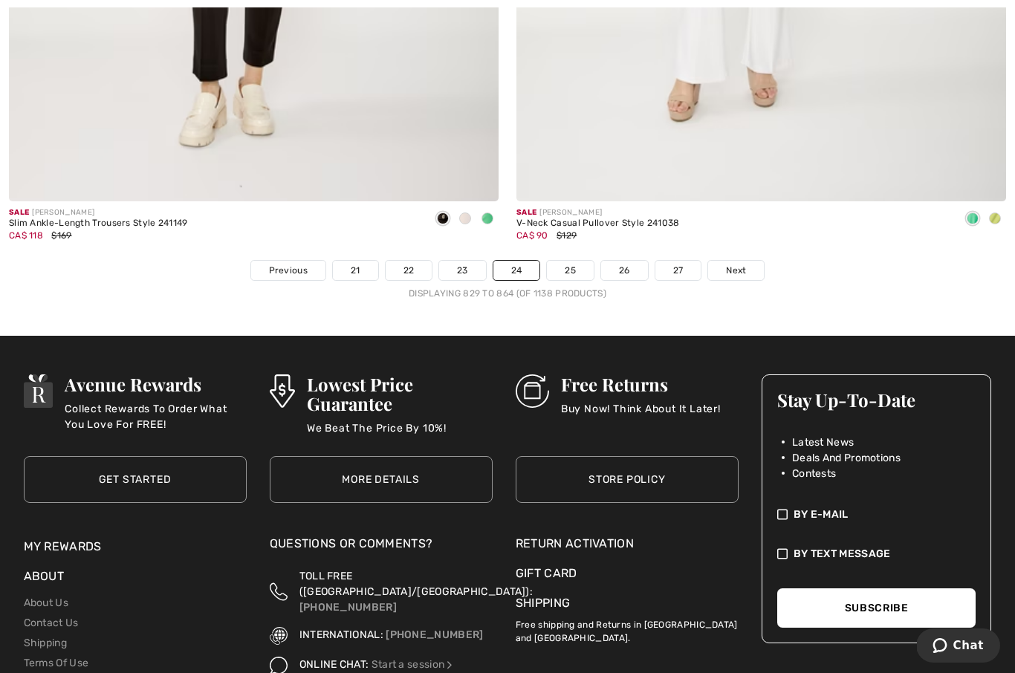
click at [750, 261] on link "Next" at bounding box center [736, 270] width 56 height 19
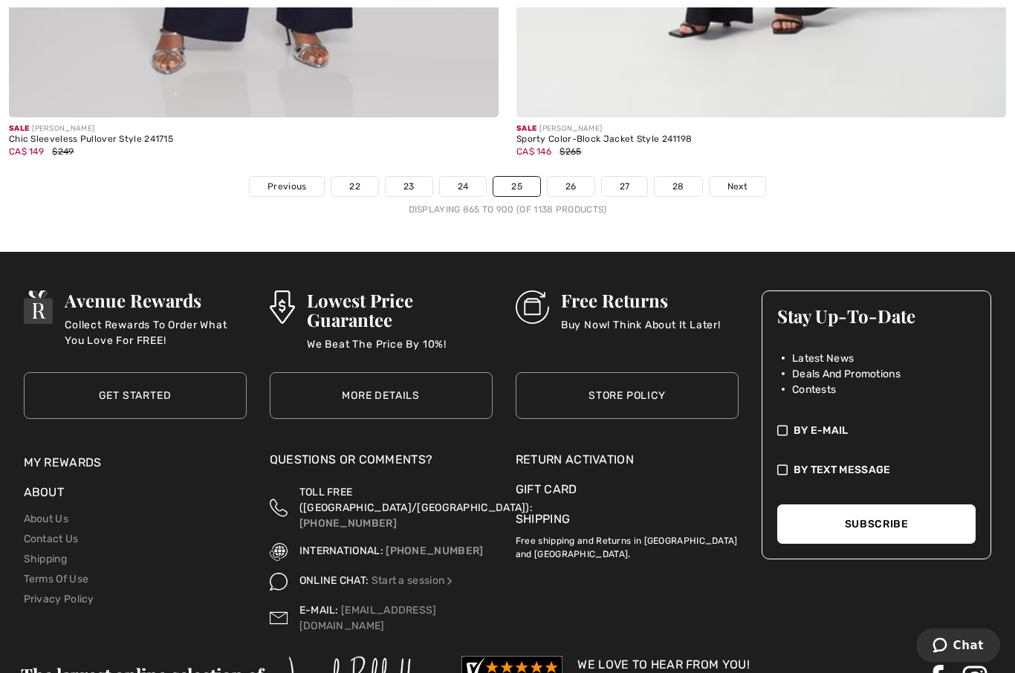
scroll to position [14783, 0]
click at [739, 183] on link "Next" at bounding box center [738, 186] width 56 height 19
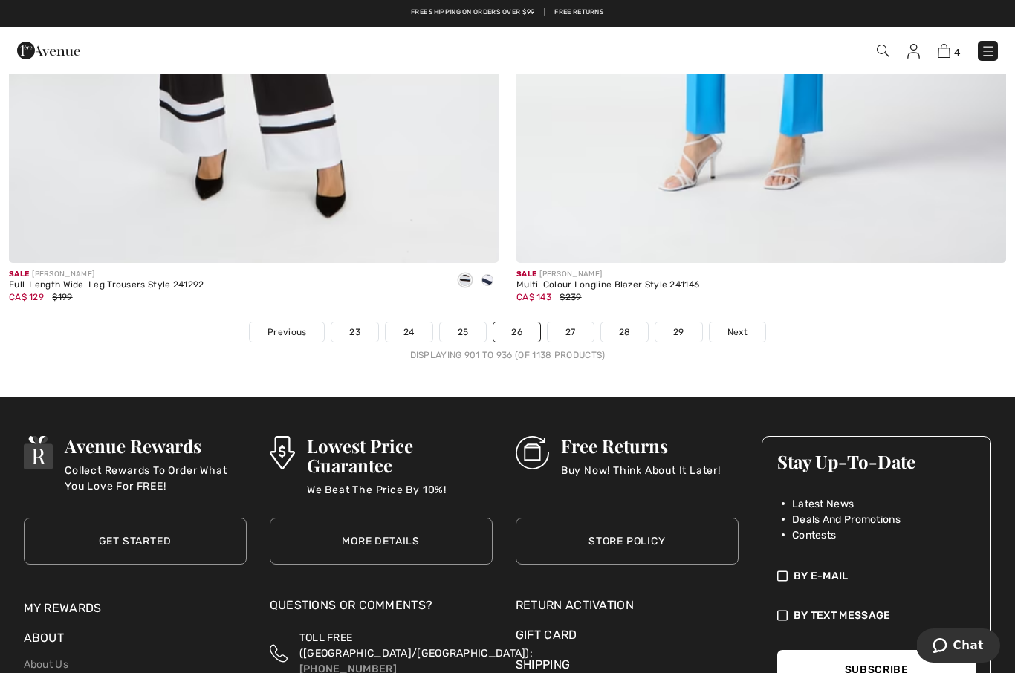
scroll to position [14628, 0]
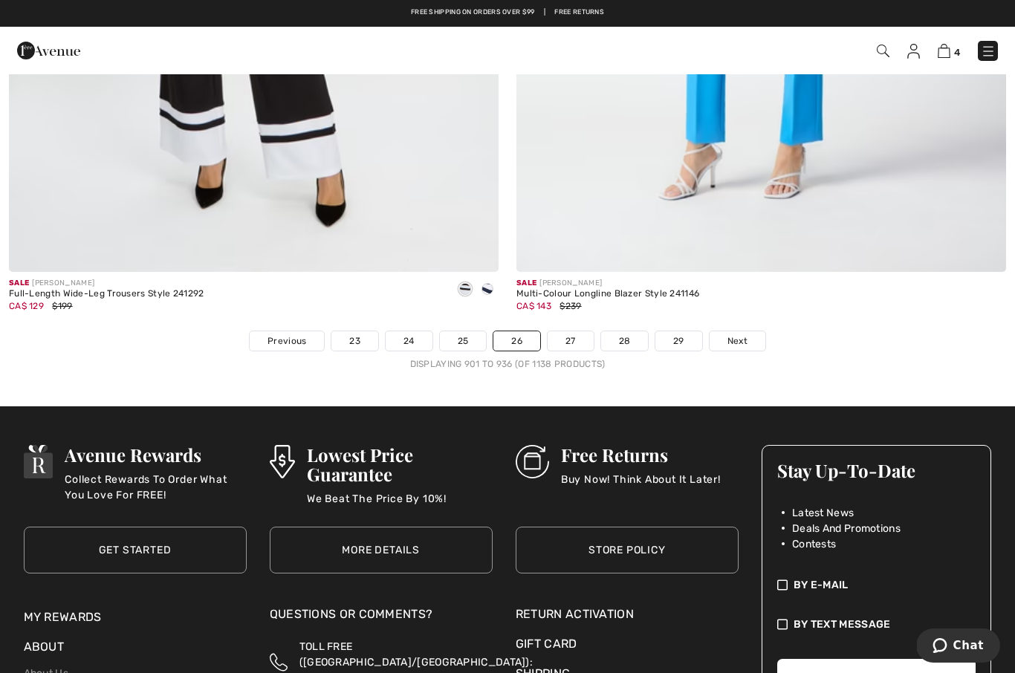
click at [754, 339] on link "Next" at bounding box center [738, 340] width 56 height 19
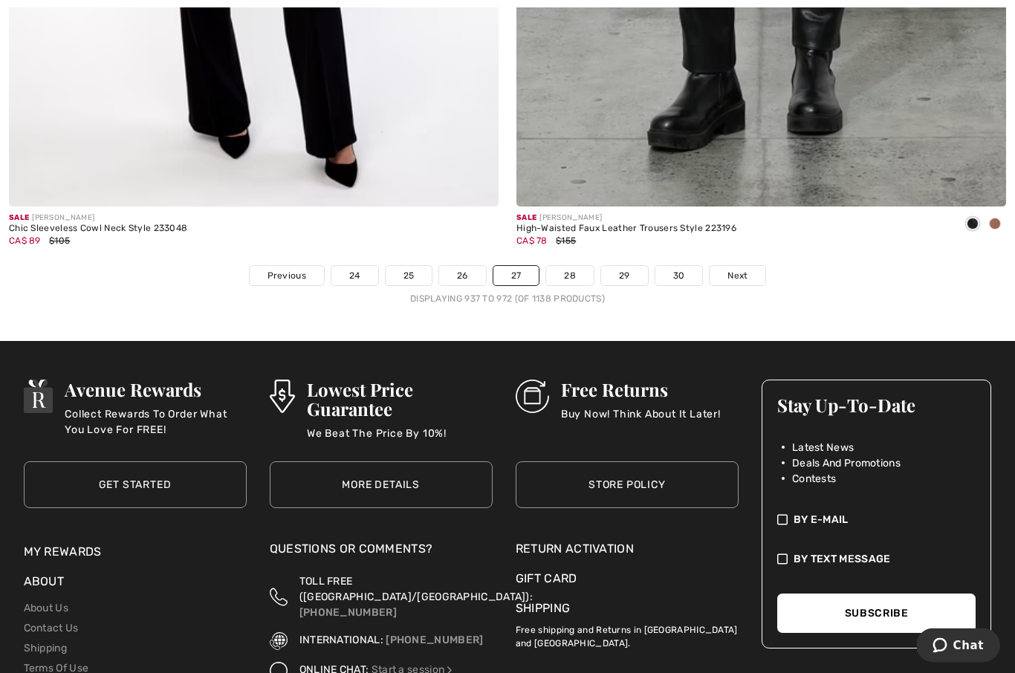
scroll to position [14693, 0]
click at [742, 273] on link "Next" at bounding box center [738, 275] width 56 height 19
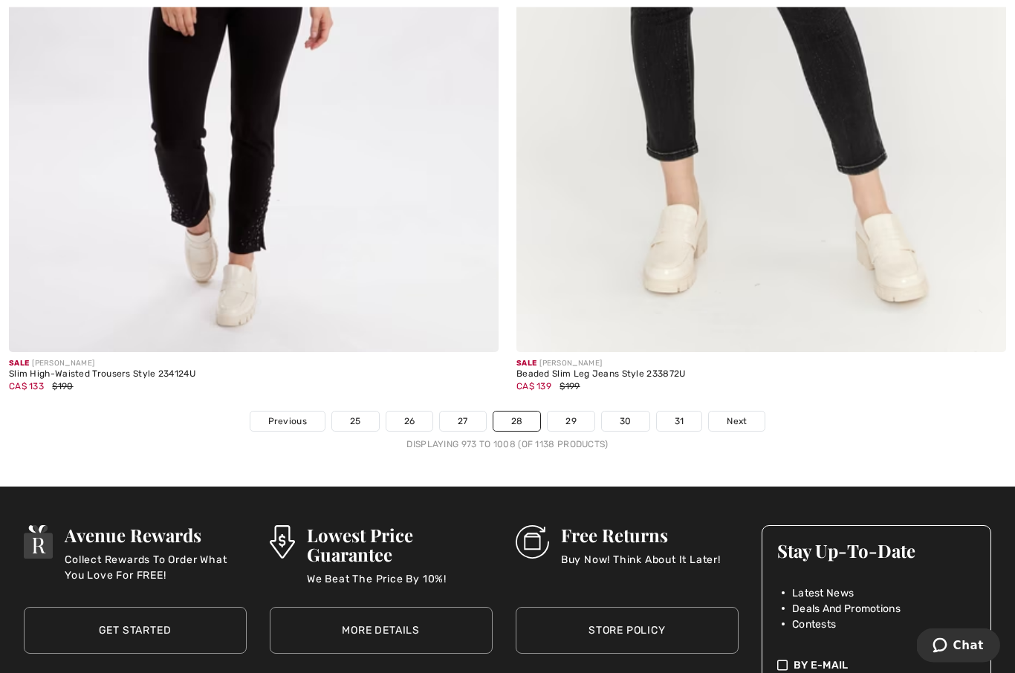
scroll to position [14563, 0]
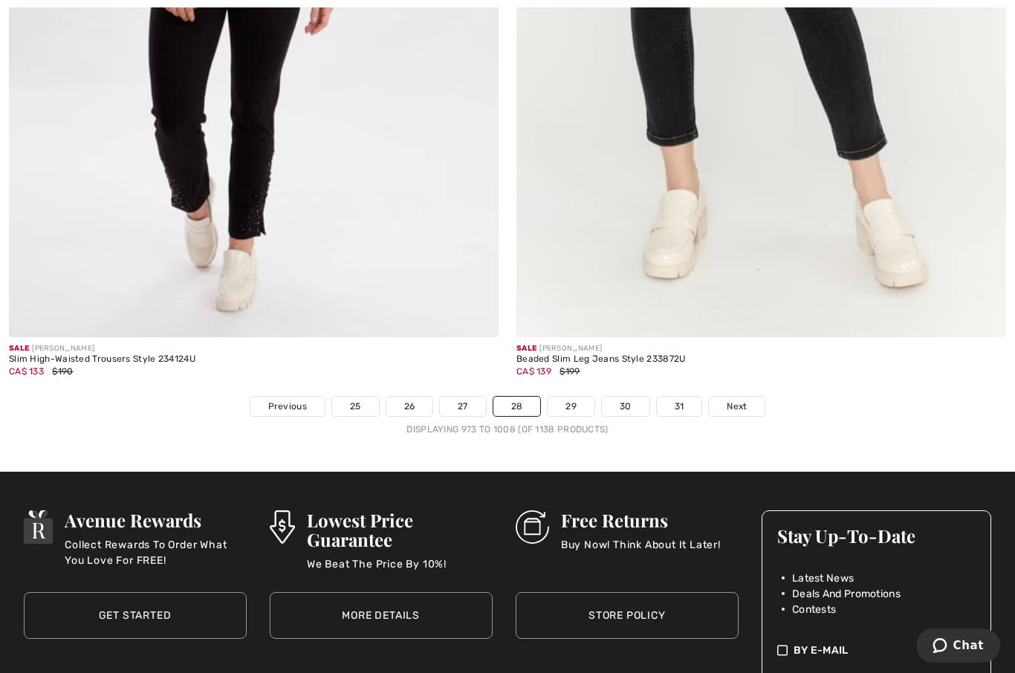
click at [747, 405] on link "Next" at bounding box center [737, 406] width 56 height 19
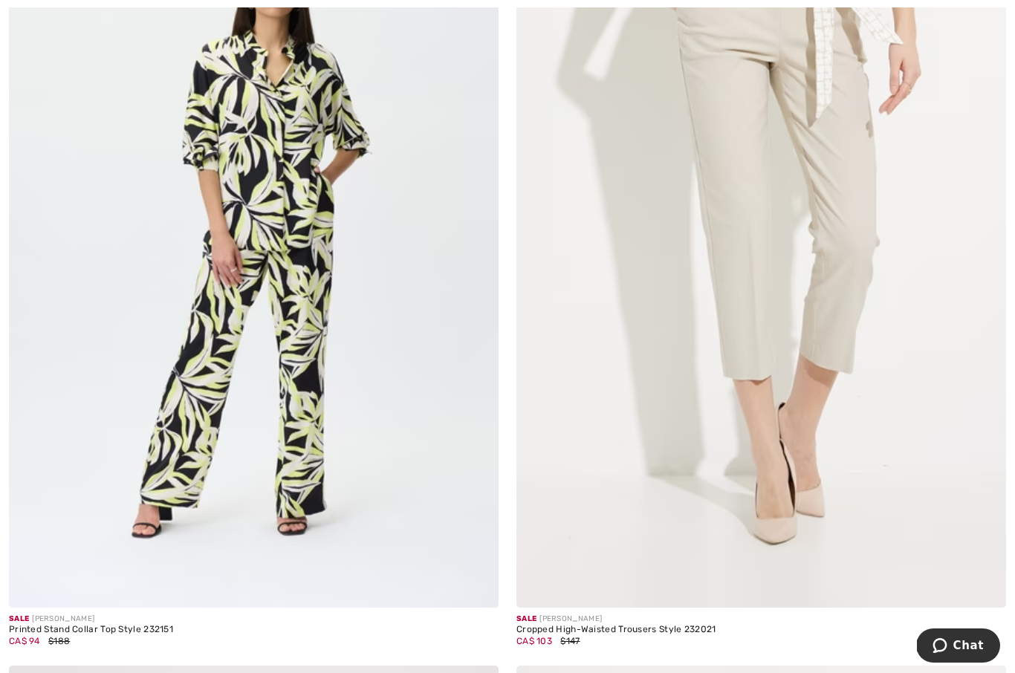
scroll to position [11132, 0]
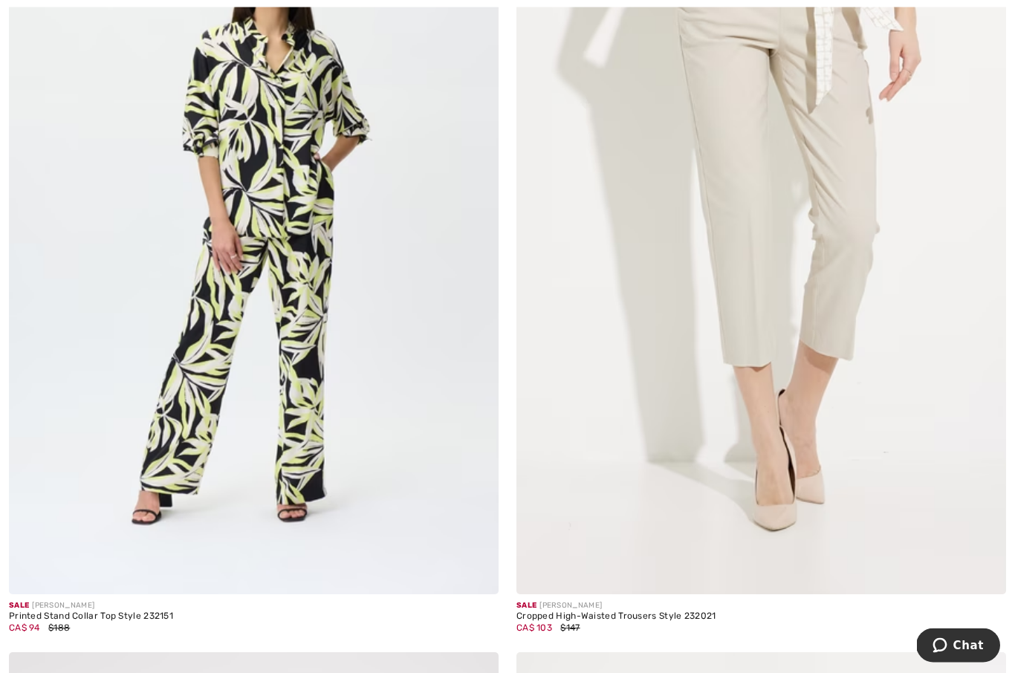
click at [848, 251] on img at bounding box center [762, 227] width 490 height 735
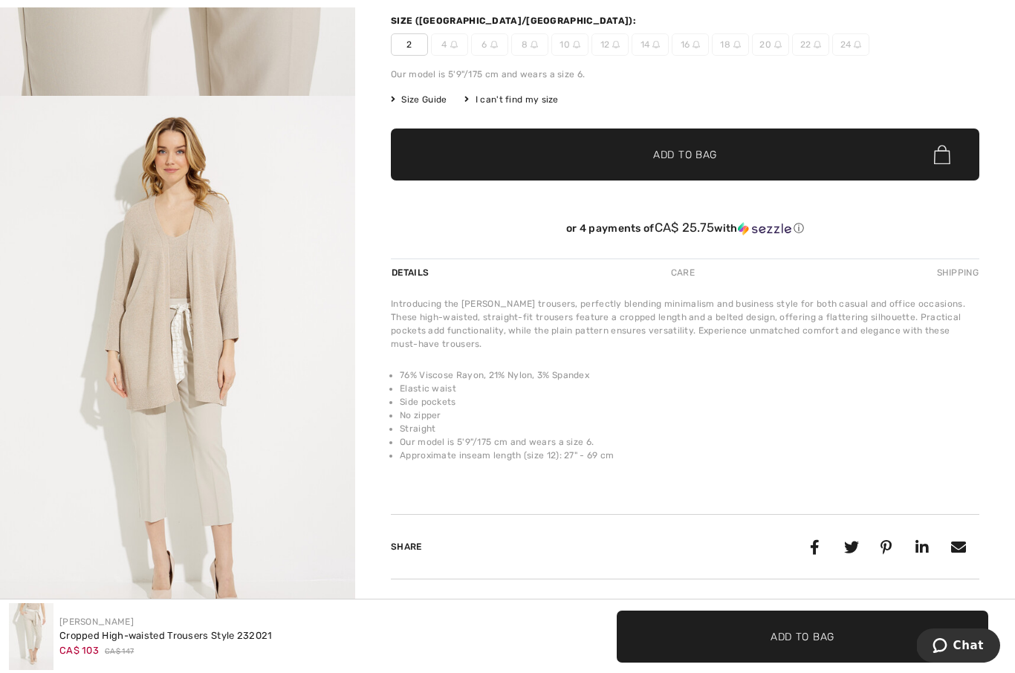
scroll to position [282, 0]
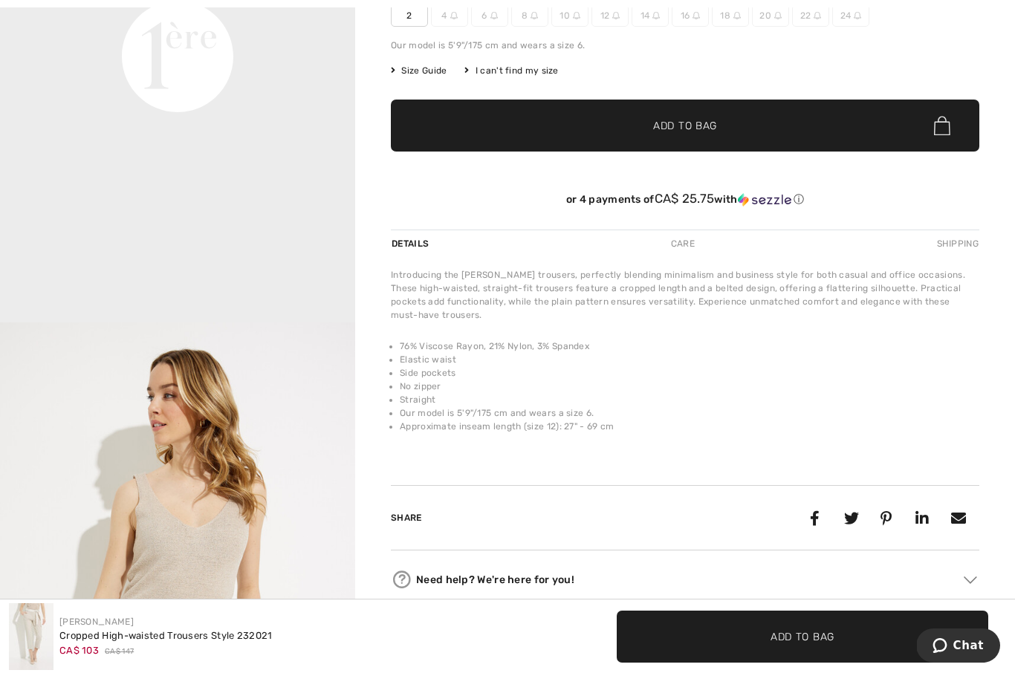
click at [612, 138] on span "✔ Added to Bag Add to Bag" at bounding box center [685, 126] width 589 height 52
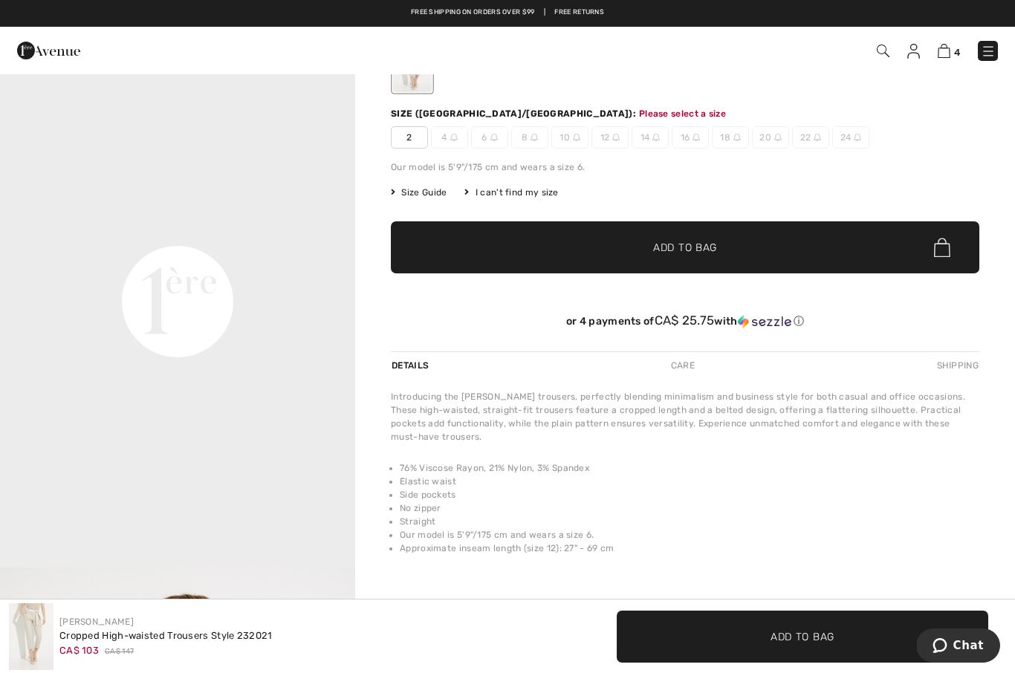
scroll to position [944, 0]
click at [702, 250] on span "Add to Bag" at bounding box center [685, 248] width 64 height 16
click at [413, 143] on span "2" at bounding box center [409, 137] width 37 height 22
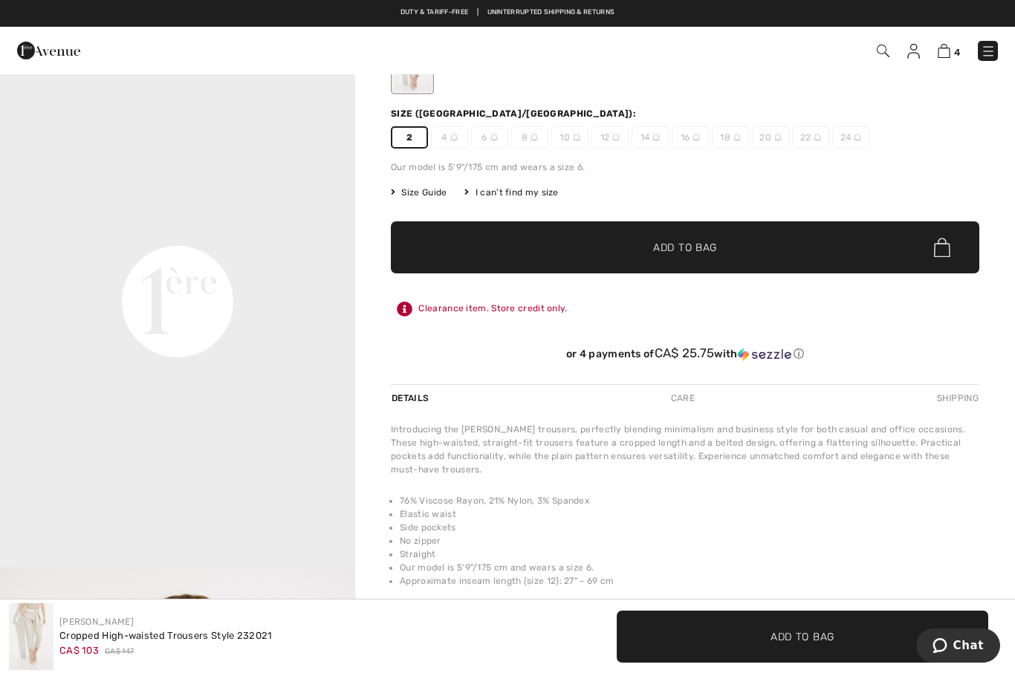
click at [690, 262] on span "✔ Added to Bag Add to Bag" at bounding box center [685, 247] width 589 height 52
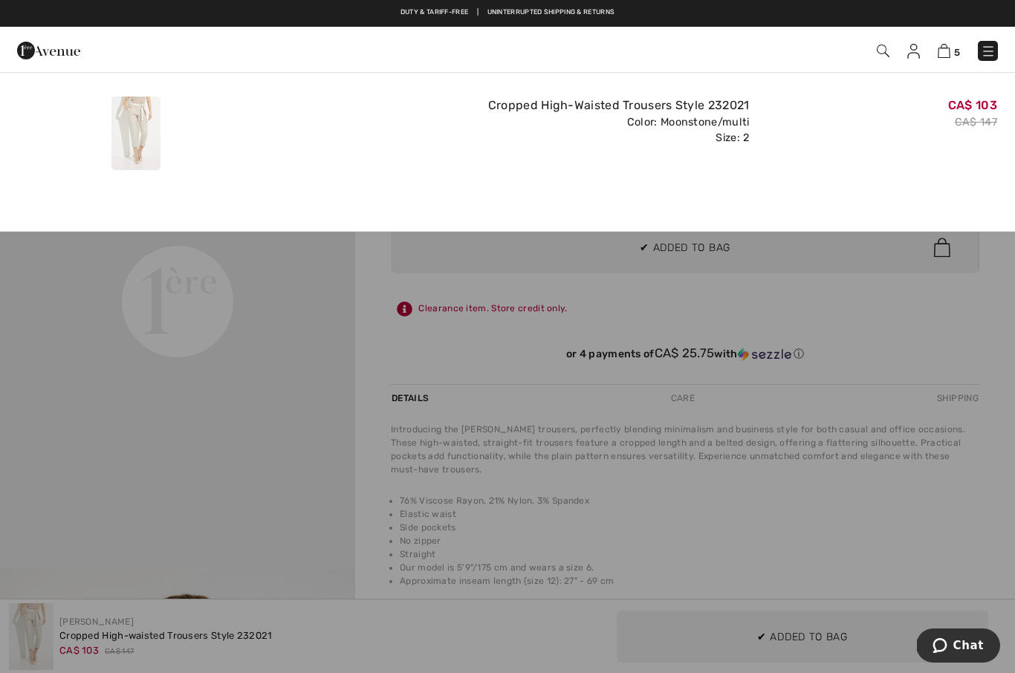
scroll to position [0, 0]
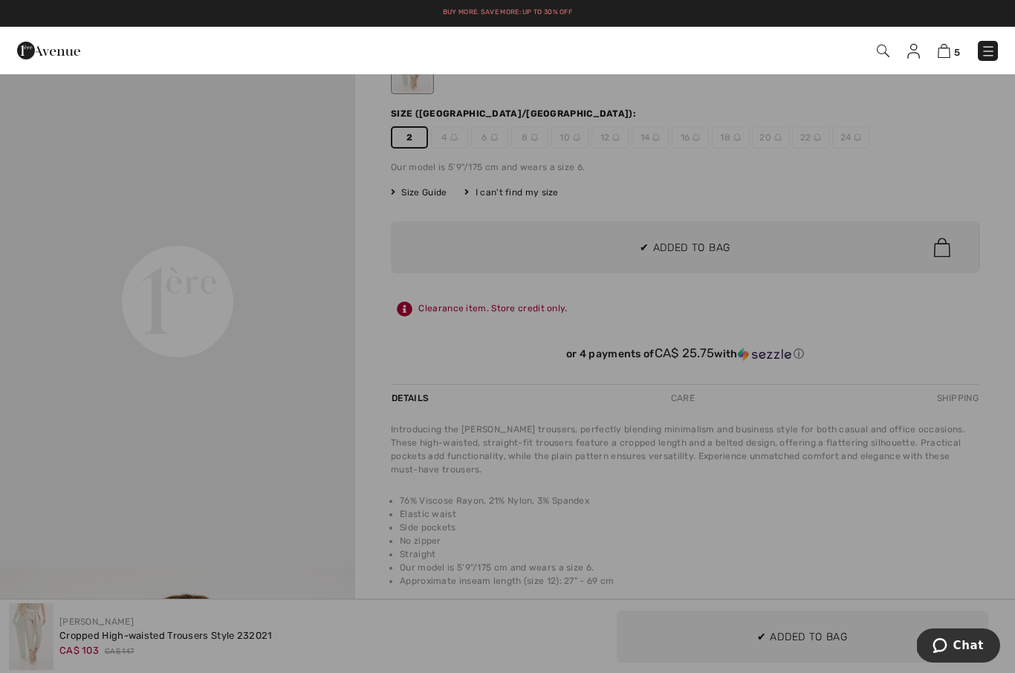
click at [931, 539] on div at bounding box center [507, 336] width 1015 height 673
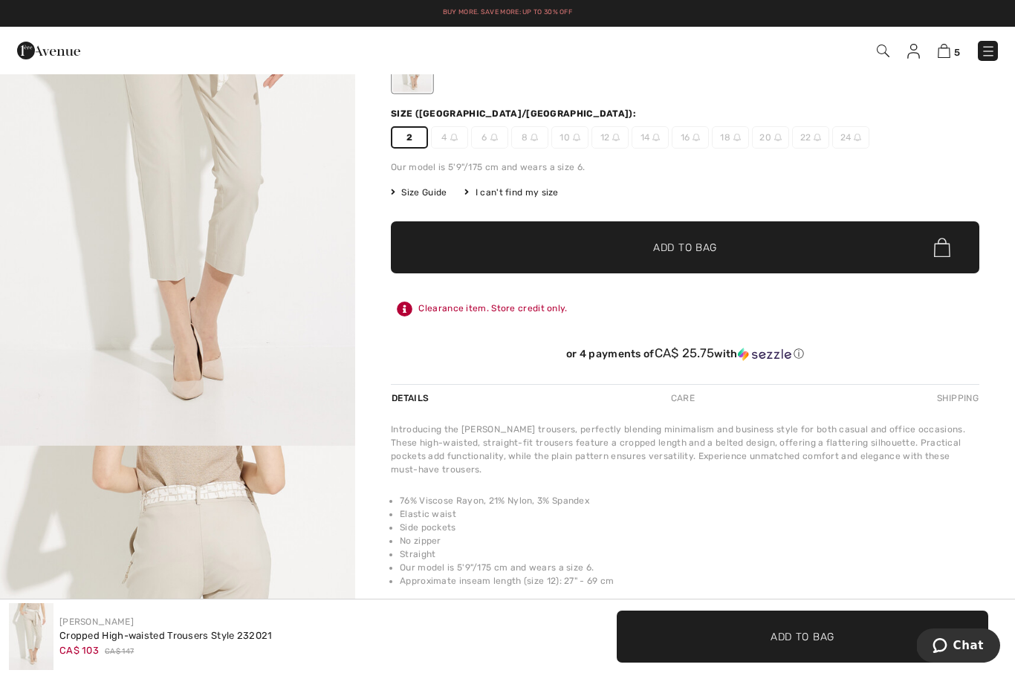
click at [32, 0] on div "Duty & tariff-free | Uninterrupted shipping & returns Buy More. Save More: Up t…" at bounding box center [507, 13] width 1015 height 27
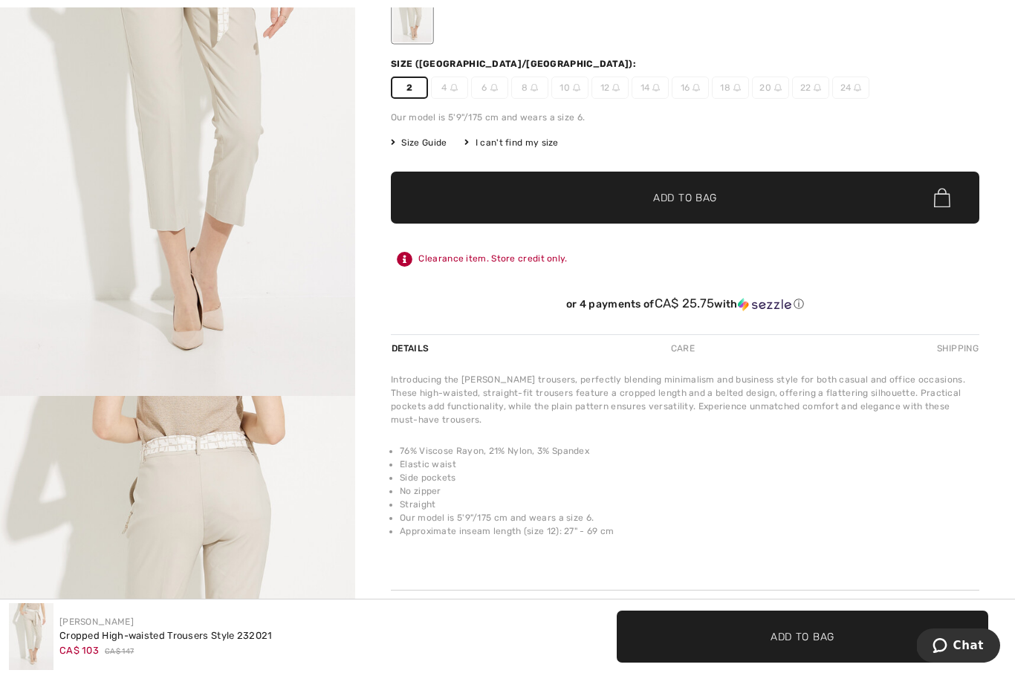
scroll to position [212, 0]
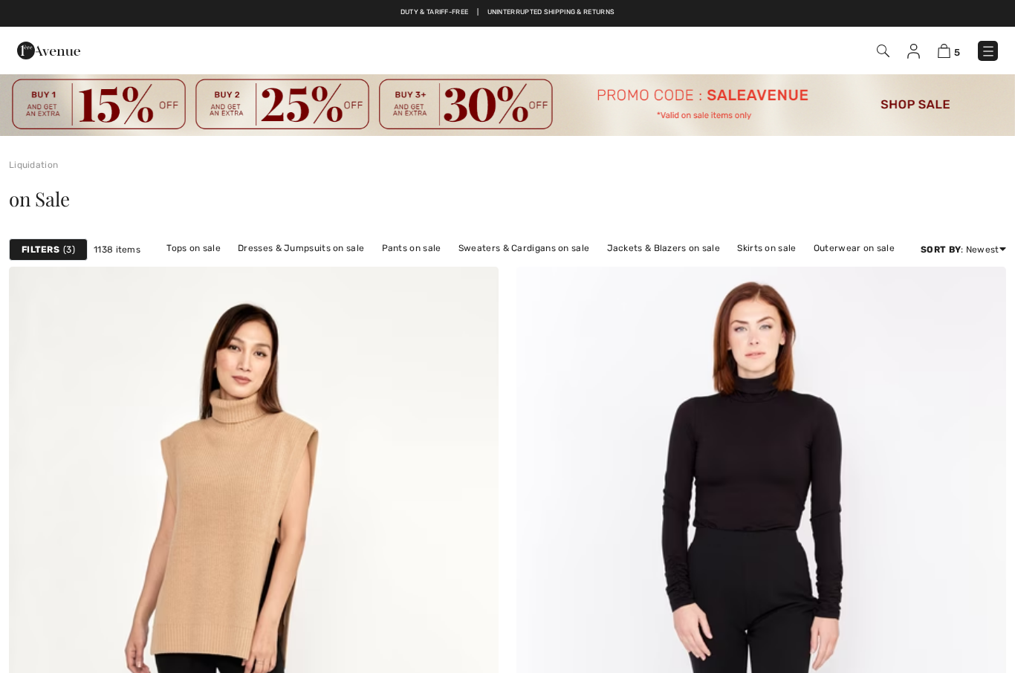
checkbox input "true"
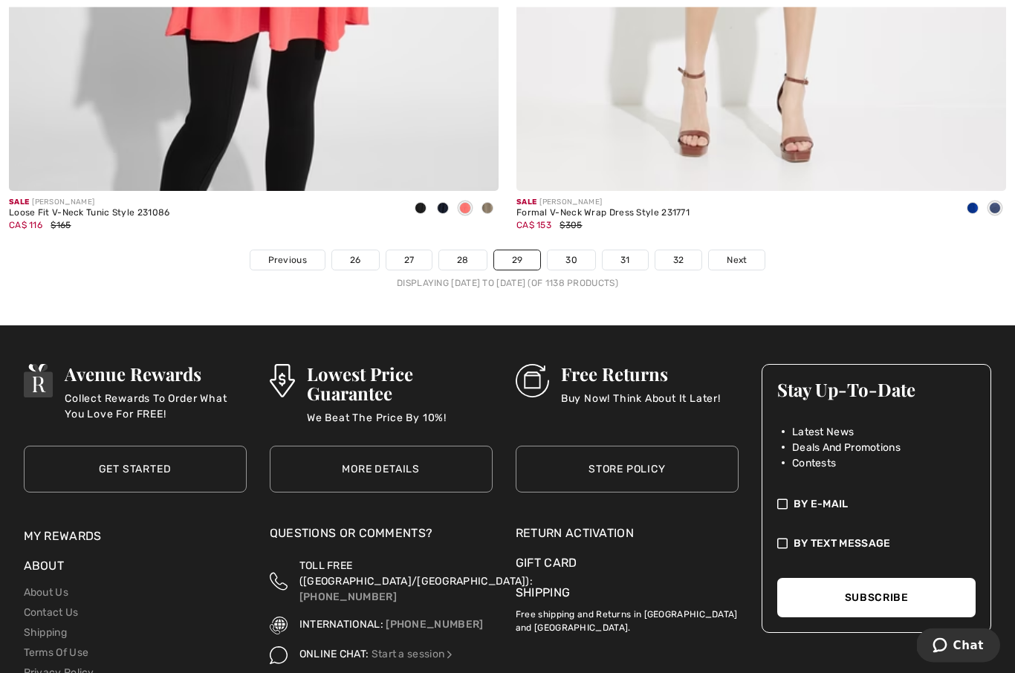
scroll to position [14825, 0]
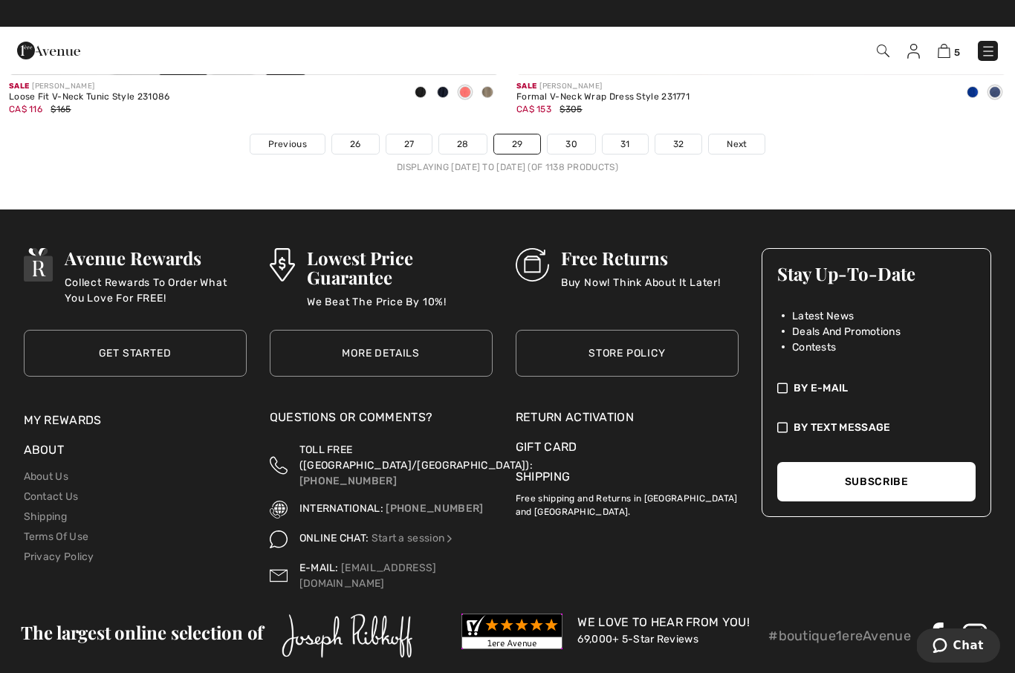
click at [573, 137] on link "30" at bounding box center [572, 144] width 48 height 19
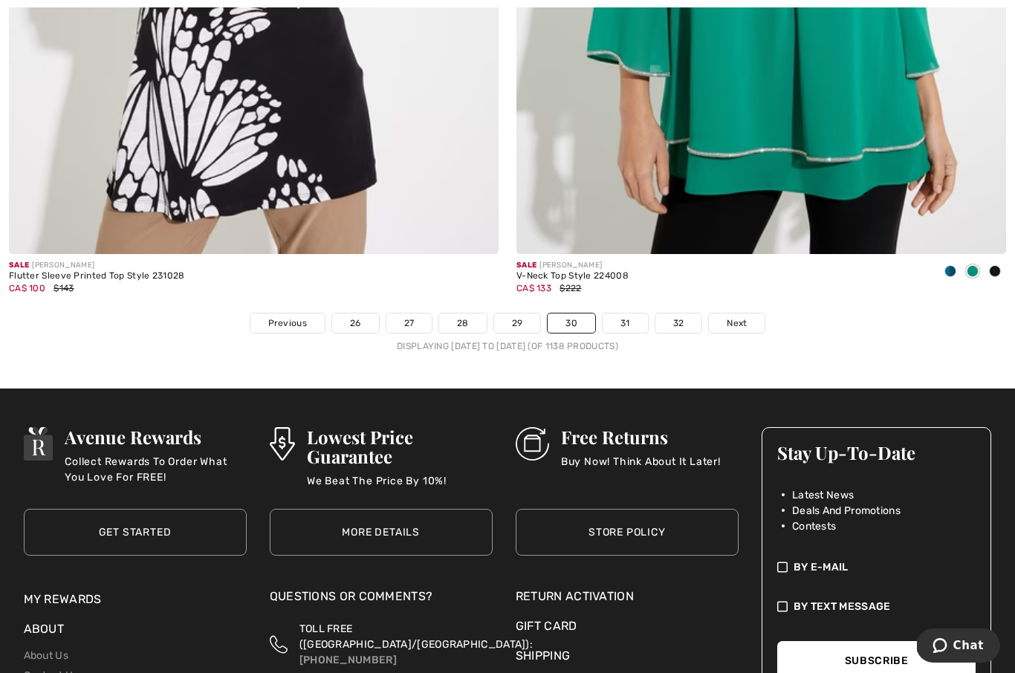
scroll to position [14784, 0]
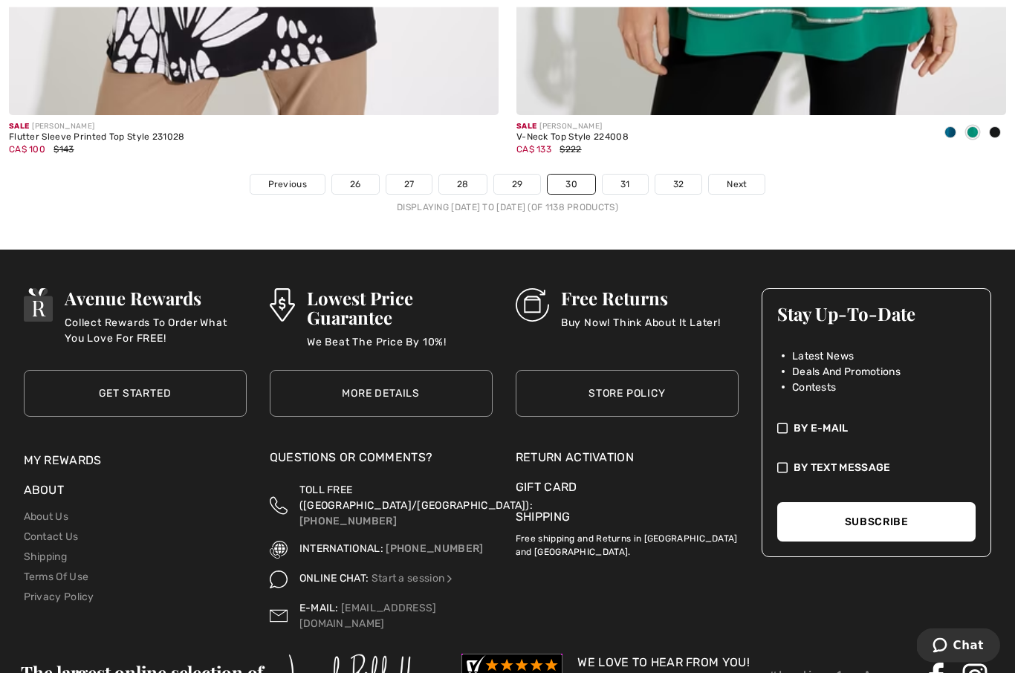
click at [728, 181] on link "Next" at bounding box center [737, 184] width 56 height 19
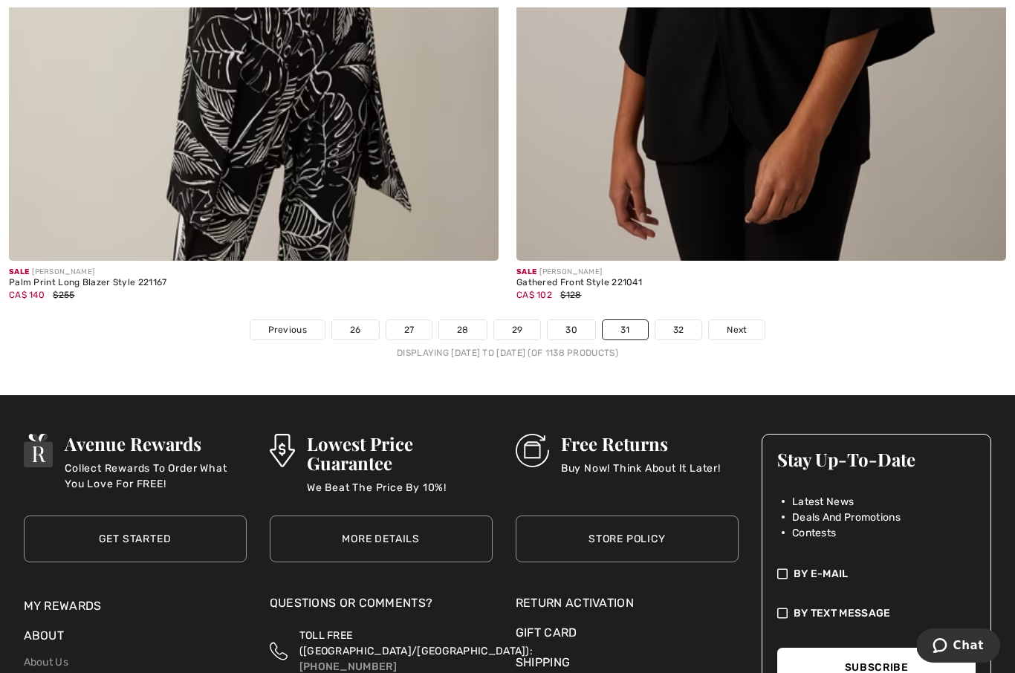
scroll to position [14644, 0]
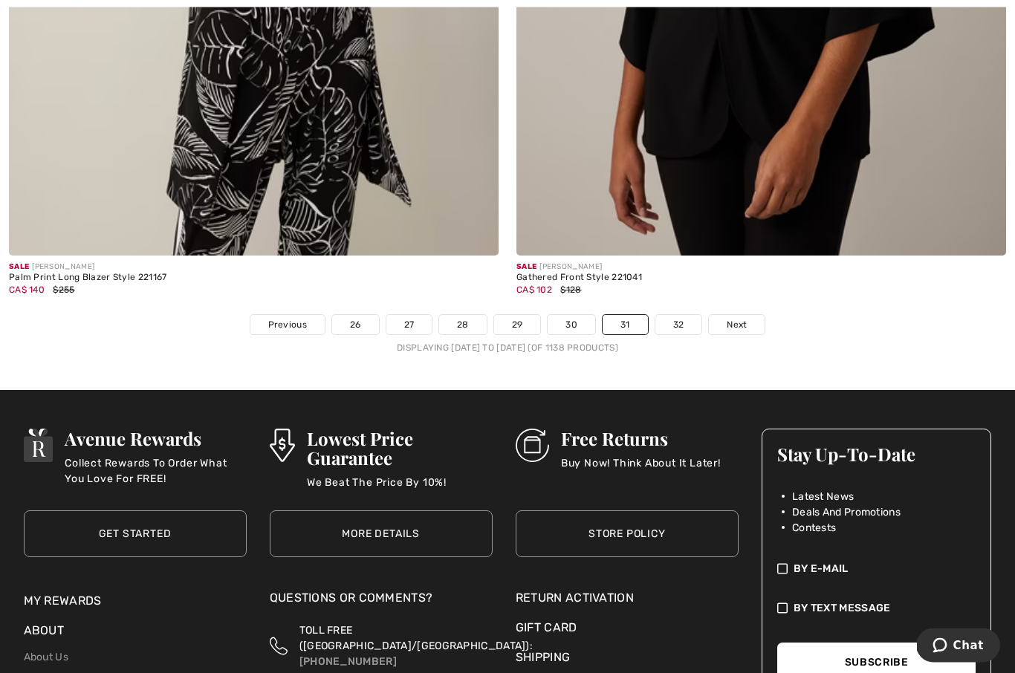
click at [741, 323] on link "Next" at bounding box center [737, 325] width 56 height 19
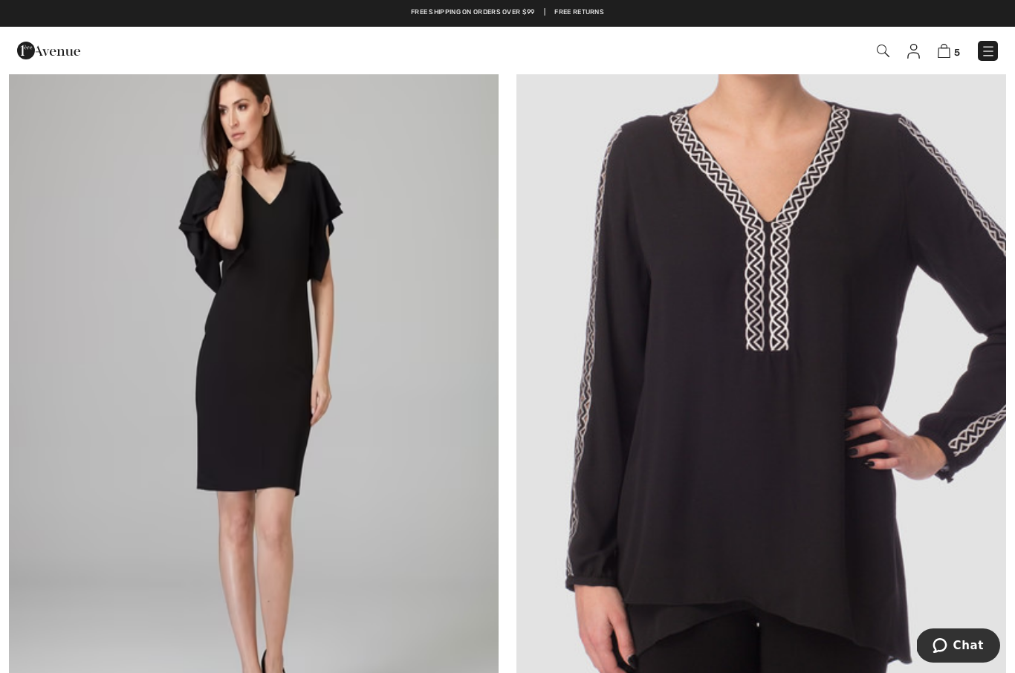
scroll to position [8427, 0]
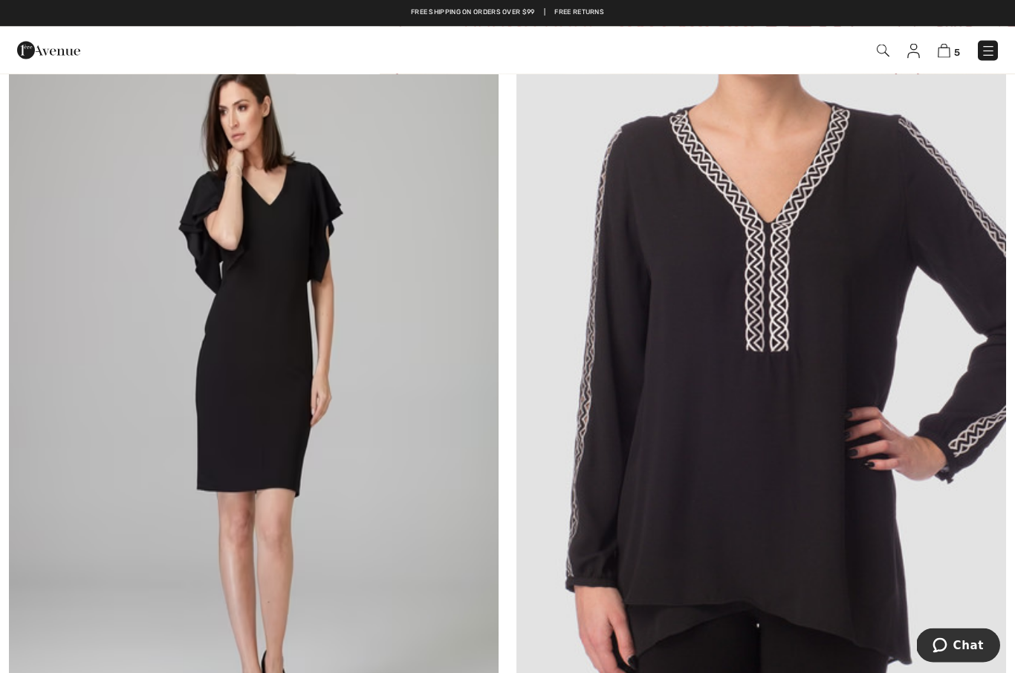
click at [942, 54] on img at bounding box center [944, 51] width 13 height 14
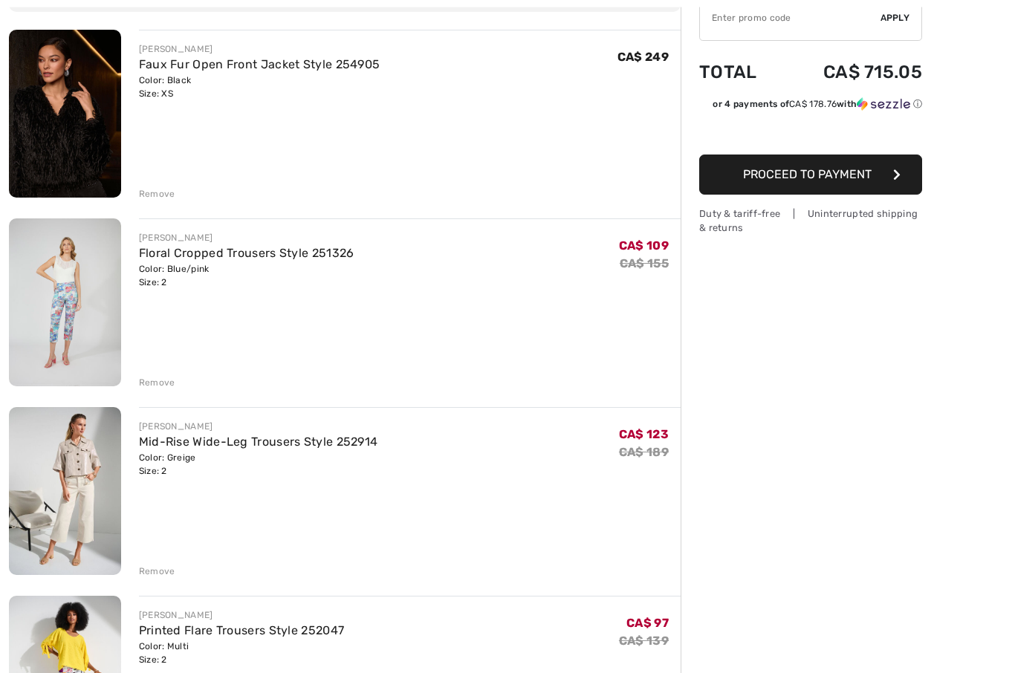
scroll to position [163, 0]
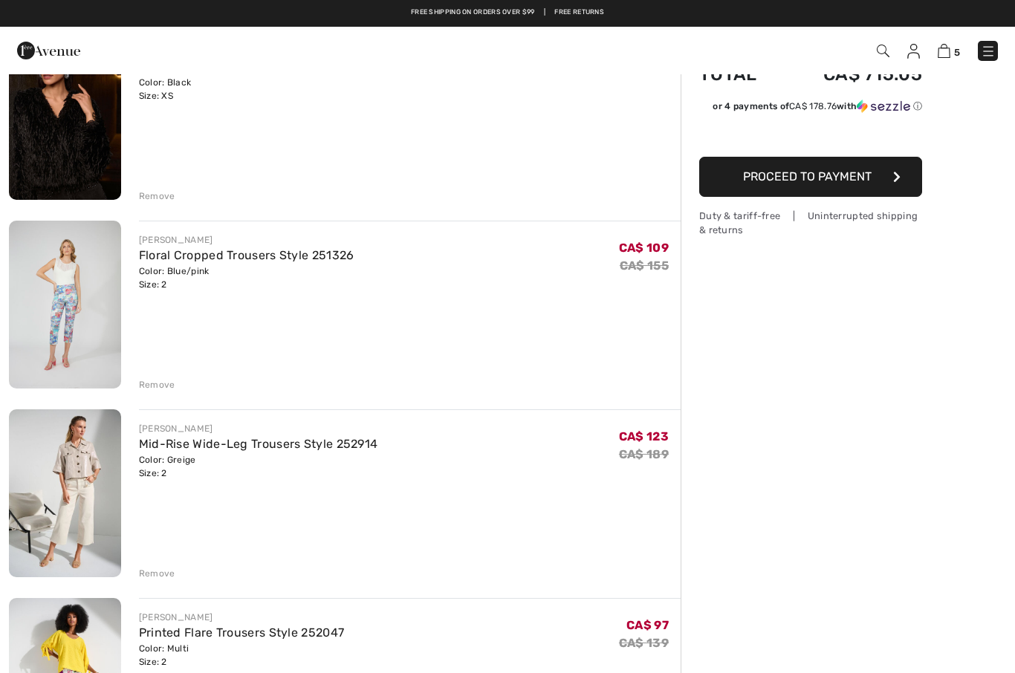
click at [155, 197] on div "Remove" at bounding box center [157, 196] width 36 height 13
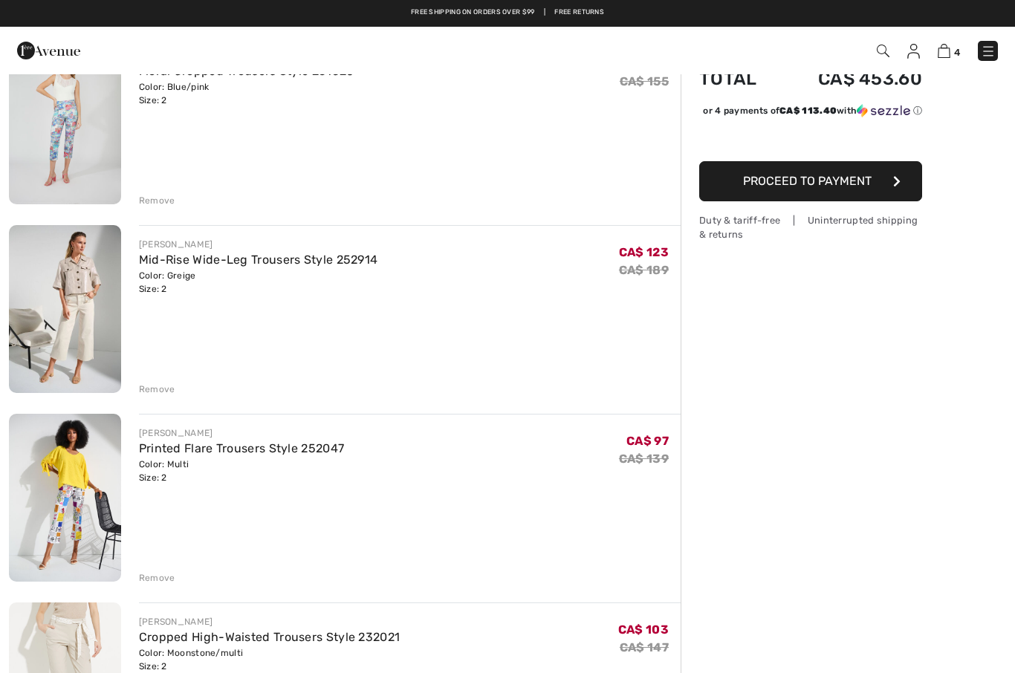
scroll to position [142, 0]
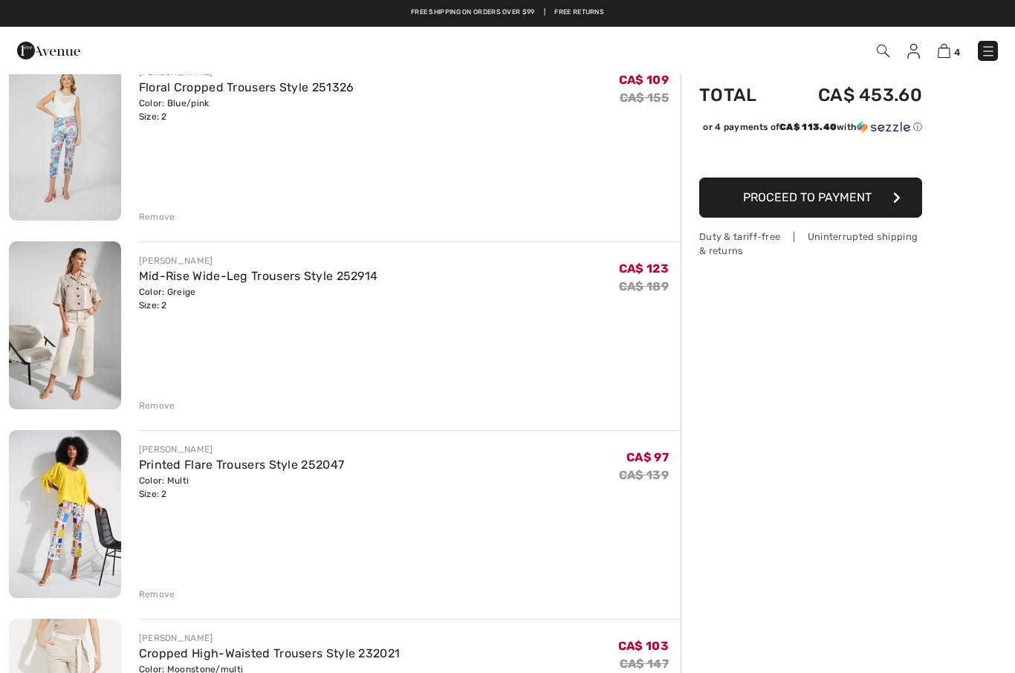
click at [155, 211] on div "Remove" at bounding box center [157, 216] width 36 height 13
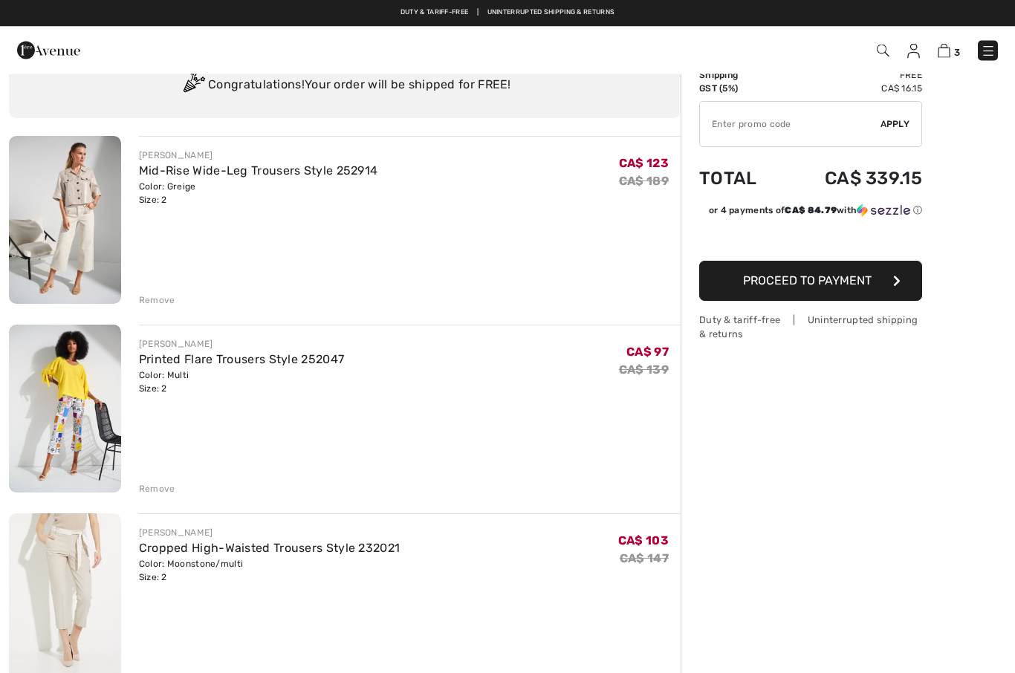
scroll to position [0, 0]
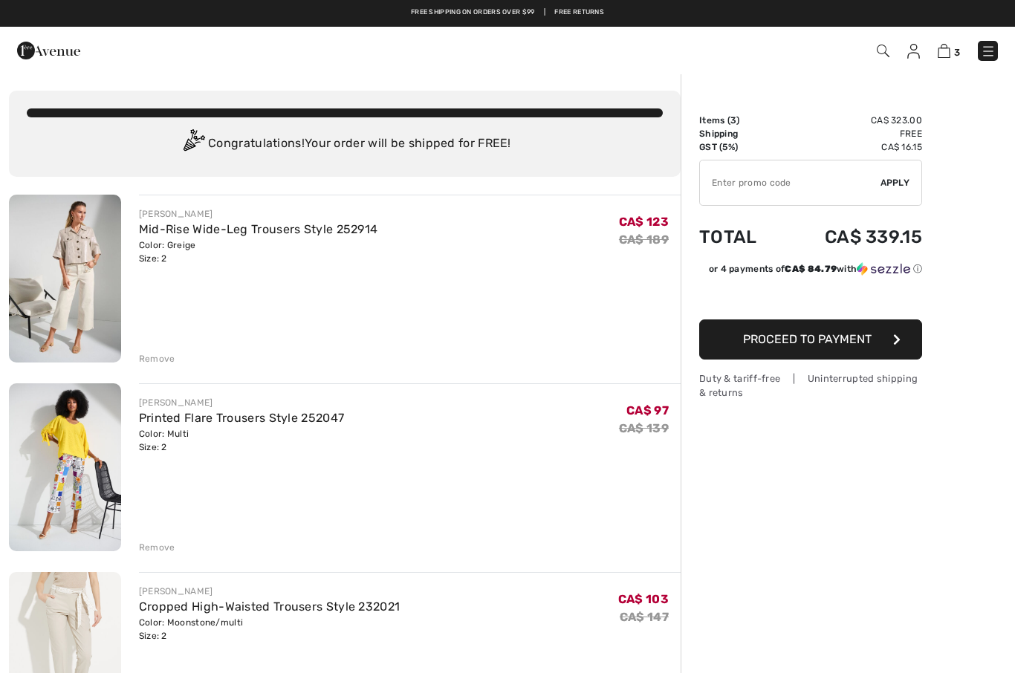
click at [734, 183] on input "TEXT" at bounding box center [790, 183] width 181 height 45
type input "SALEAVENUE"
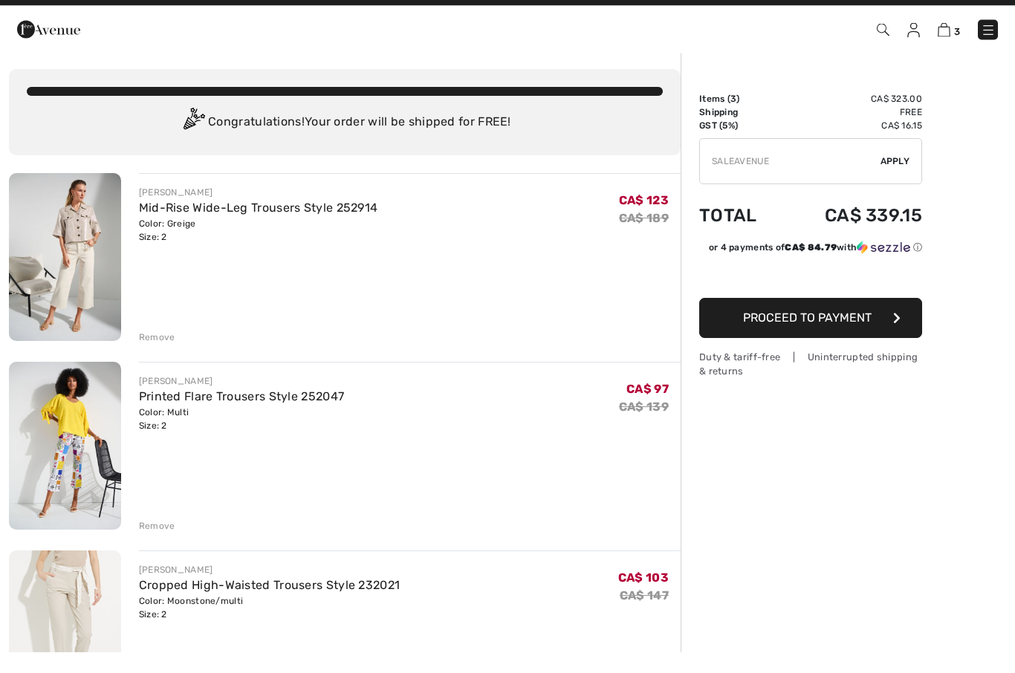
click at [893, 176] on span "Apply" at bounding box center [896, 182] width 30 height 13
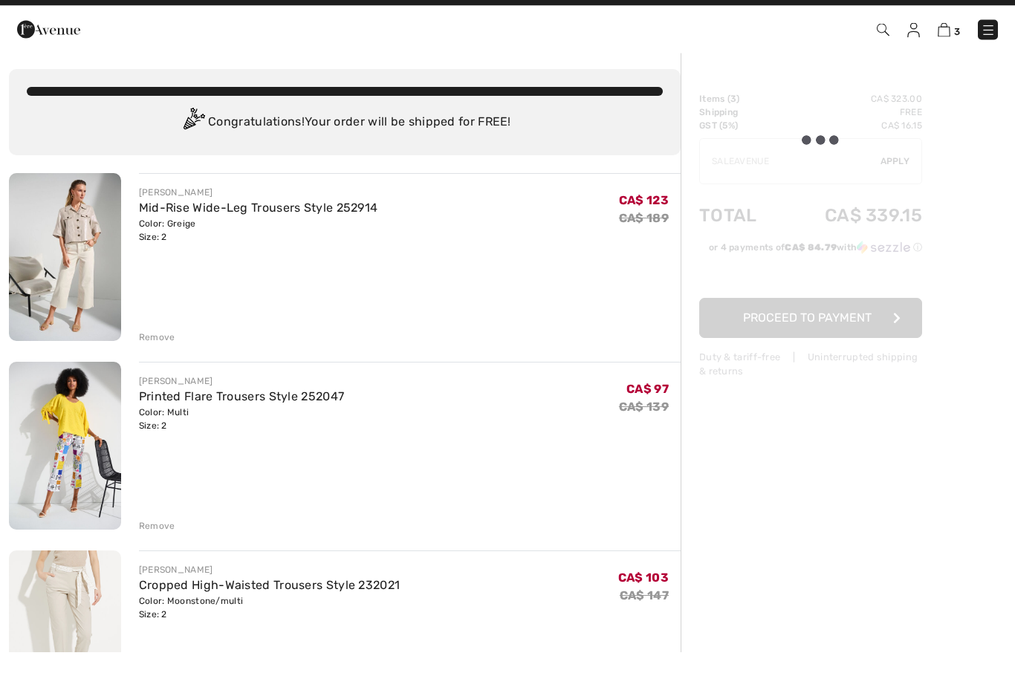
scroll to position [22, 0]
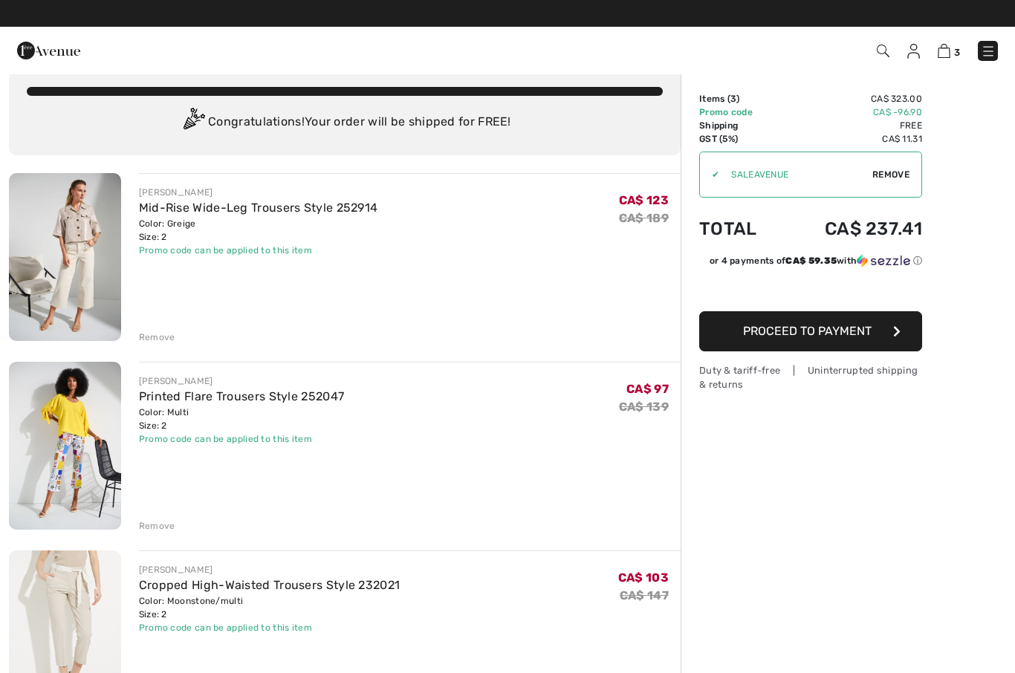
click at [152, 331] on div "Remove" at bounding box center [157, 337] width 36 height 13
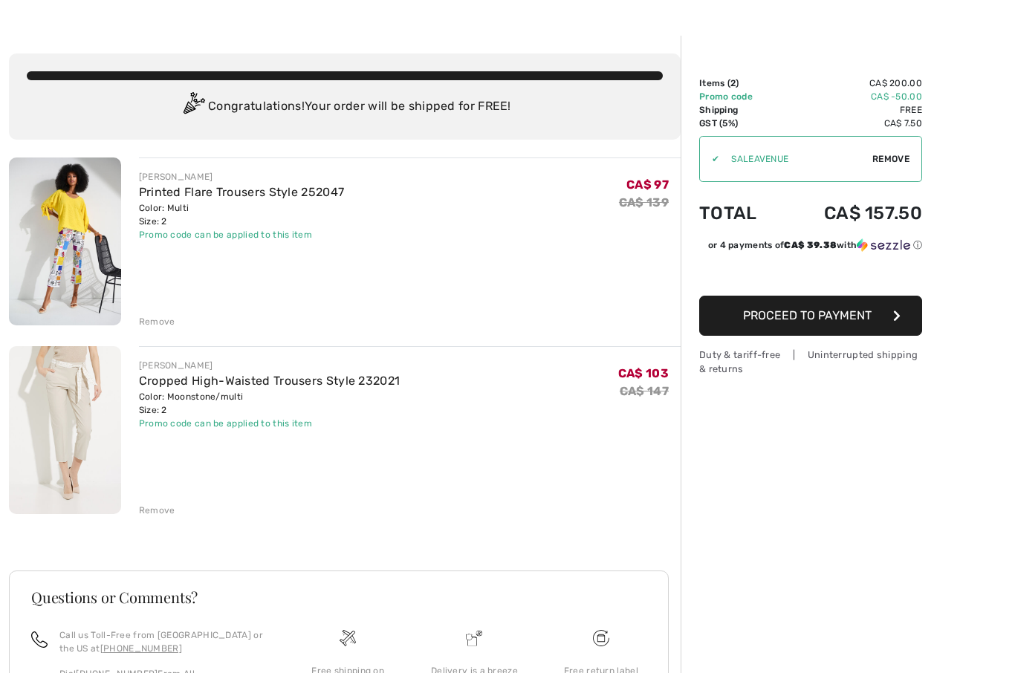
scroll to position [39, 0]
